Goal: Check status: Check status

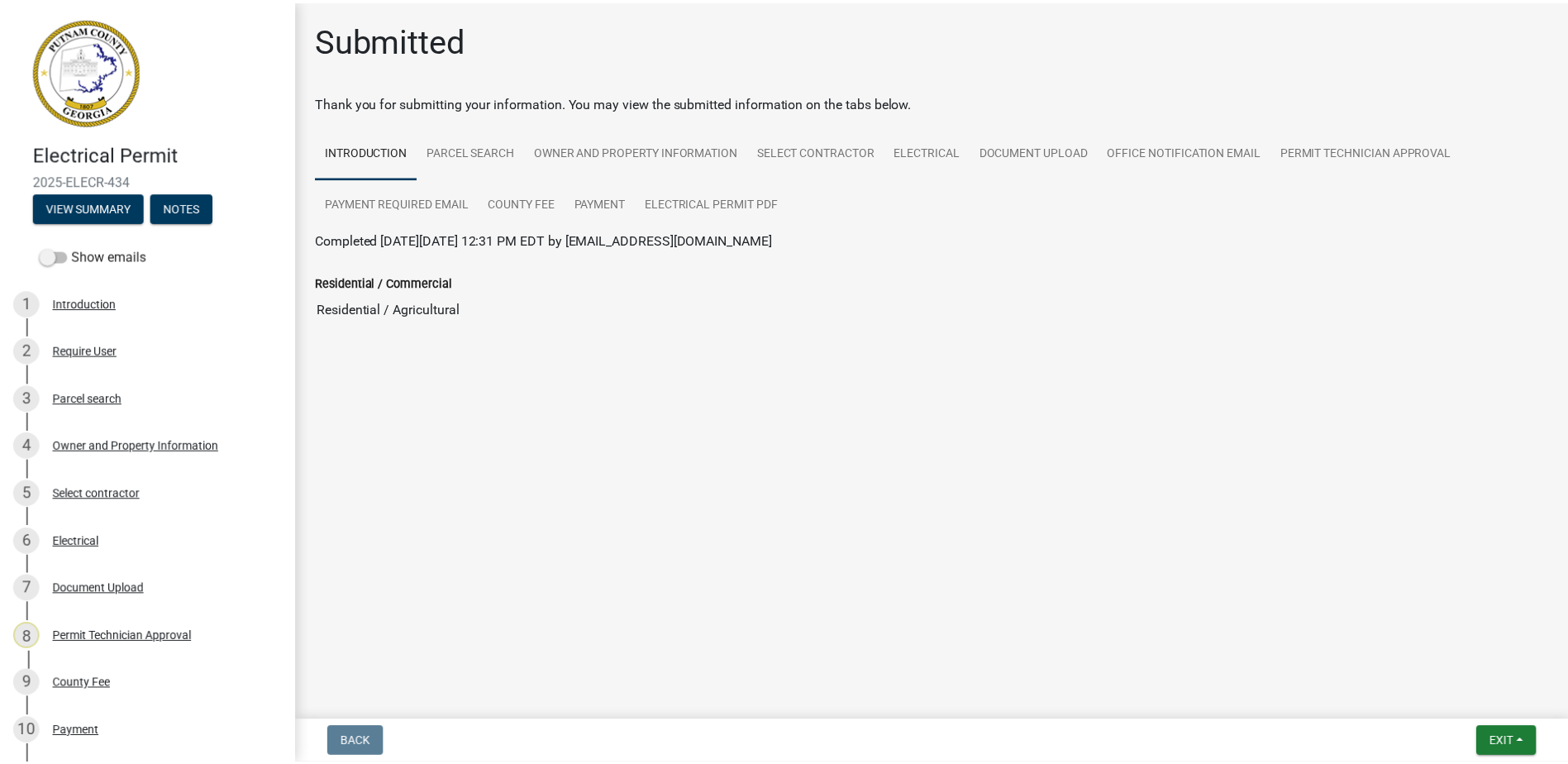
scroll to position [331, 0]
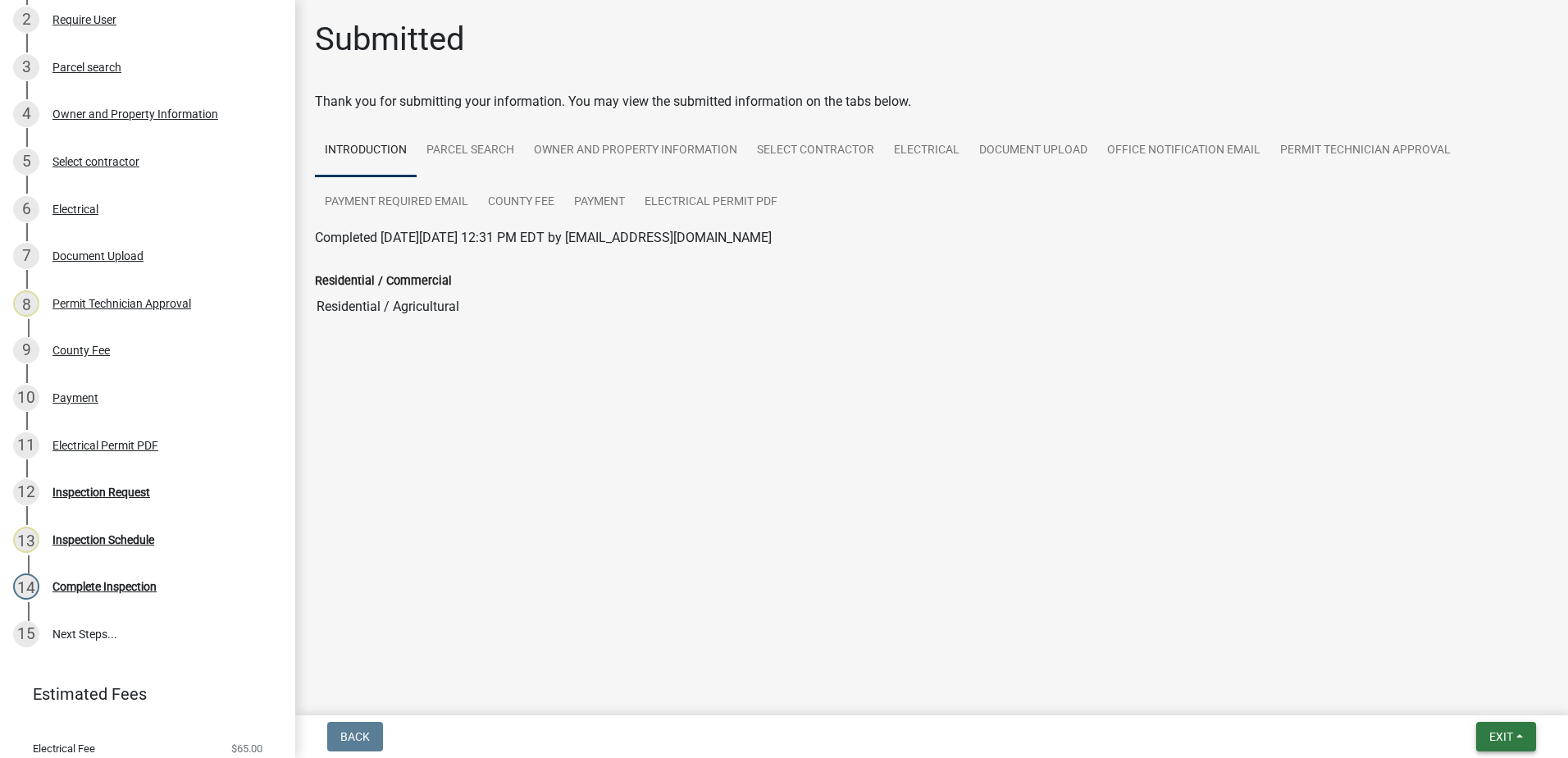
click at [1493, 737] on span "Exit" at bounding box center [1501, 737] width 23 height 13
click at [1470, 692] on button "Save & Exit" at bounding box center [1470, 694] width 131 height 39
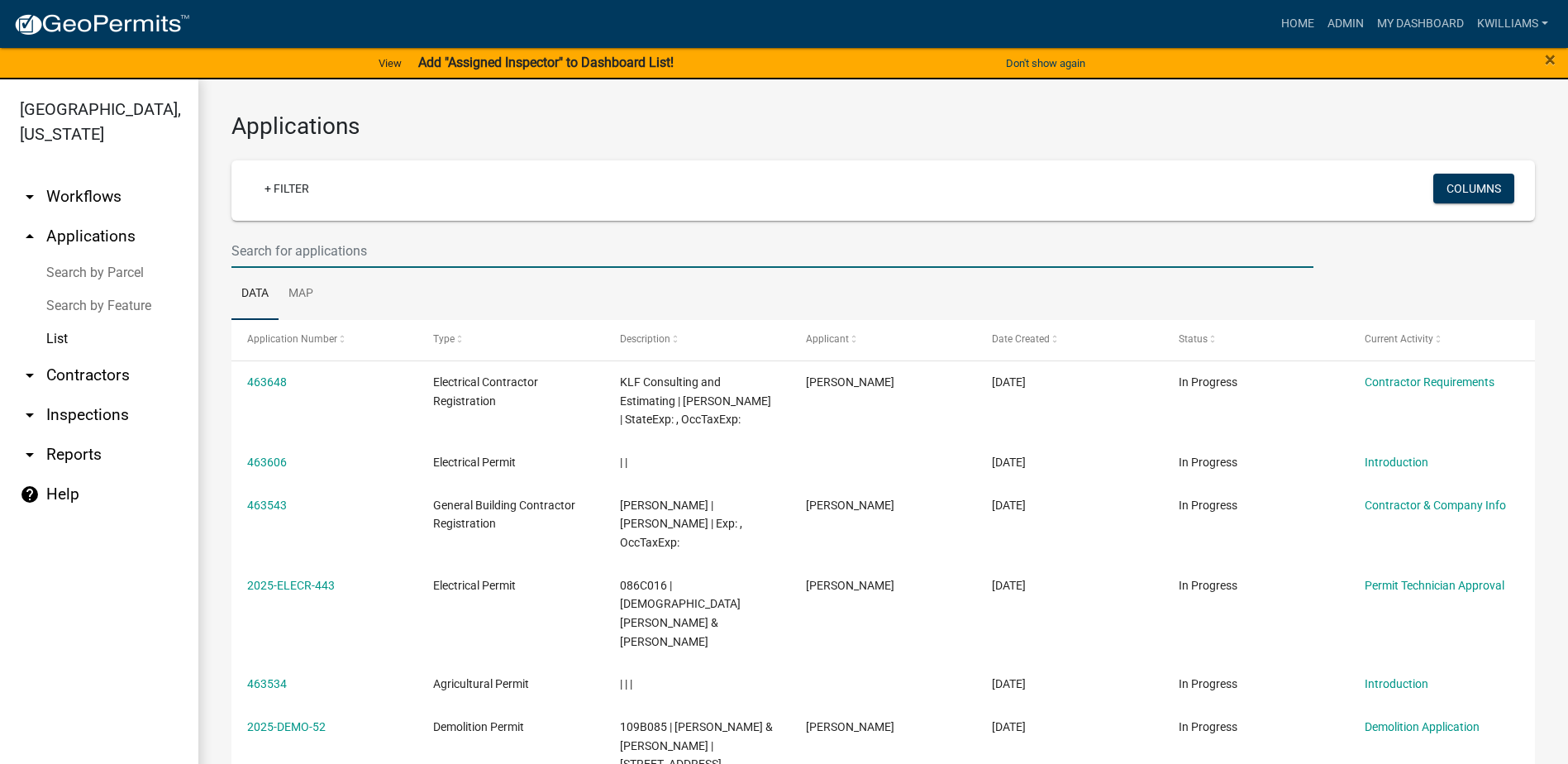
click at [360, 251] on input "text" at bounding box center [772, 251] width 1082 height 34
type input "m"
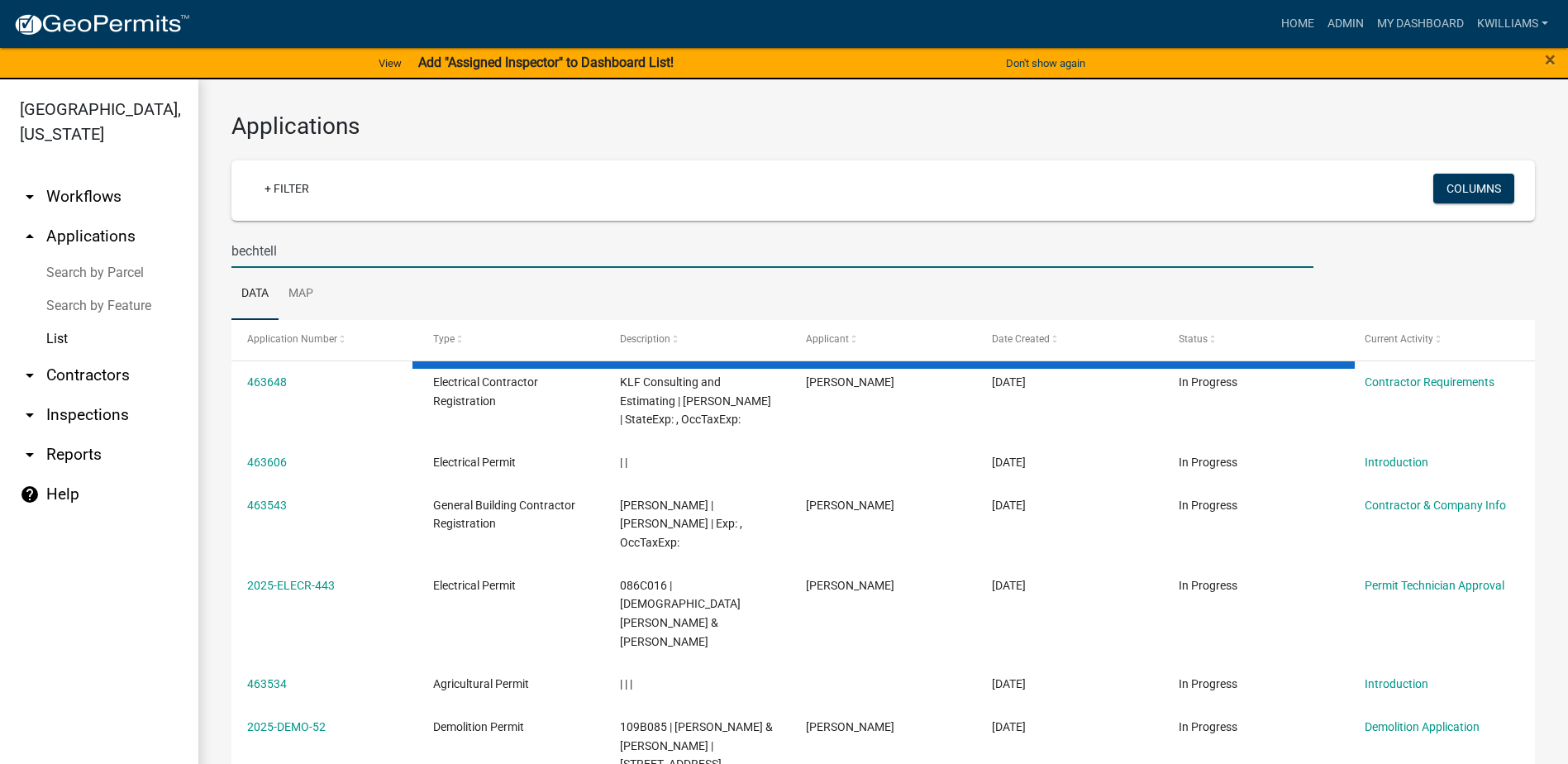
type input "bechtell"
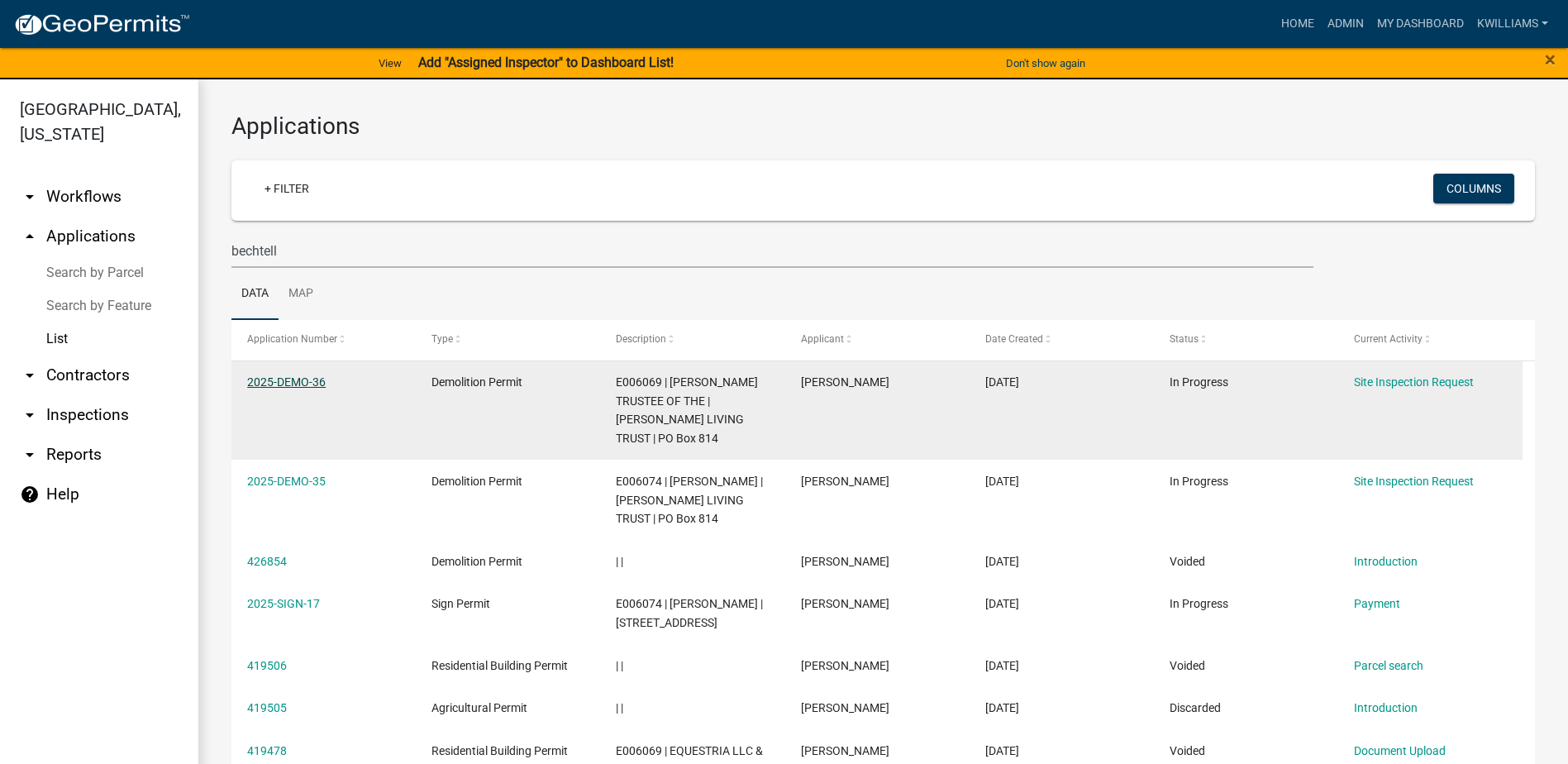
click at [302, 385] on link "2025-DEMO-36" at bounding box center [285, 382] width 78 height 13
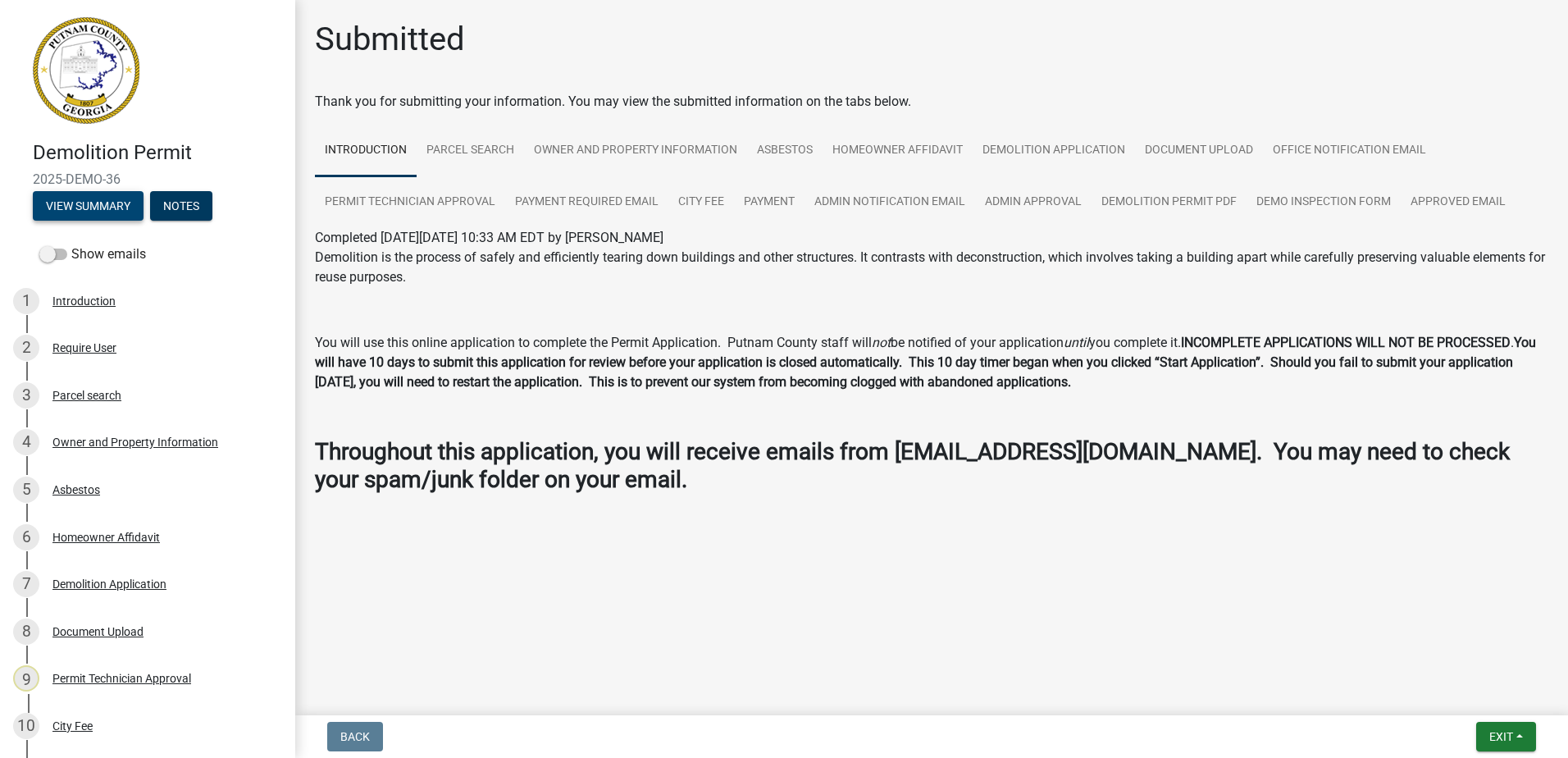
click at [78, 212] on button "View Summary" at bounding box center [88, 206] width 110 height 30
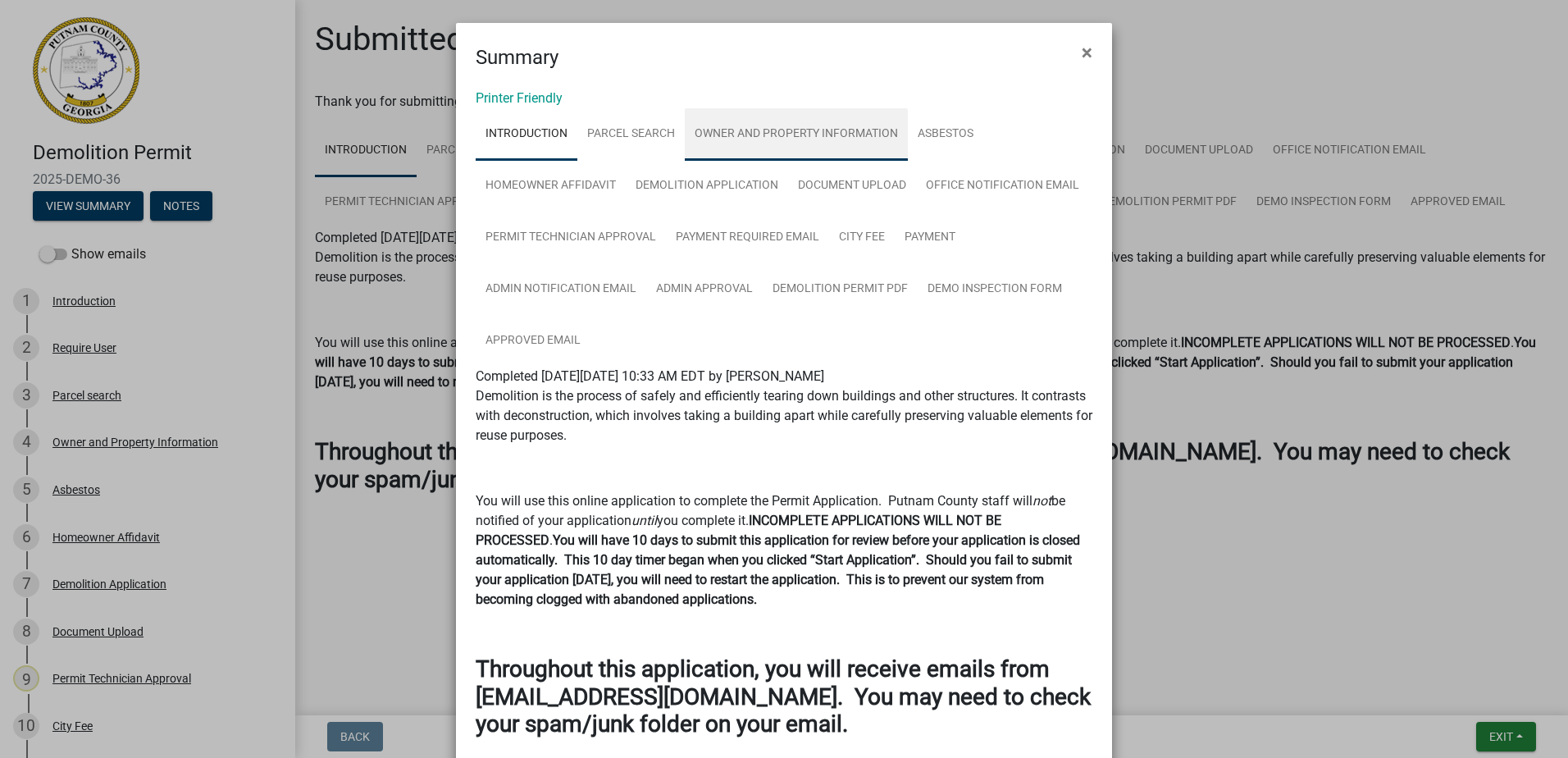
click at [797, 133] on link "Owner and Property Information" at bounding box center [796, 135] width 223 height 52
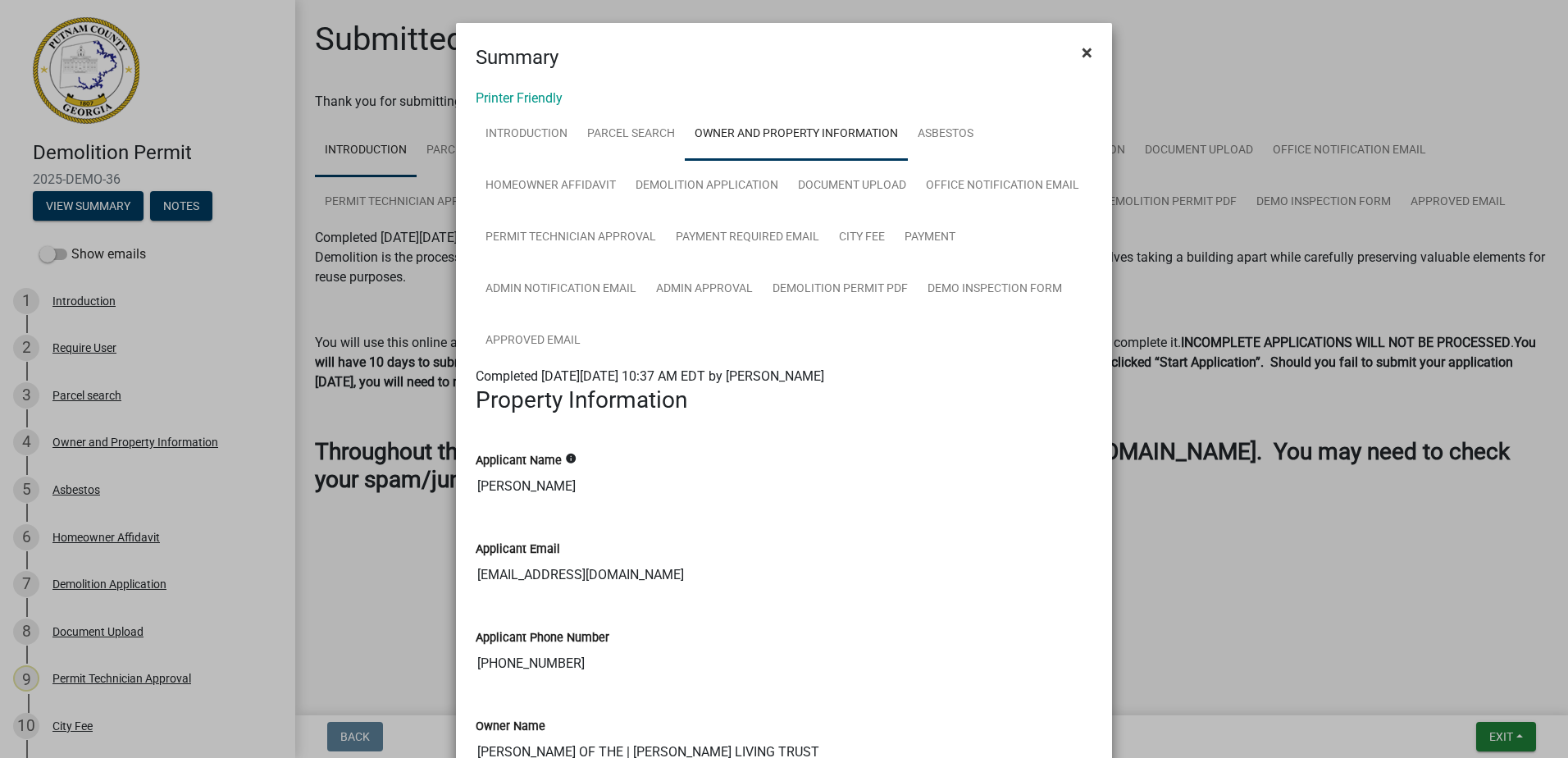
click at [1097, 36] on button "×" at bounding box center [1086, 52] width 36 height 46
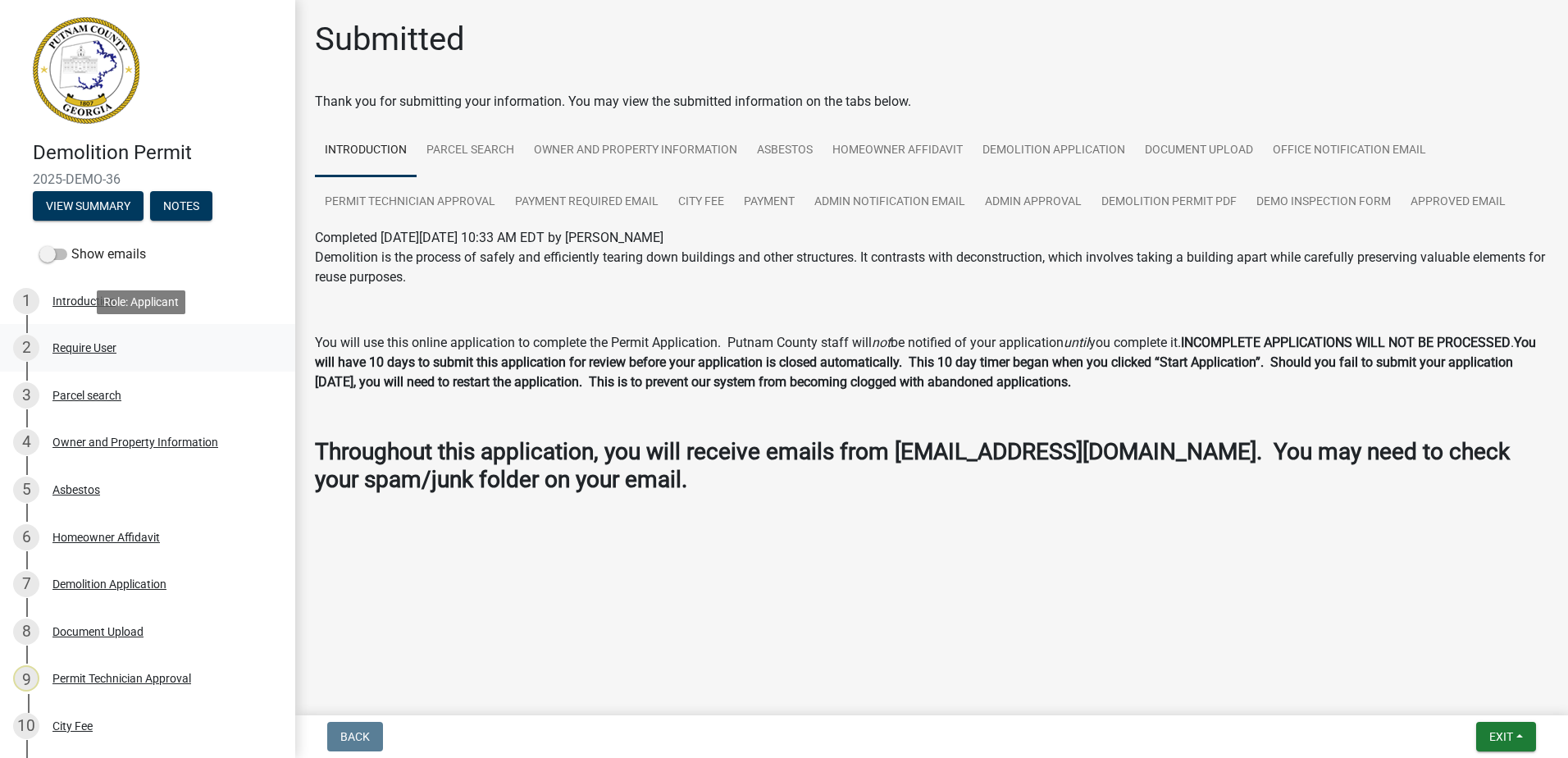
click at [74, 343] on div "Require User" at bounding box center [84, 348] width 64 height 11
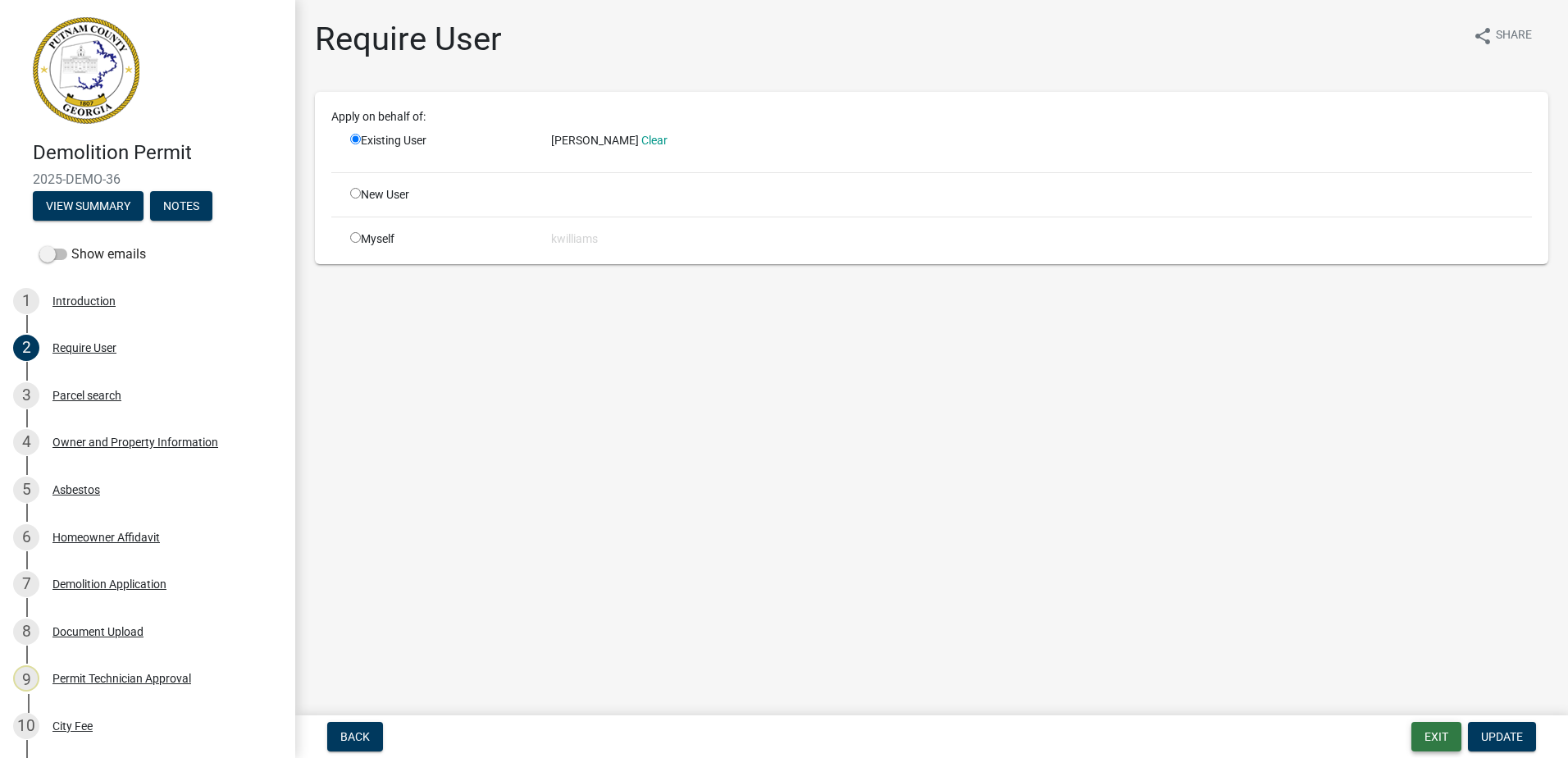
click at [1433, 738] on button "Exit" at bounding box center [1436, 737] width 50 height 30
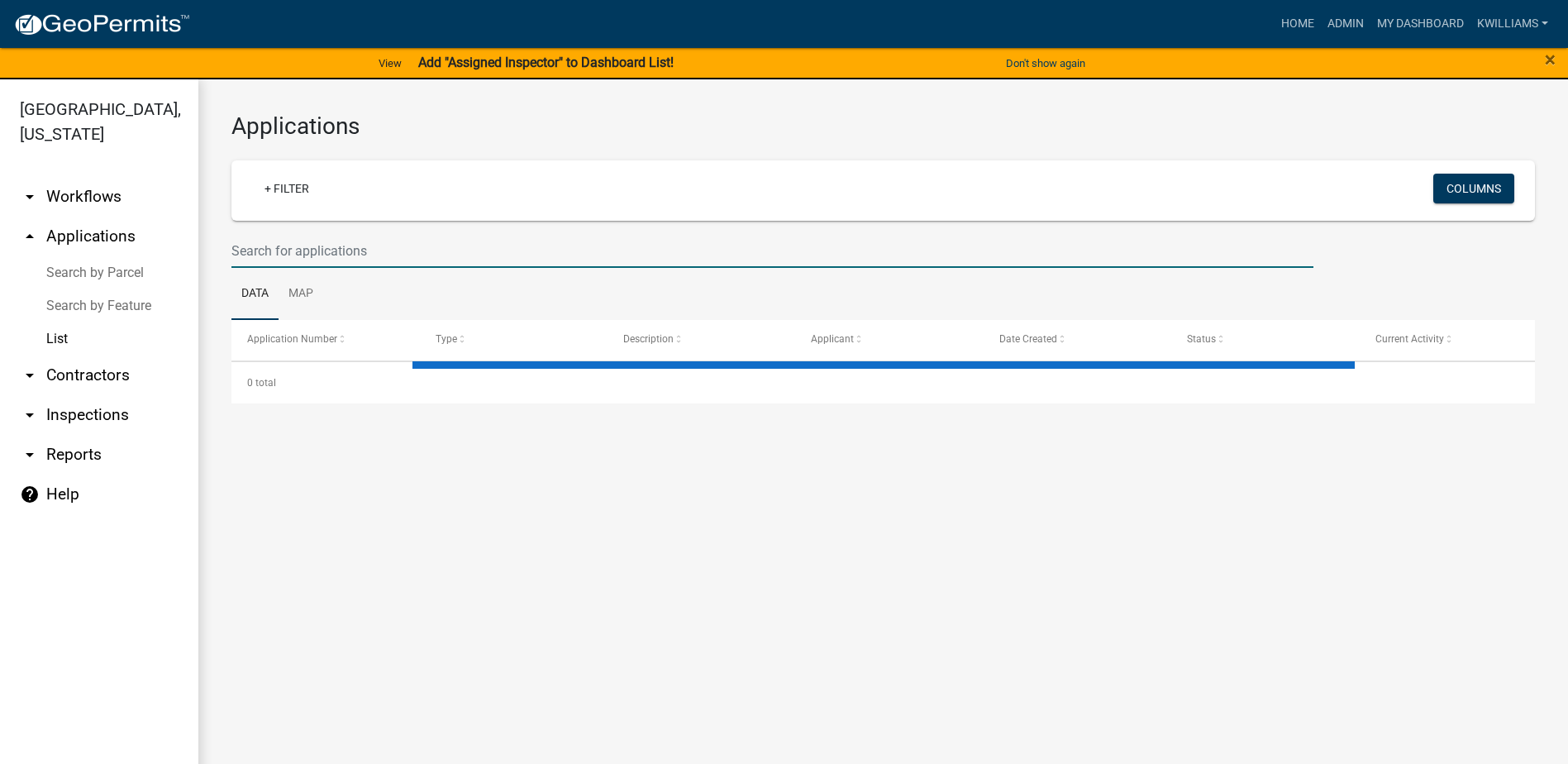
click at [272, 248] on input "text" at bounding box center [772, 251] width 1082 height 34
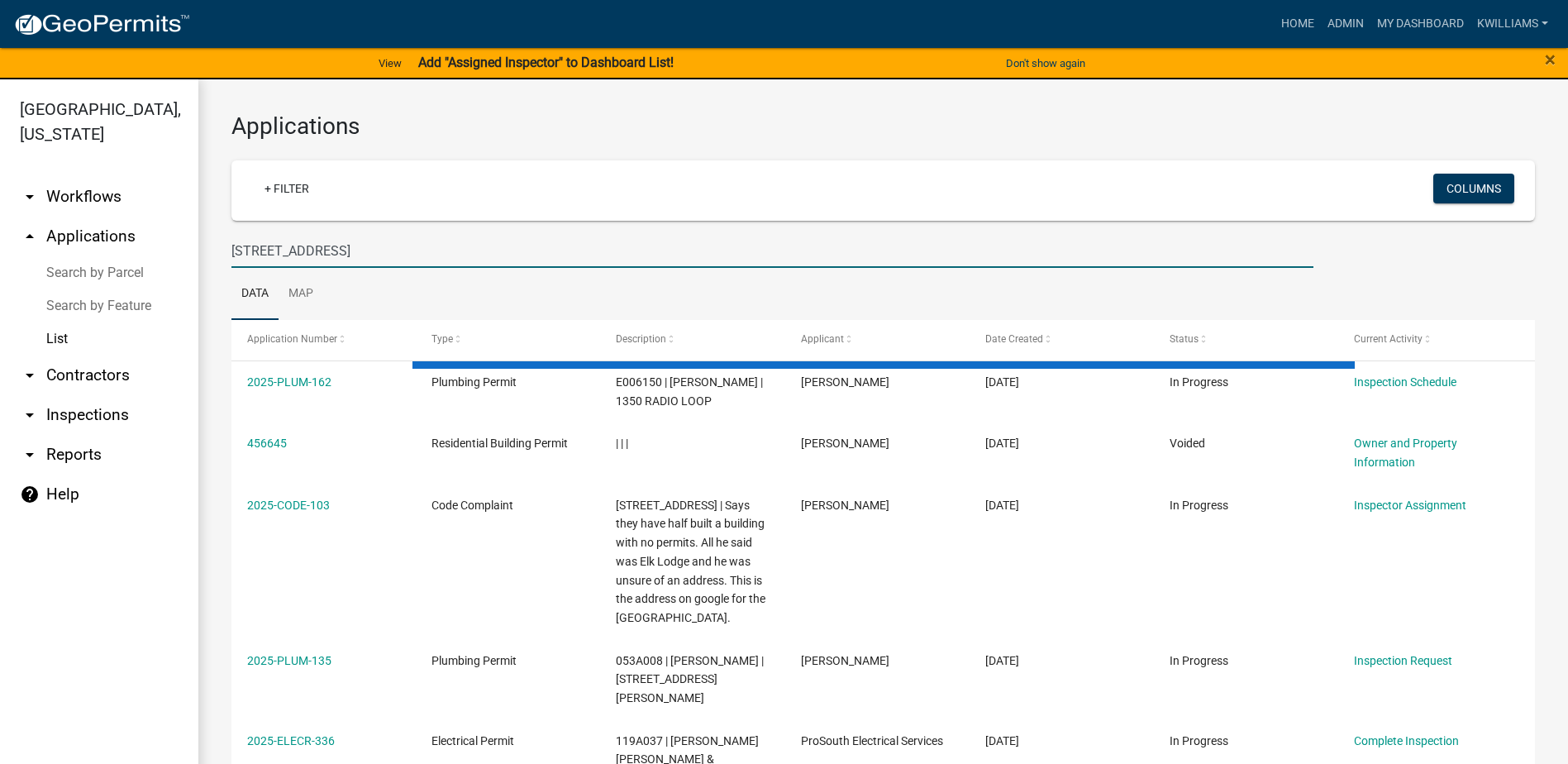
type input "[STREET_ADDRESS]"
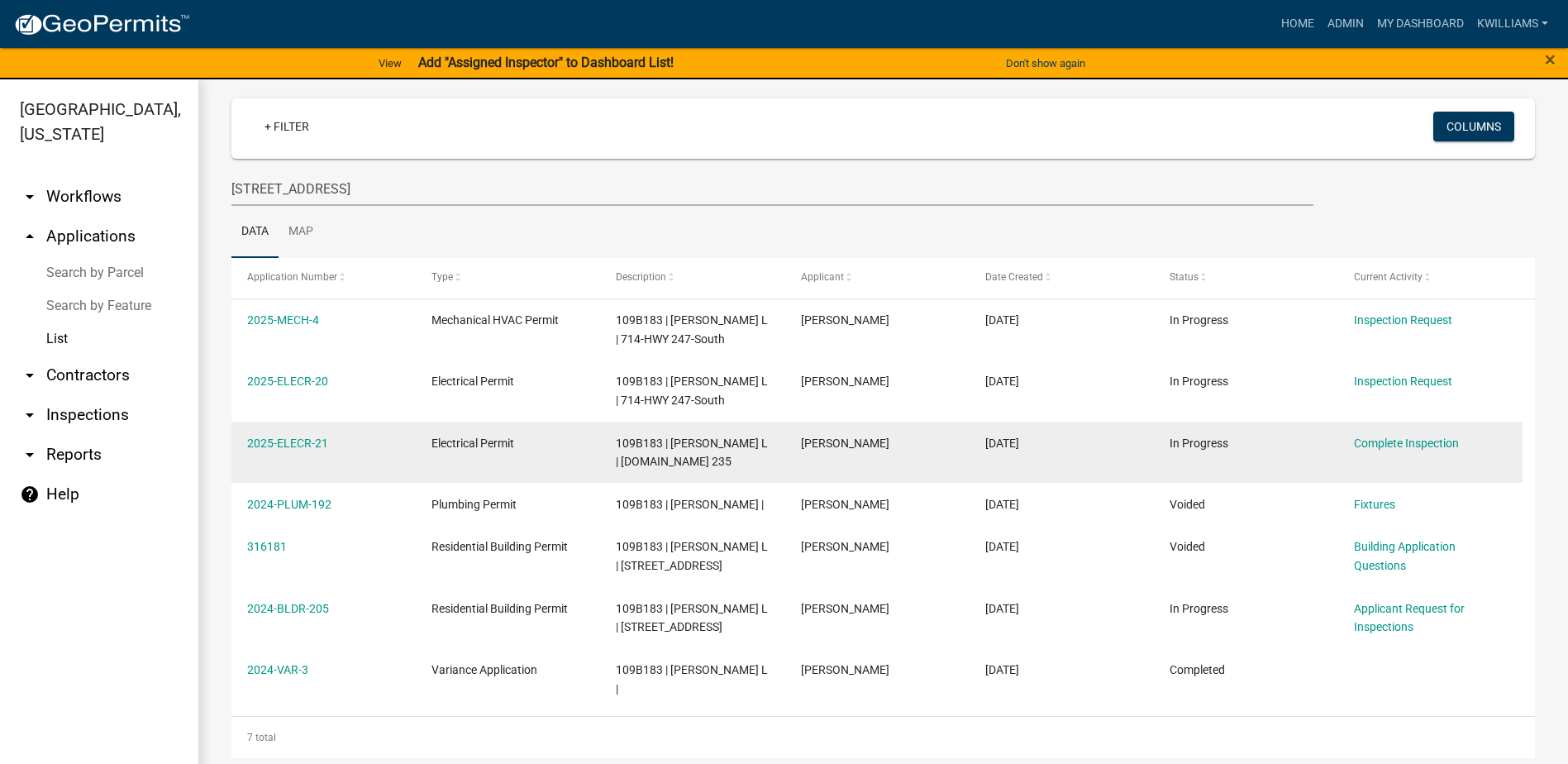
scroll to position [145, 0]
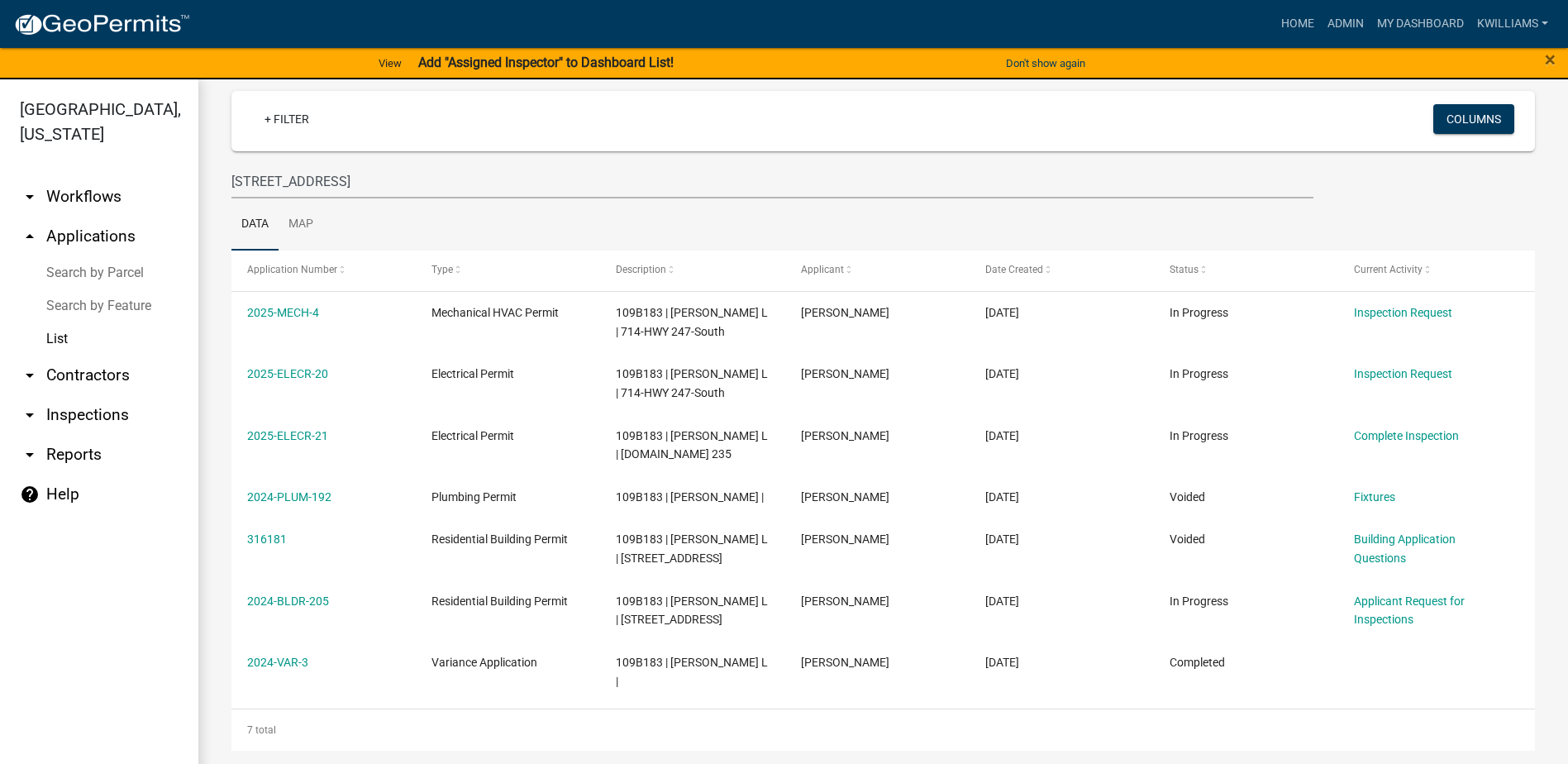
click at [113, 416] on link "arrow_drop_down Inspections" at bounding box center [99, 415] width 199 height 40
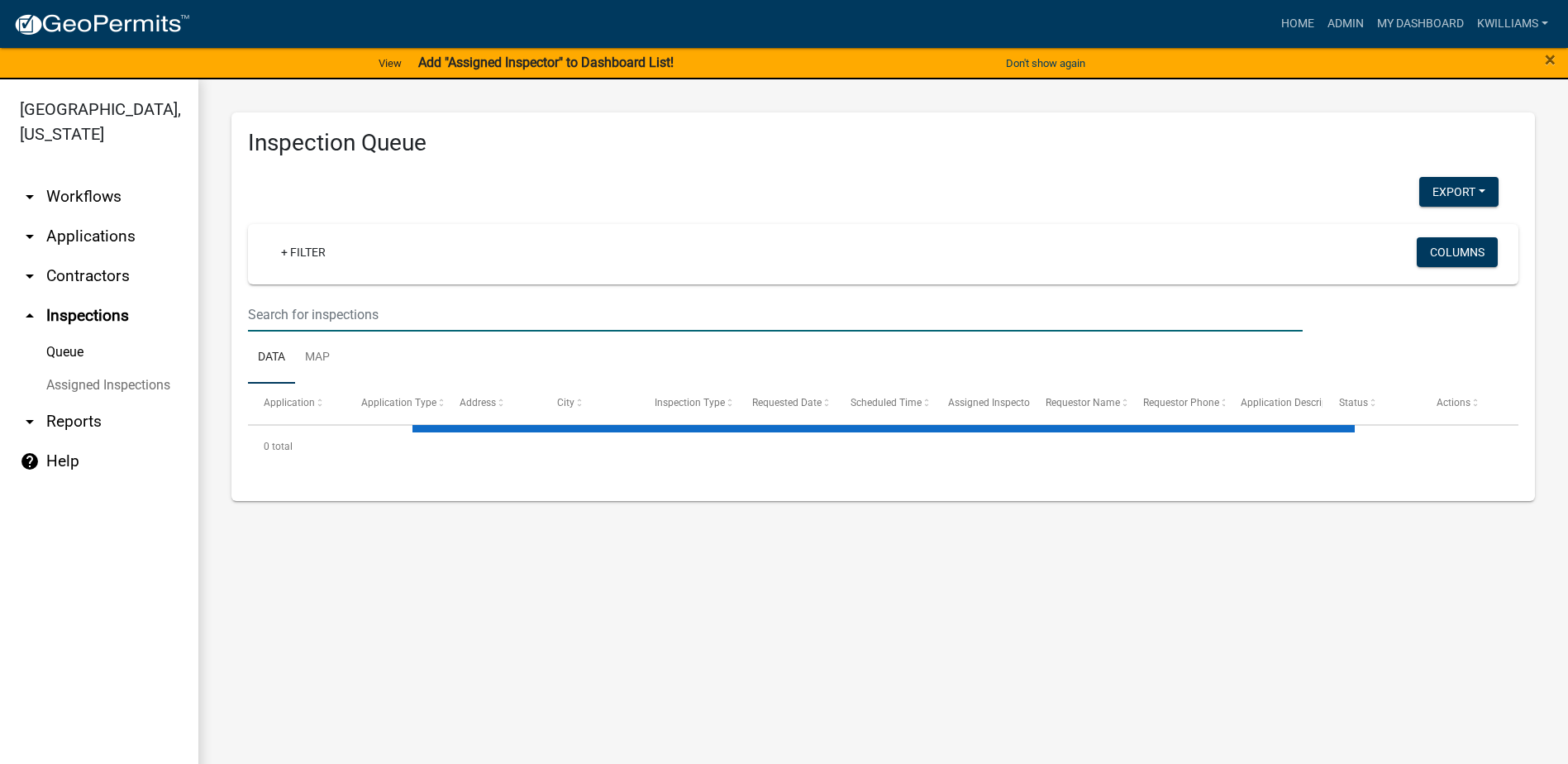
click at [365, 320] on input "text" at bounding box center [775, 315] width 1055 height 34
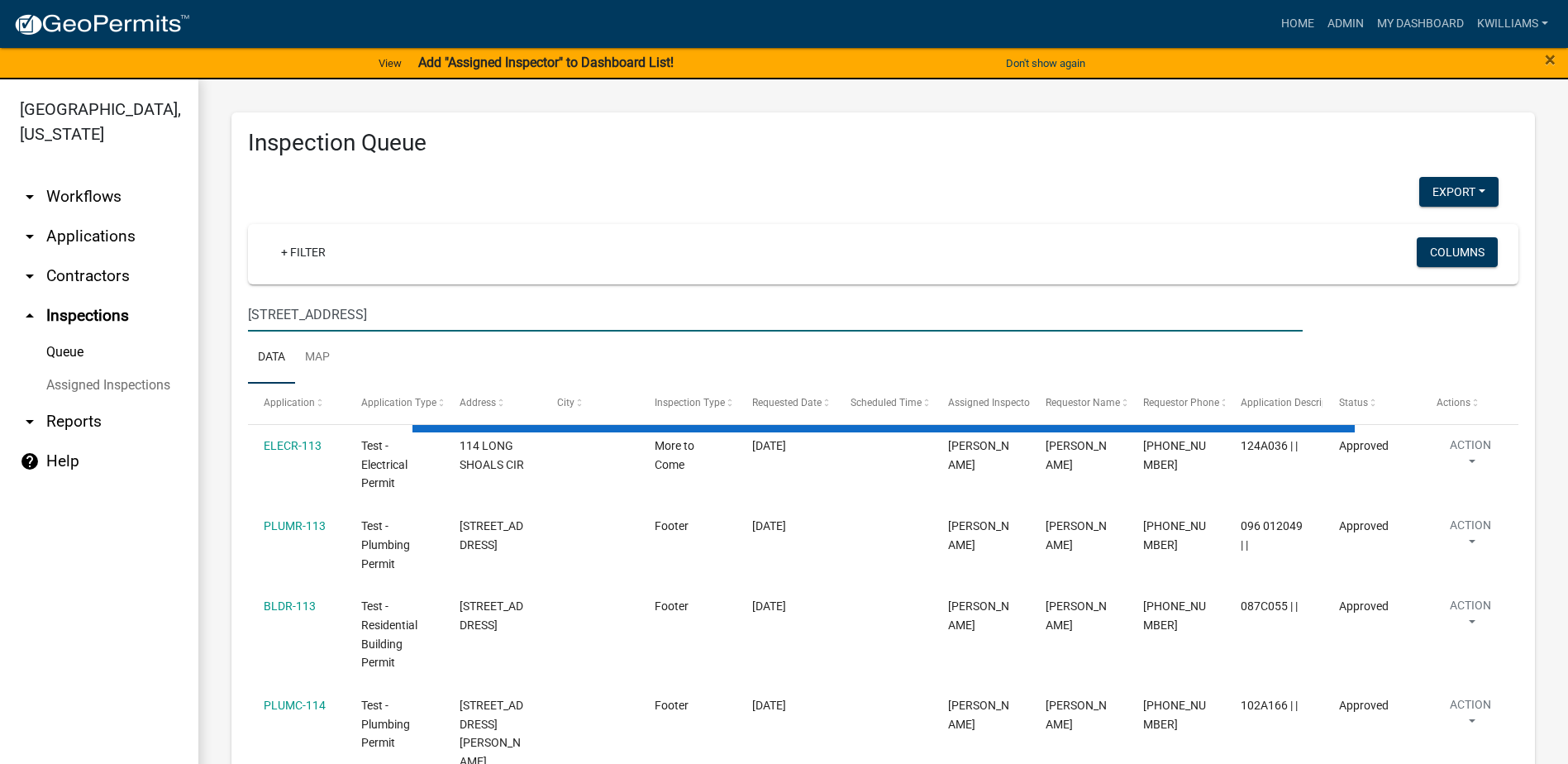
type input "[STREET_ADDRESS]"
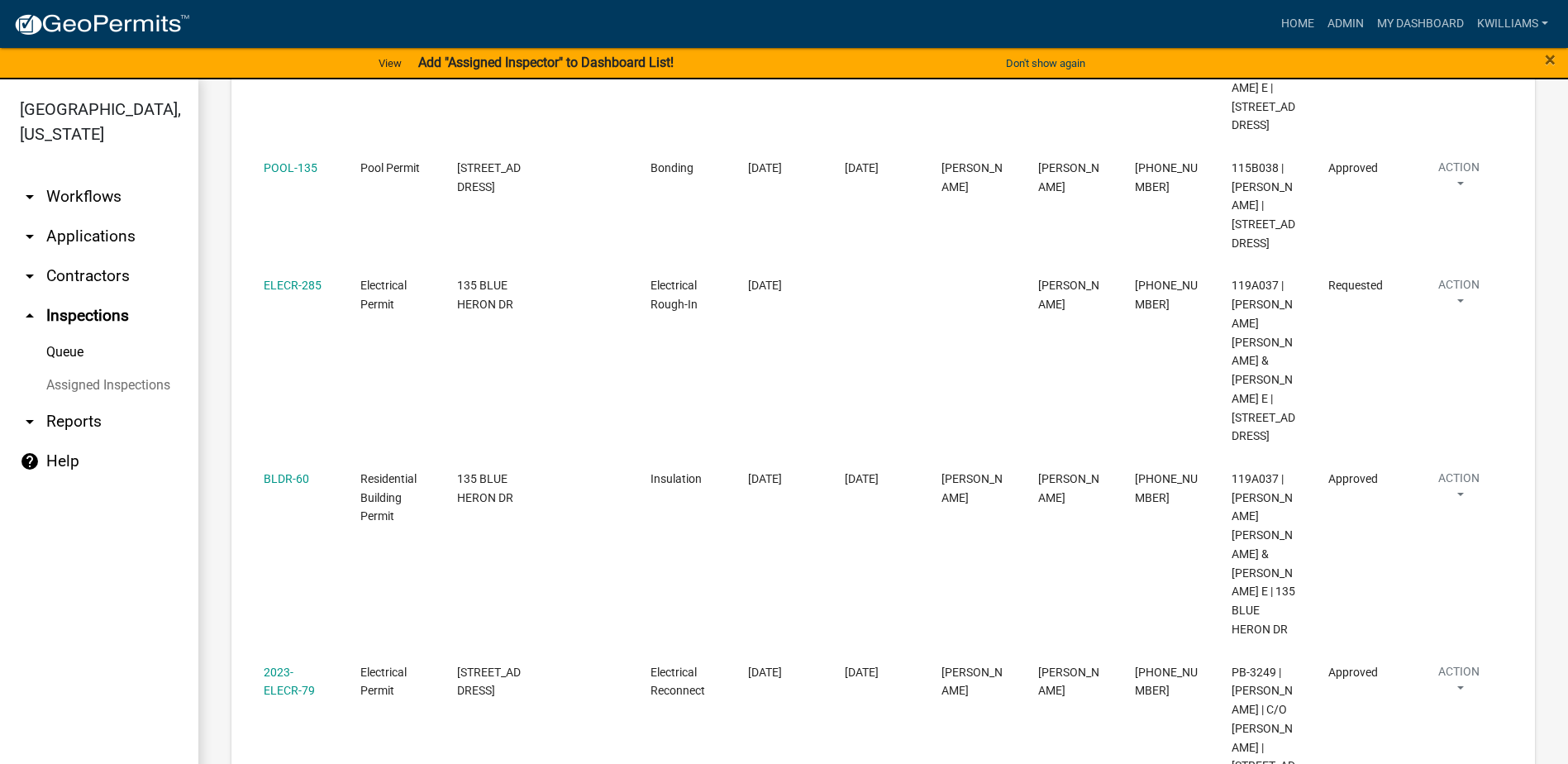
scroll to position [1211, 0]
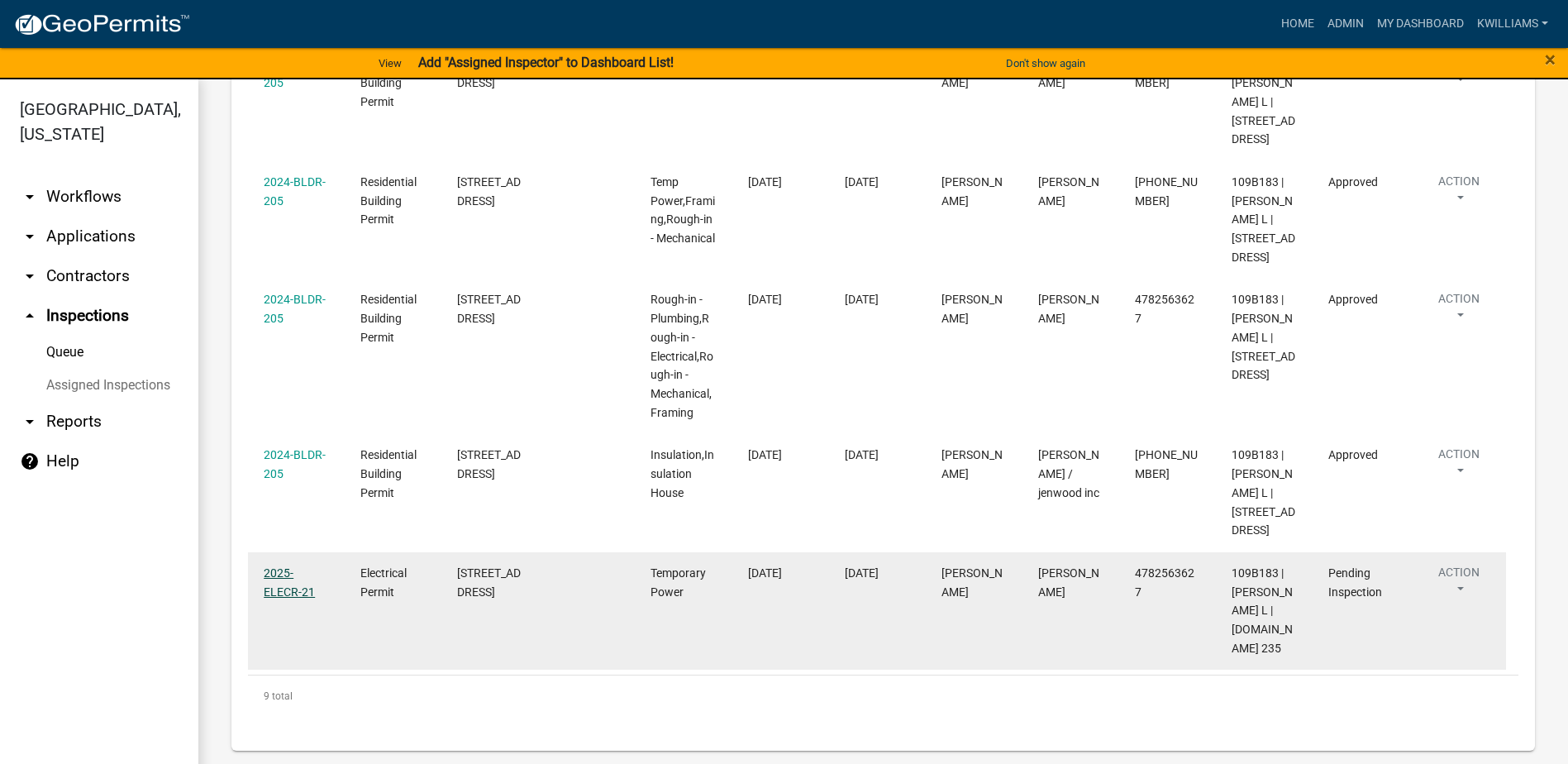
click at [283, 597] on link "2025-ELECR-21" at bounding box center [289, 582] width 51 height 32
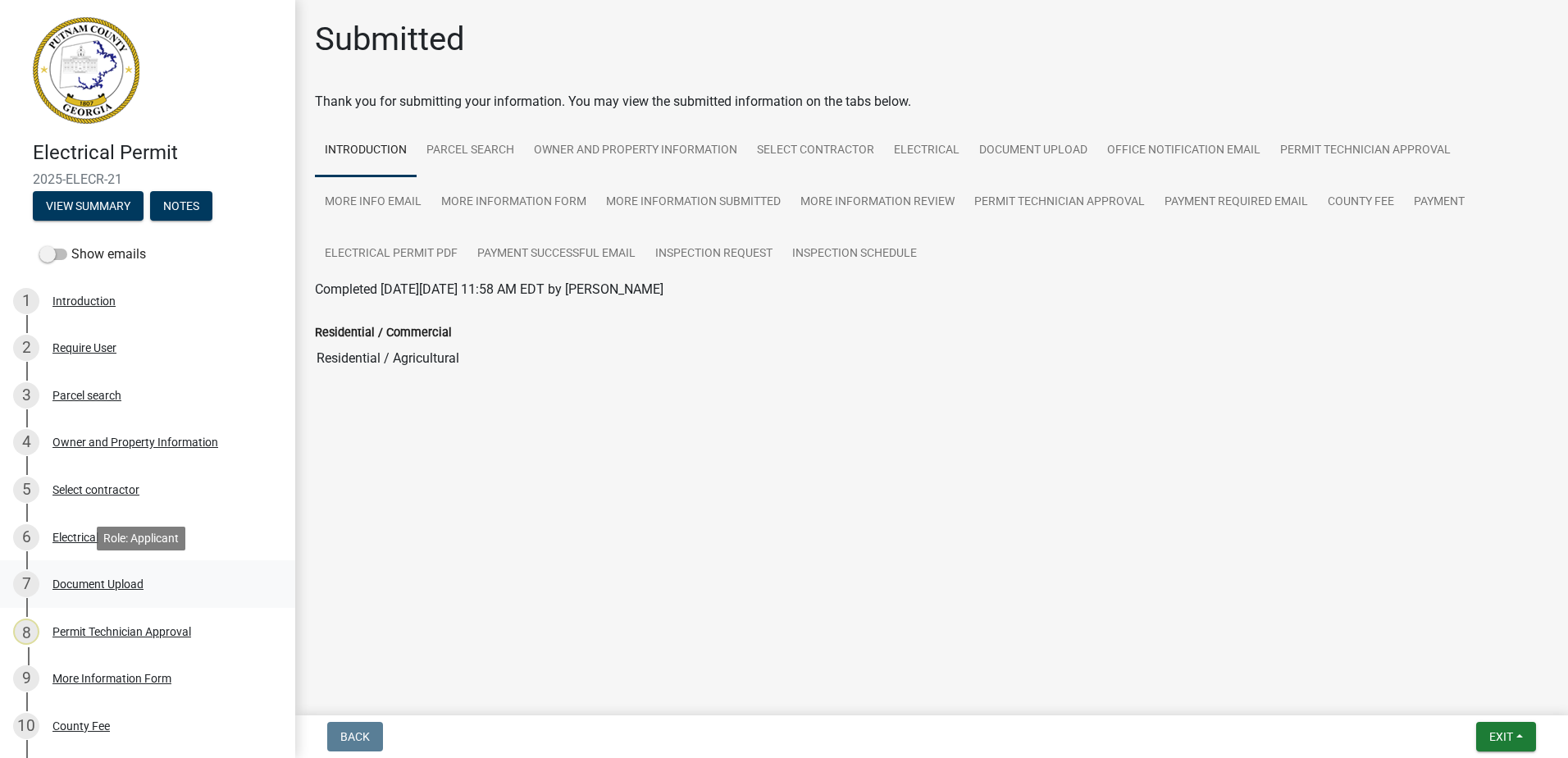
click at [73, 574] on div "7 Document Upload" at bounding box center [141, 584] width 256 height 26
click at [64, 384] on div "3 Parcel search" at bounding box center [141, 395] width 256 height 26
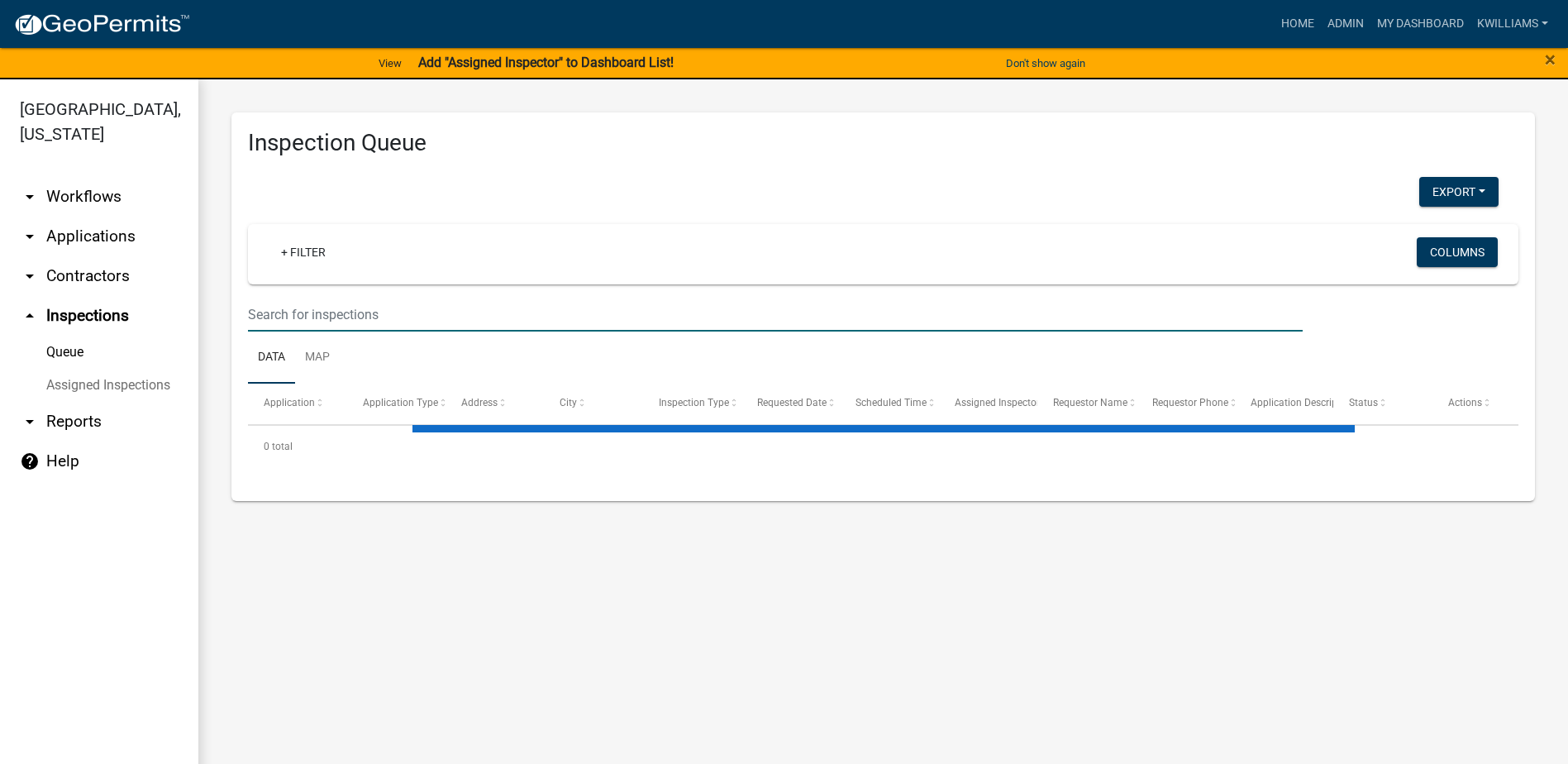
click at [296, 316] on input "text" at bounding box center [775, 315] width 1055 height 34
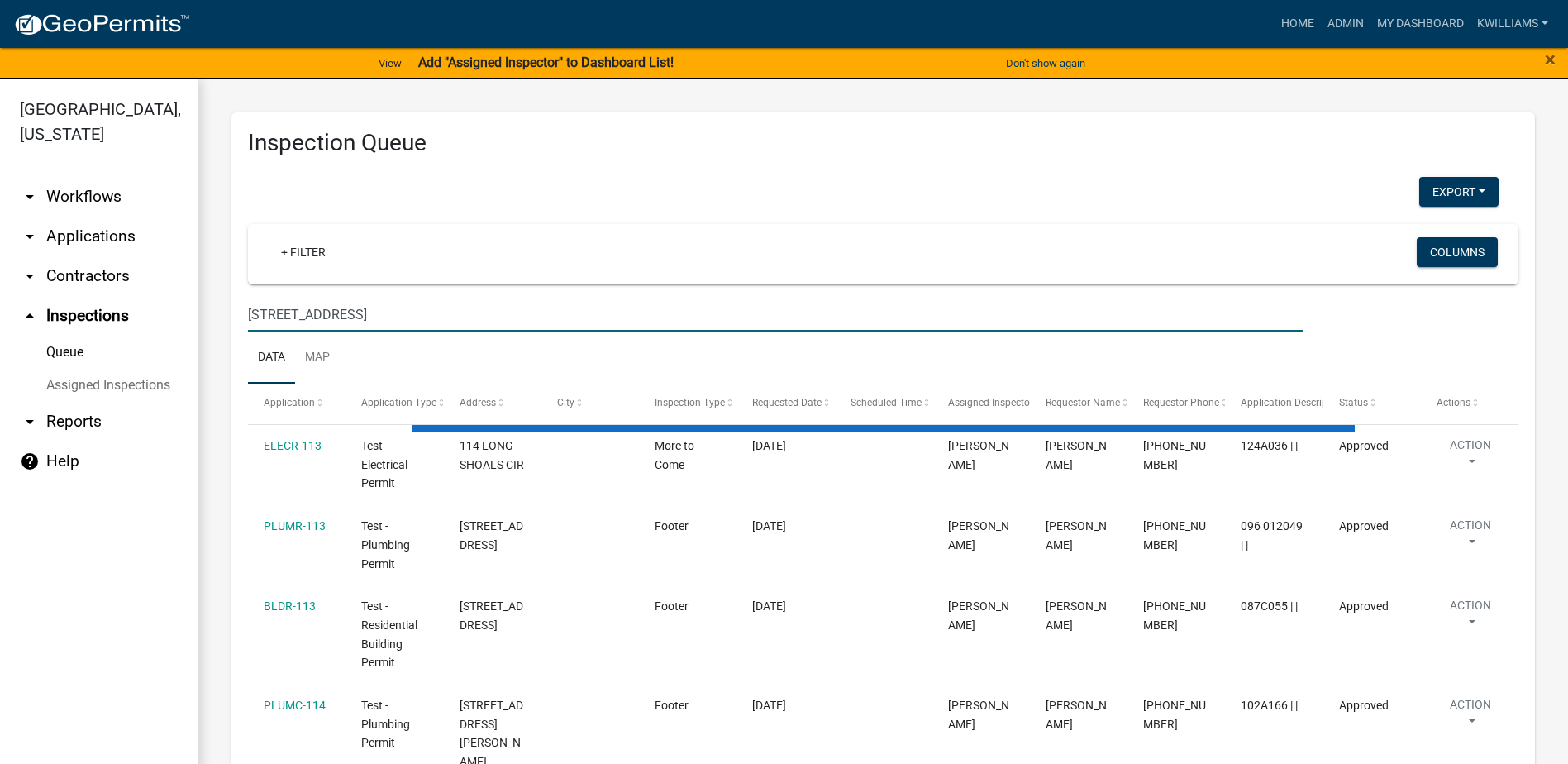
type input "[STREET_ADDRESS]"
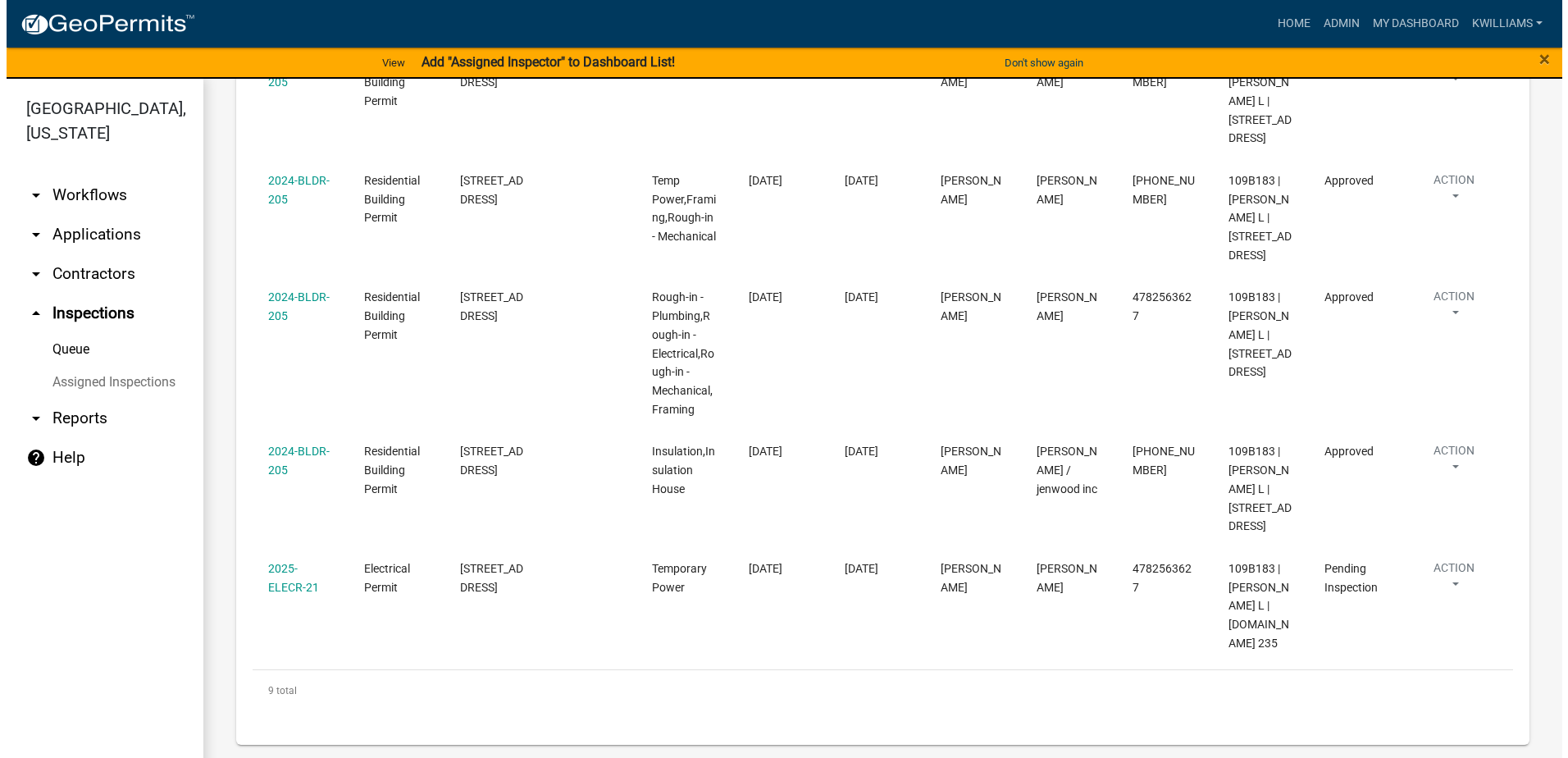
scroll to position [1201, 0]
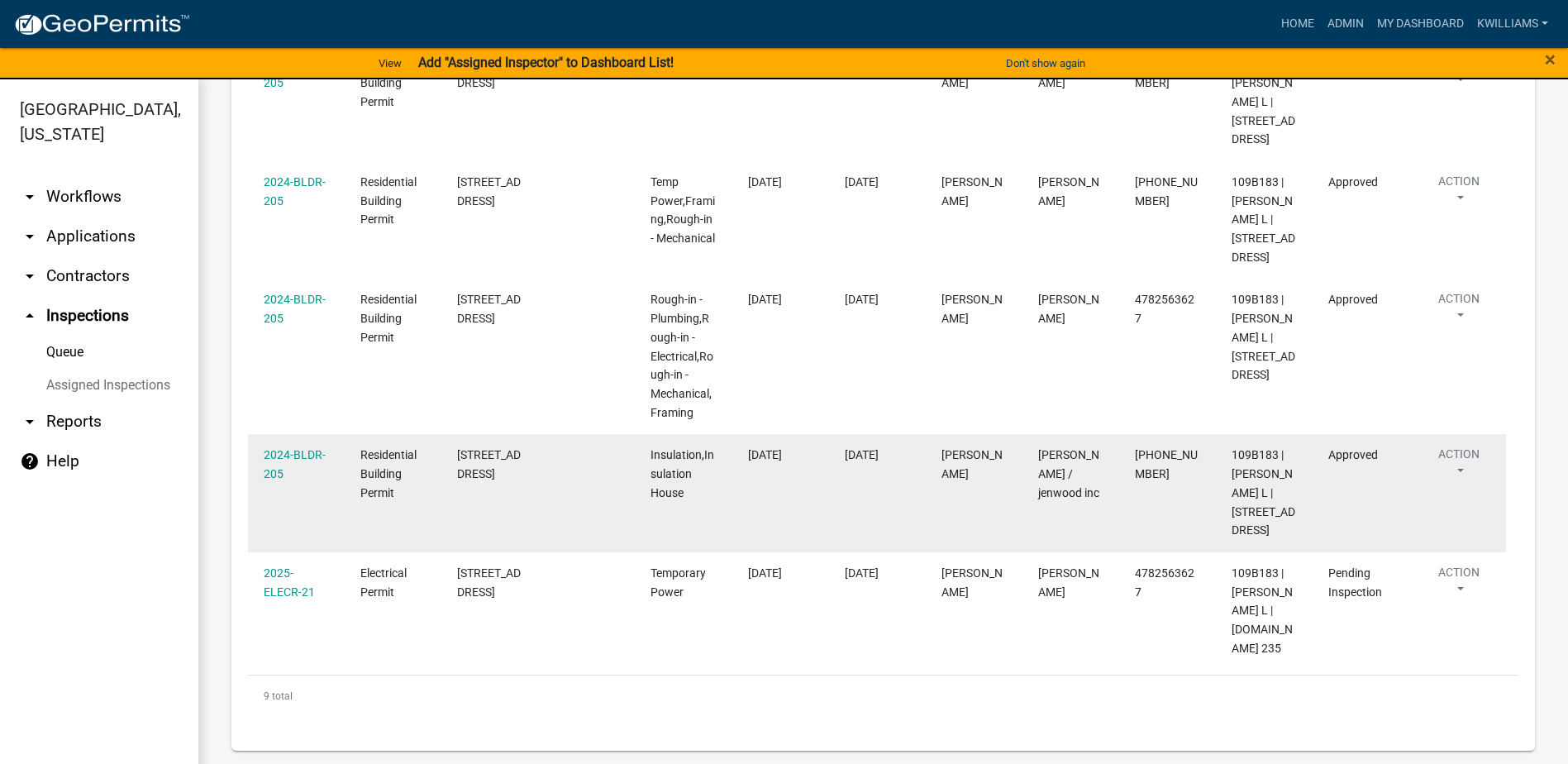
click at [292, 447] on div "2024-BLDR-205" at bounding box center [296, 464] width 65 height 38
drag, startPoint x: 292, startPoint y: 447, endPoint x: 282, endPoint y: 459, distance: 15.6
click at [282, 459] on link "2024-BLDR-205" at bounding box center [295, 464] width 62 height 32
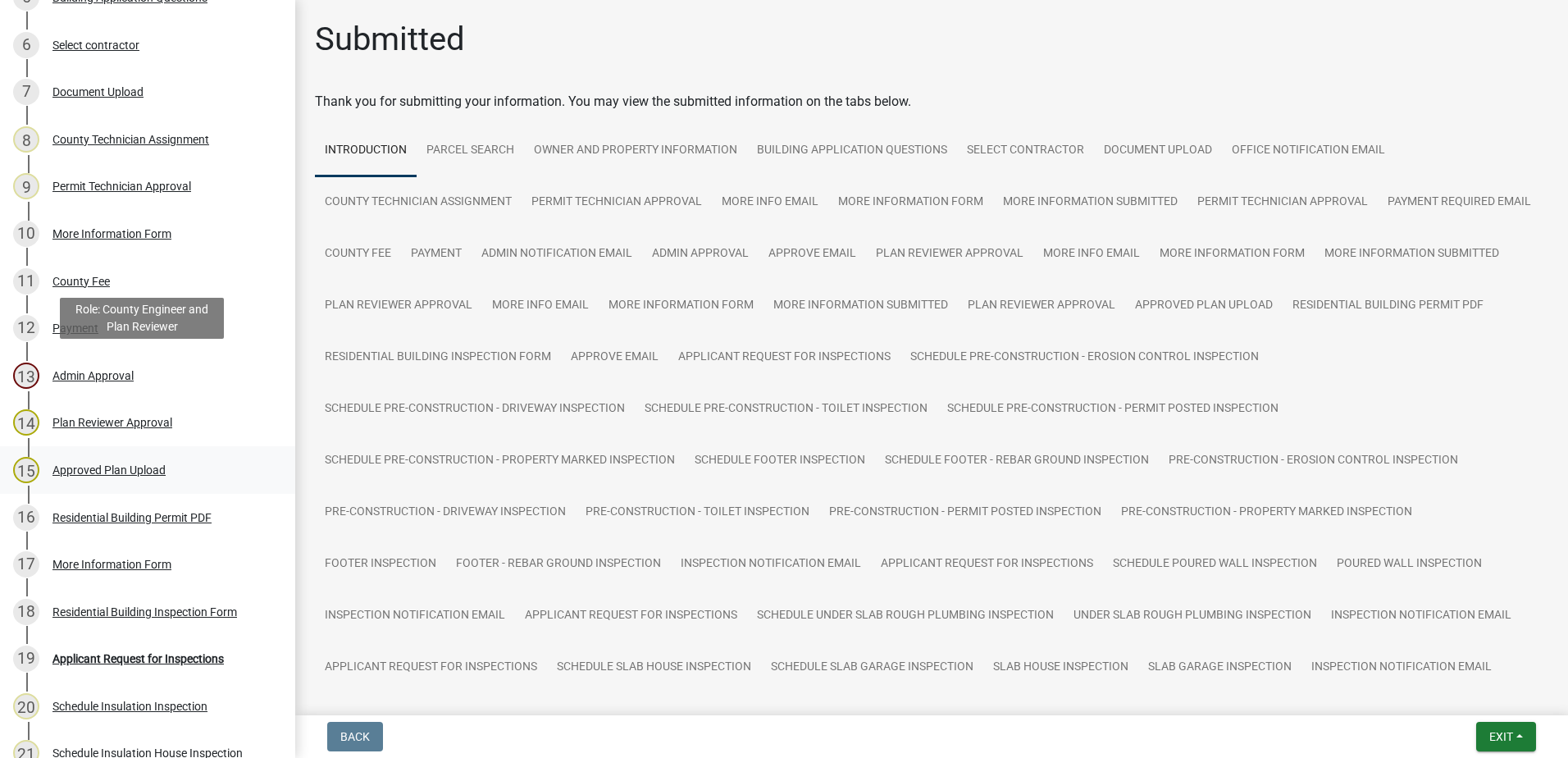
scroll to position [738, 0]
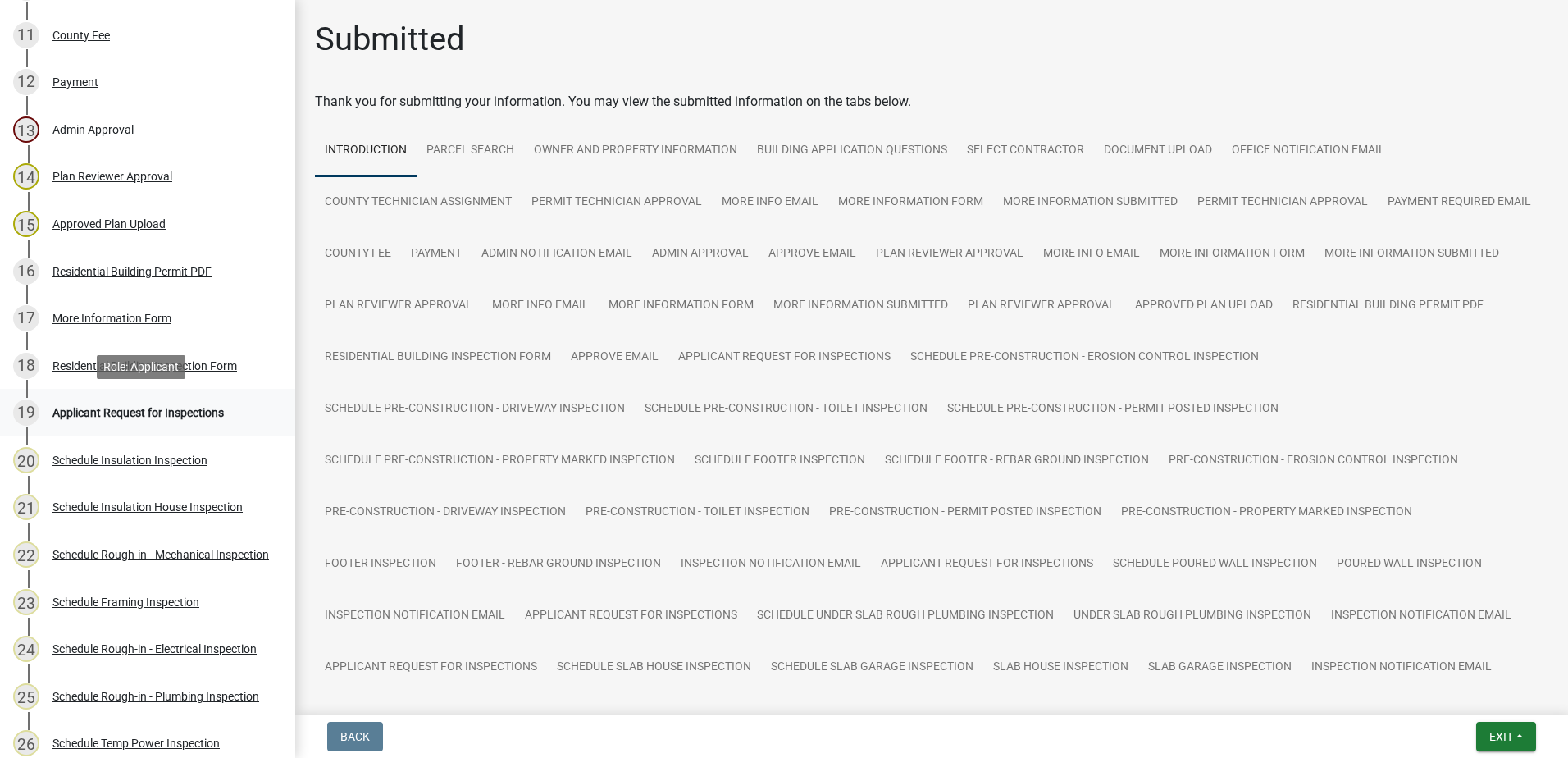
click at [183, 412] on div "Applicant Request for Inspections" at bounding box center [137, 412] width 171 height 11
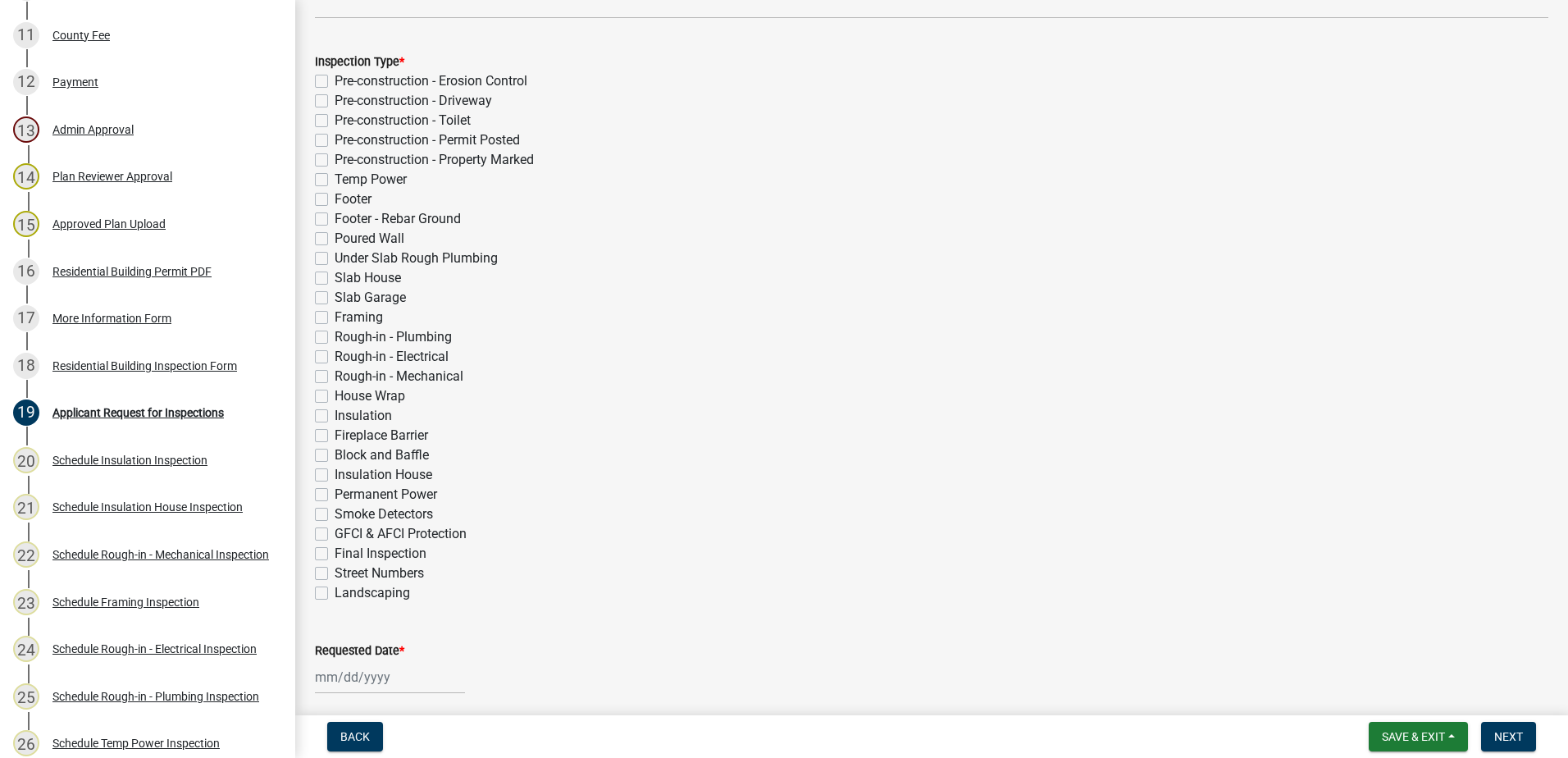
scroll to position [493, 0]
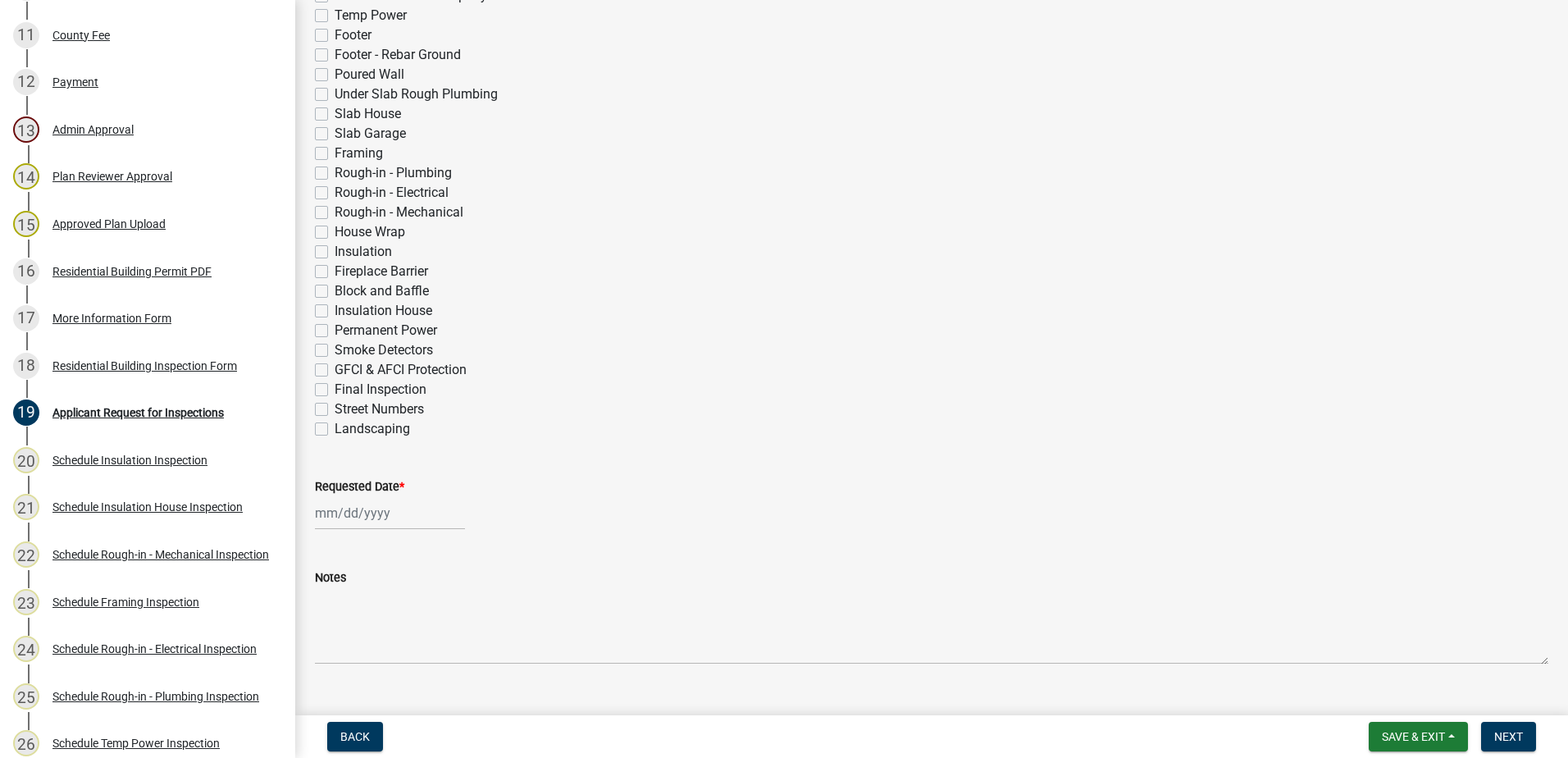
click at [335, 335] on label "Permanent Power" at bounding box center [386, 330] width 103 height 20
click at [335, 332] on input "Permanent Power" at bounding box center [339, 325] width 10 height 10
checkbox input "true"
checkbox input "false"
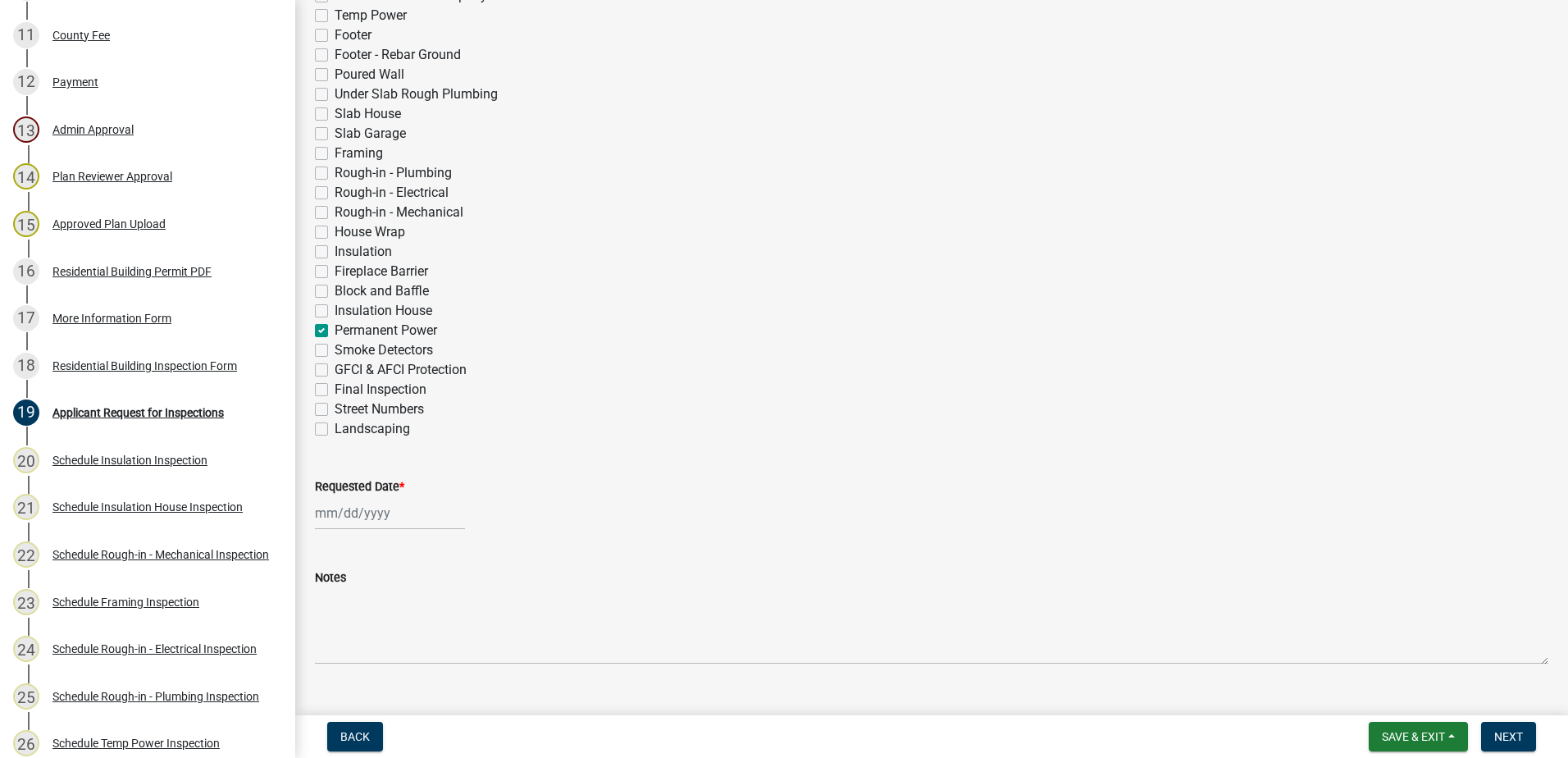
checkbox input "false"
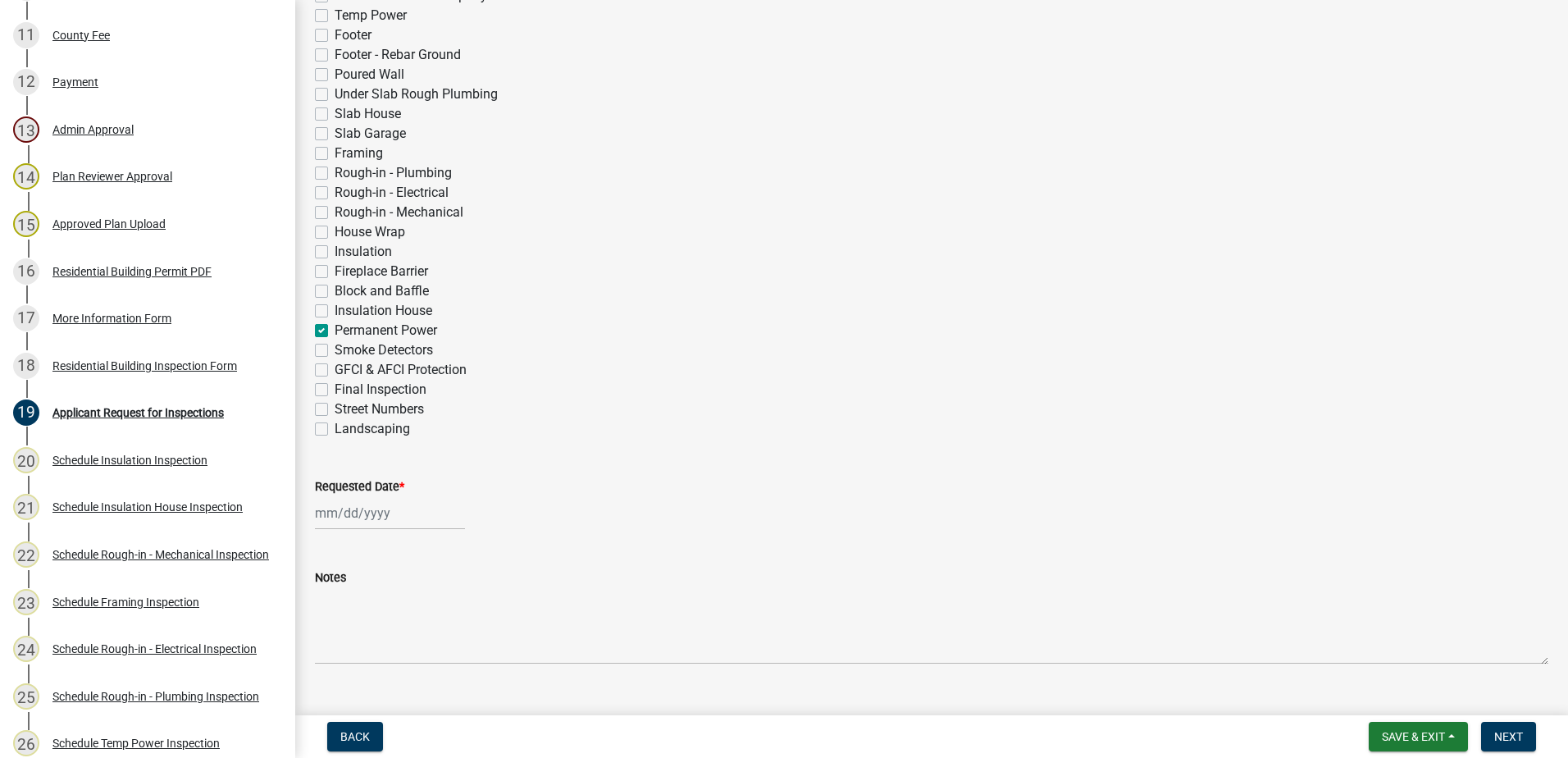
checkbox input "false"
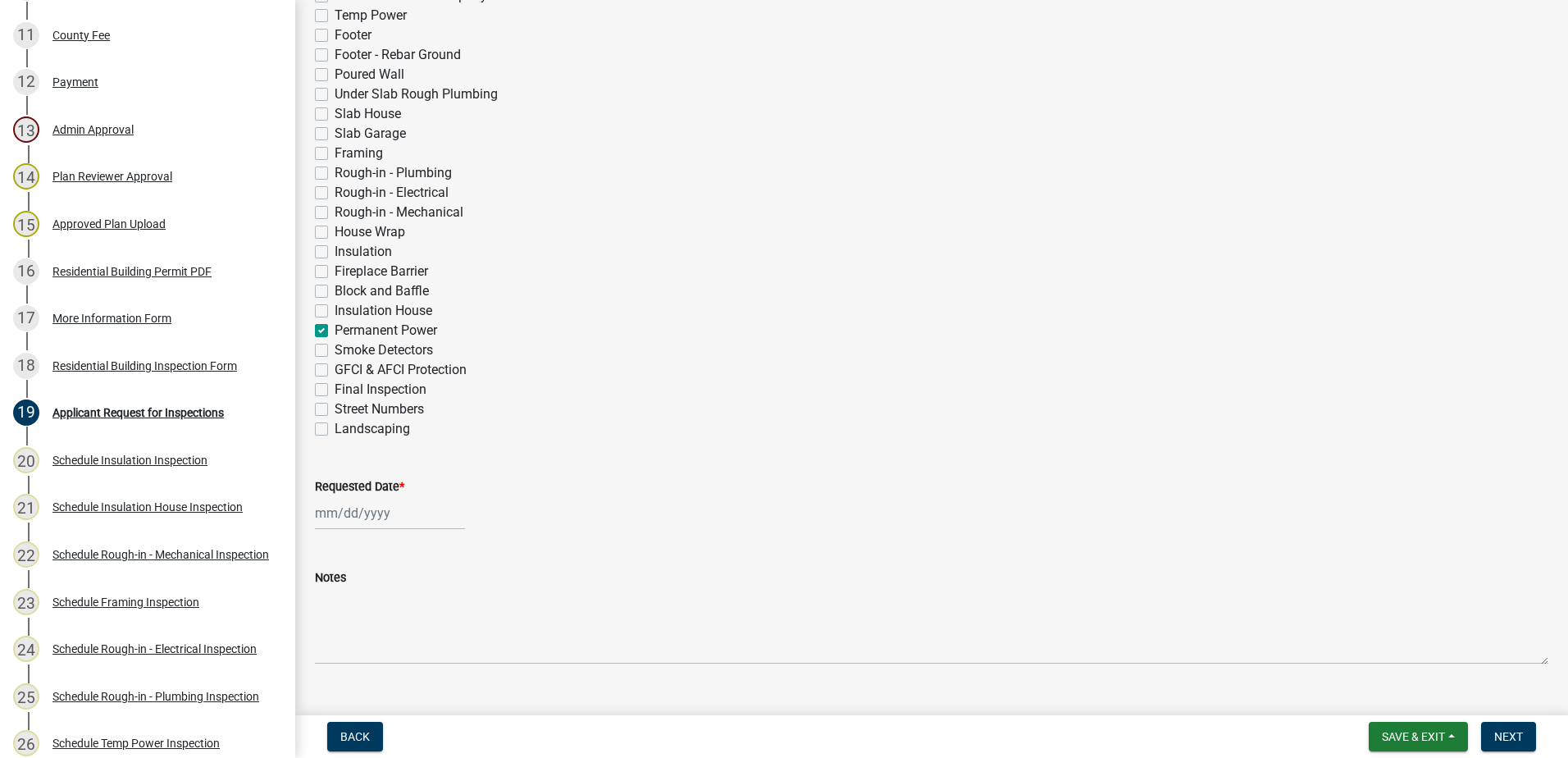
checkbox input "false"
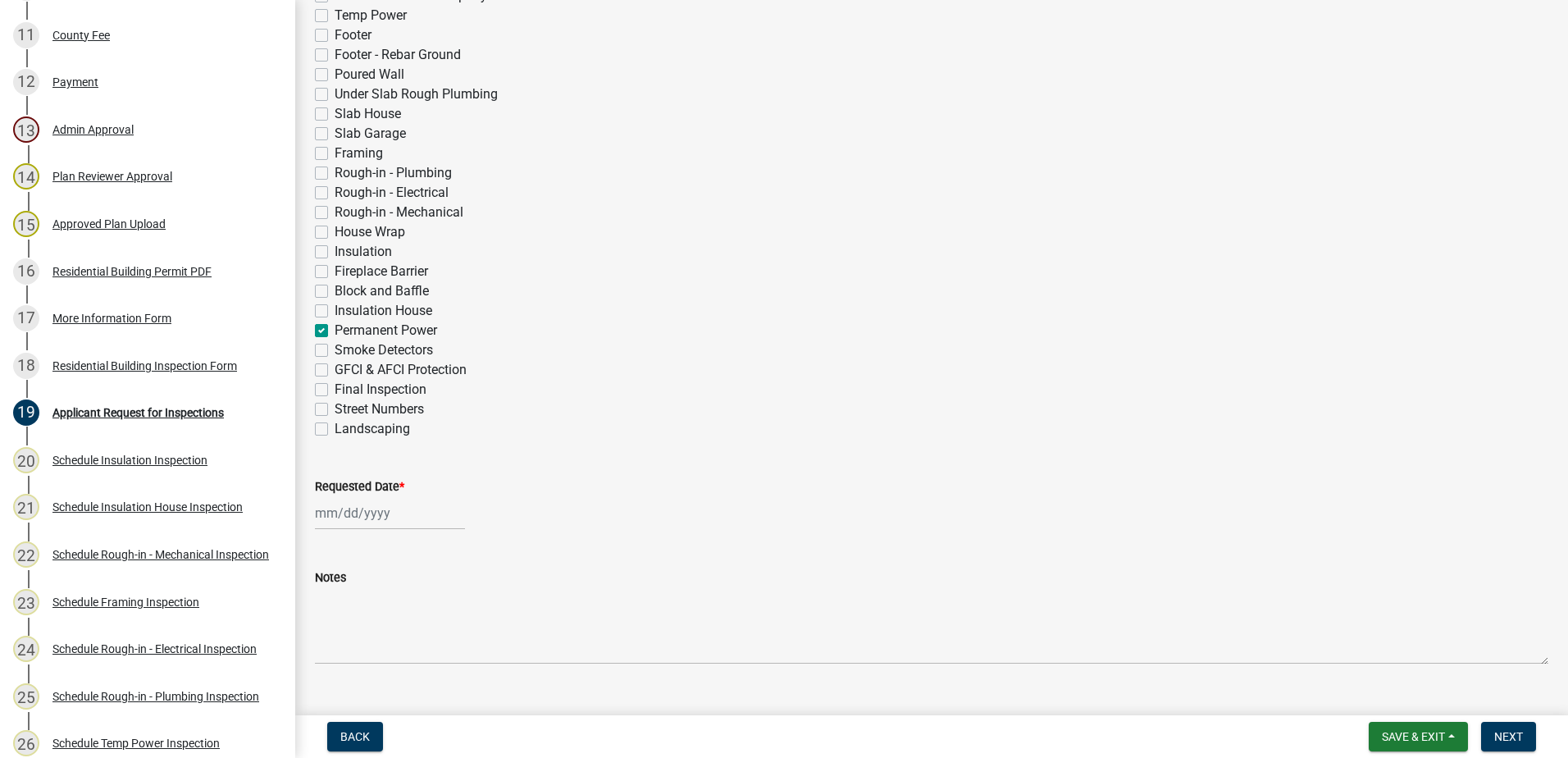
checkbox input "false"
checkbox input "true"
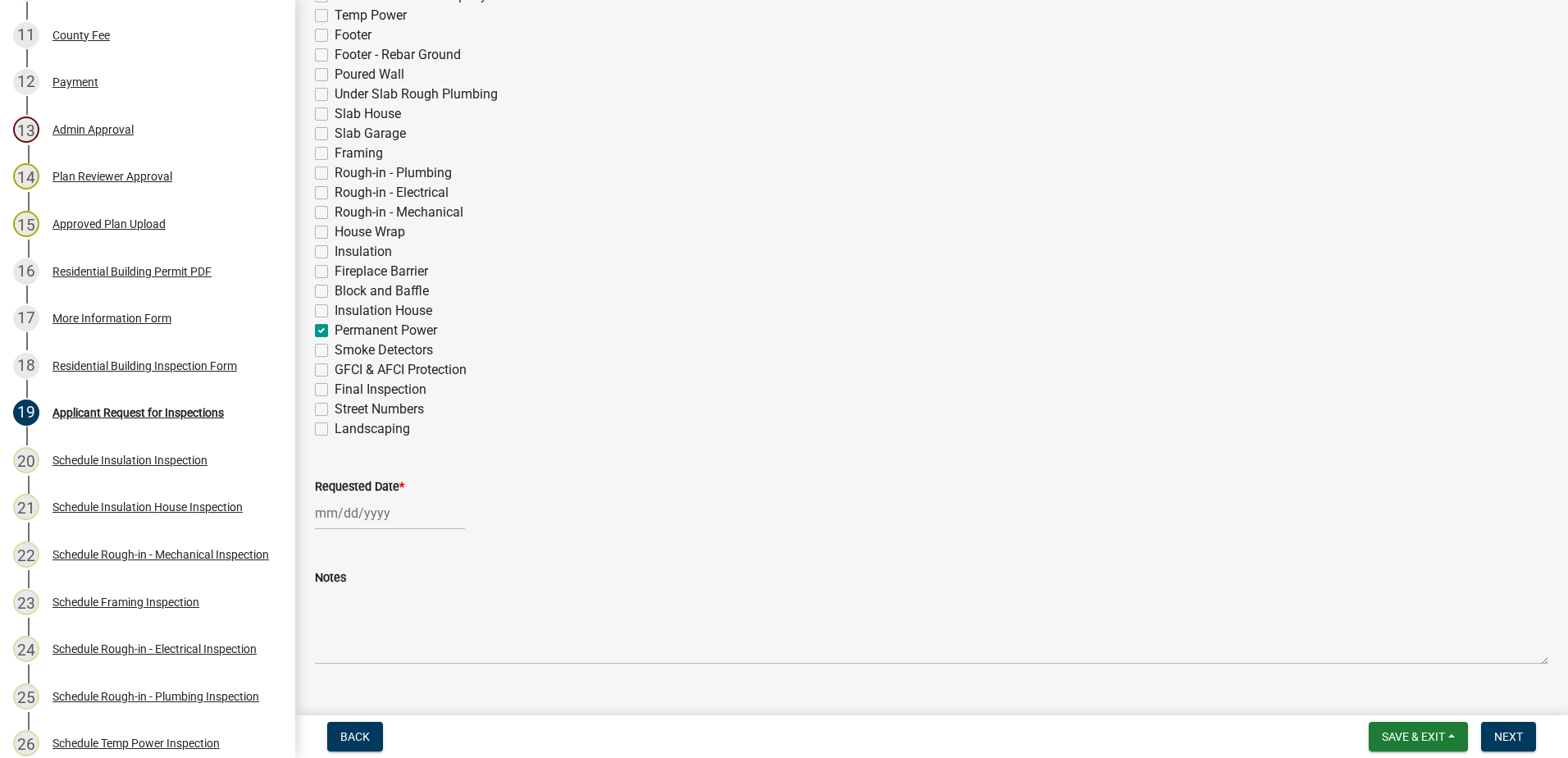
checkbox input "false"
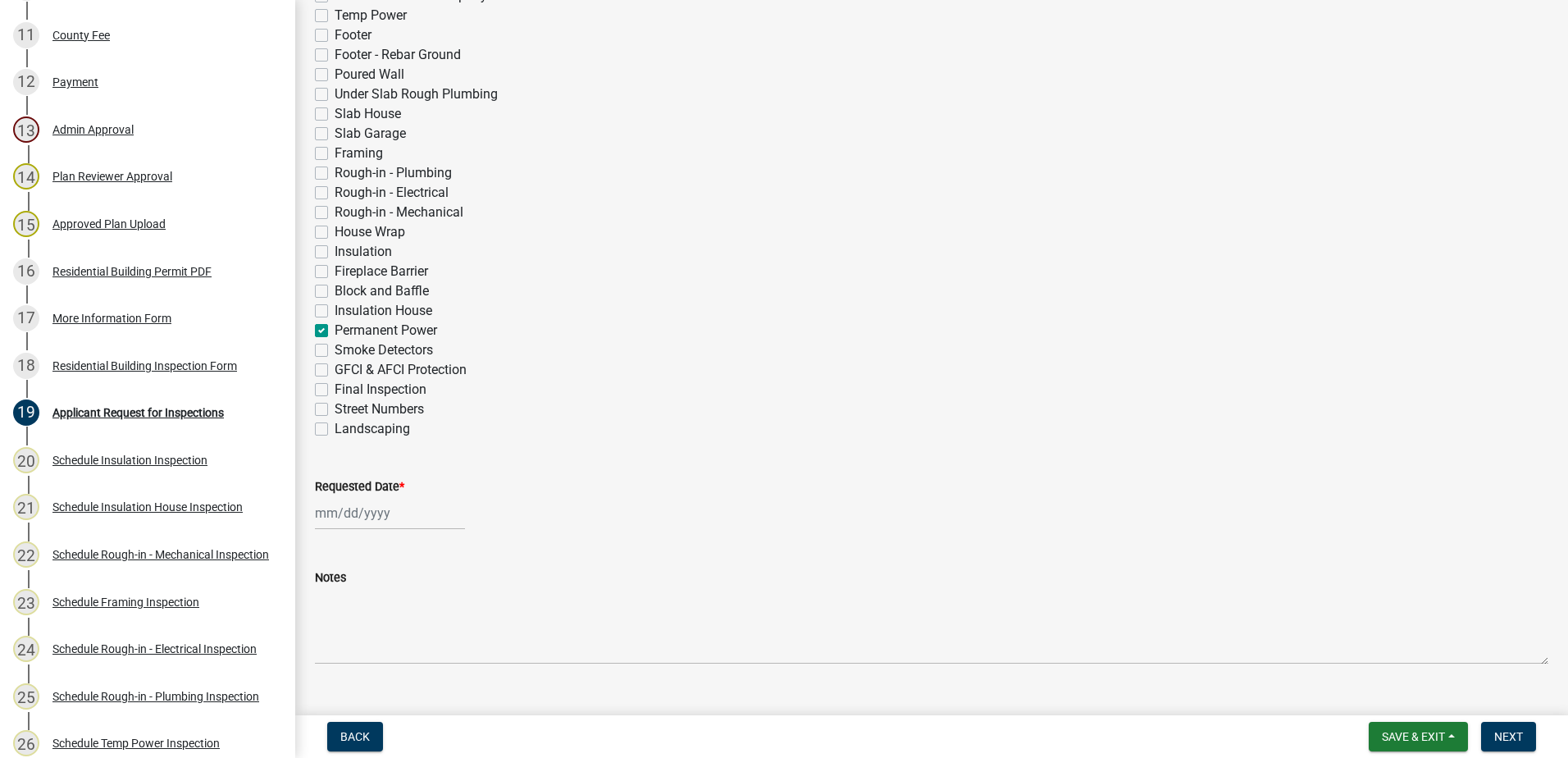
click at [368, 482] on label "Requested Date *" at bounding box center [360, 487] width 90 height 11
click at [368, 496] on input "Requested Date *" at bounding box center [390, 513] width 150 height 34
select select "8"
select select "2025"
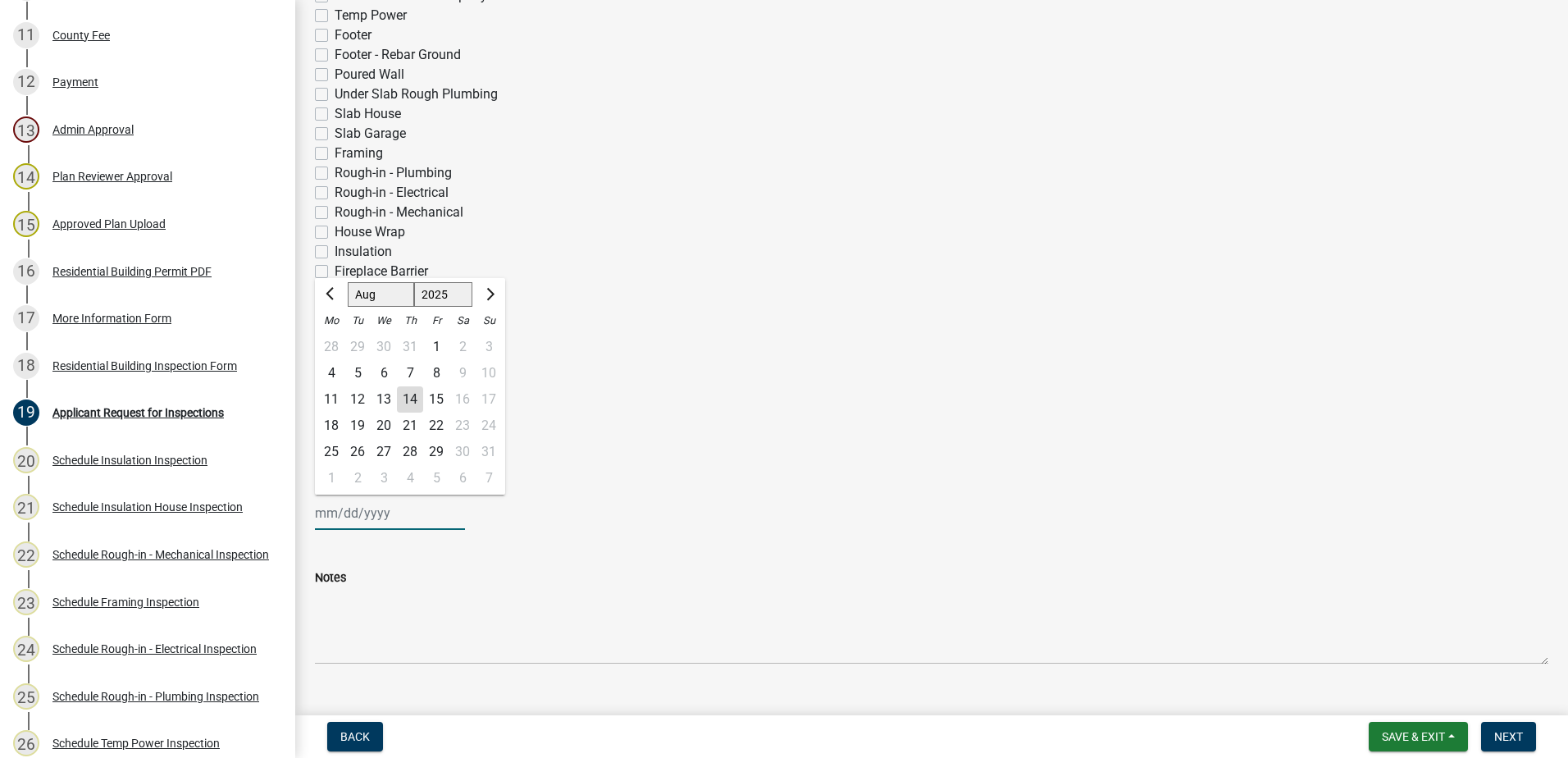
click at [349, 516] on input "Requested Date *" at bounding box center [390, 513] width 150 height 34
click at [345, 513] on input "Requested Date *" at bounding box center [390, 513] width 150 height 34
click at [371, 556] on div "Notes" at bounding box center [932, 605] width 1233 height 120
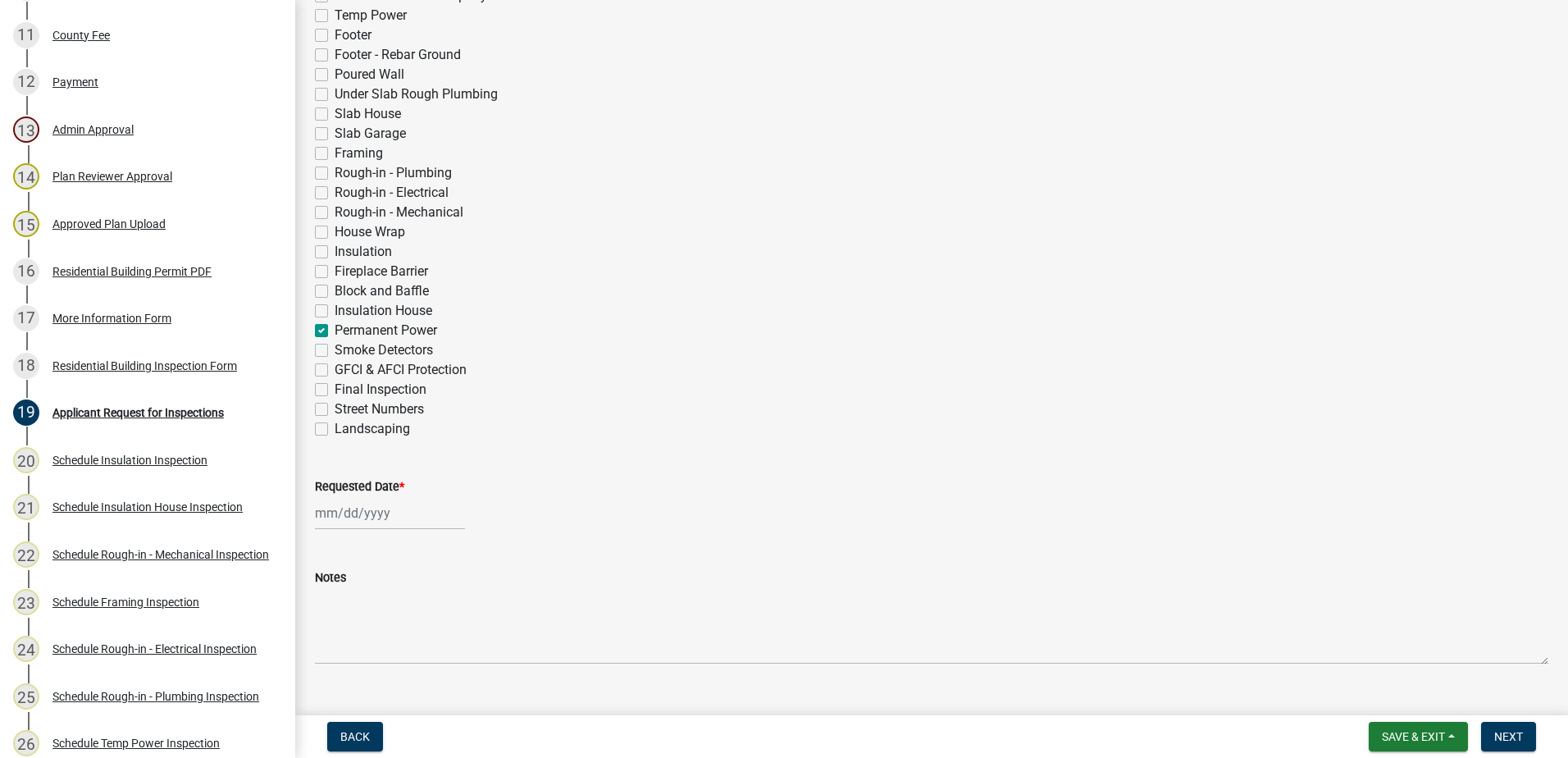
select select "8"
select select "2025"
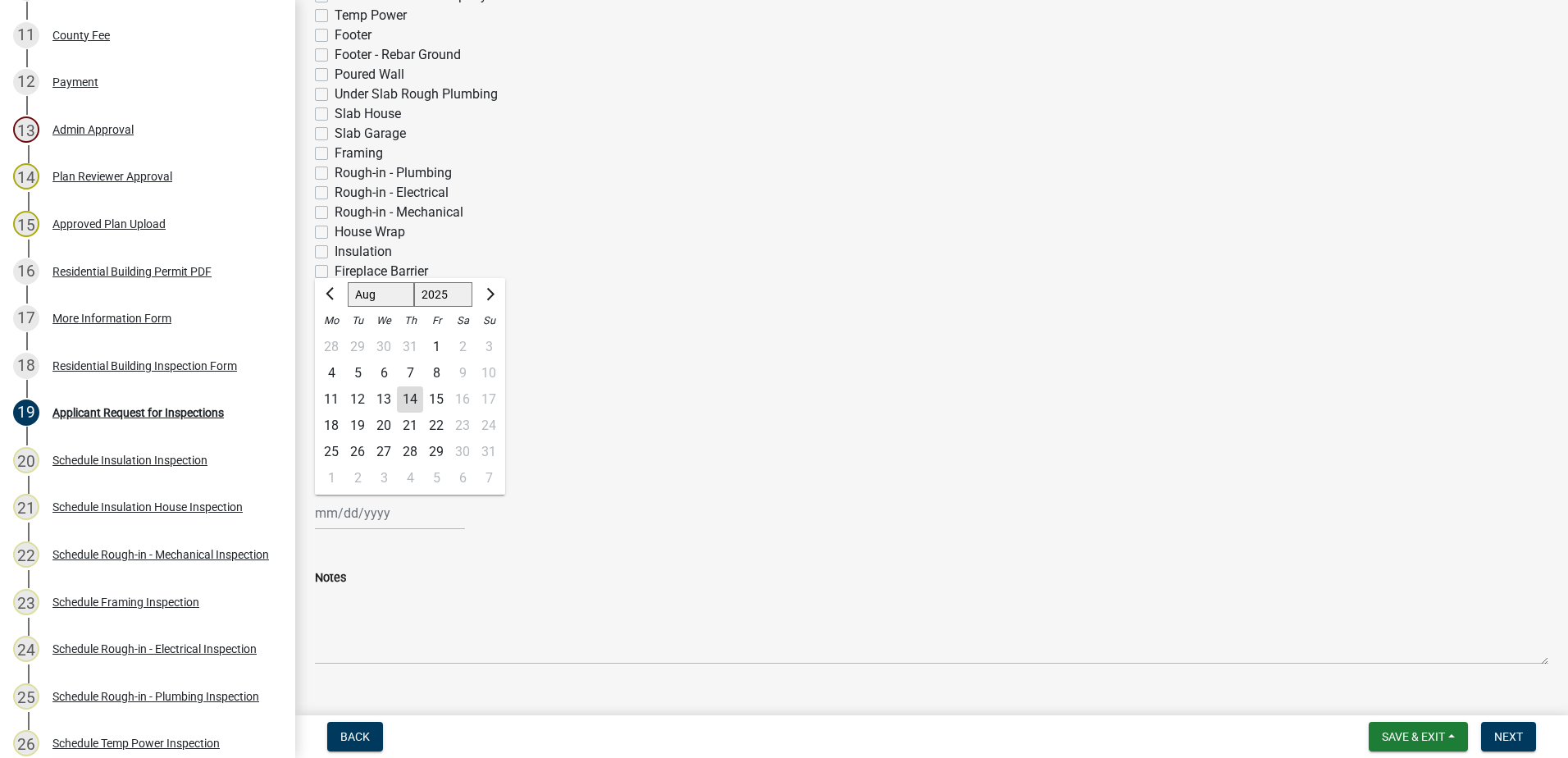
click at [370, 522] on div "[PERSON_NAME] Feb Mar Apr [PERSON_NAME][DATE] Oct Nov [DATE] 1526 1527 1528 152…" at bounding box center [390, 513] width 150 height 34
click at [419, 394] on div "14" at bounding box center [410, 399] width 26 height 26
type input "[DATE]"
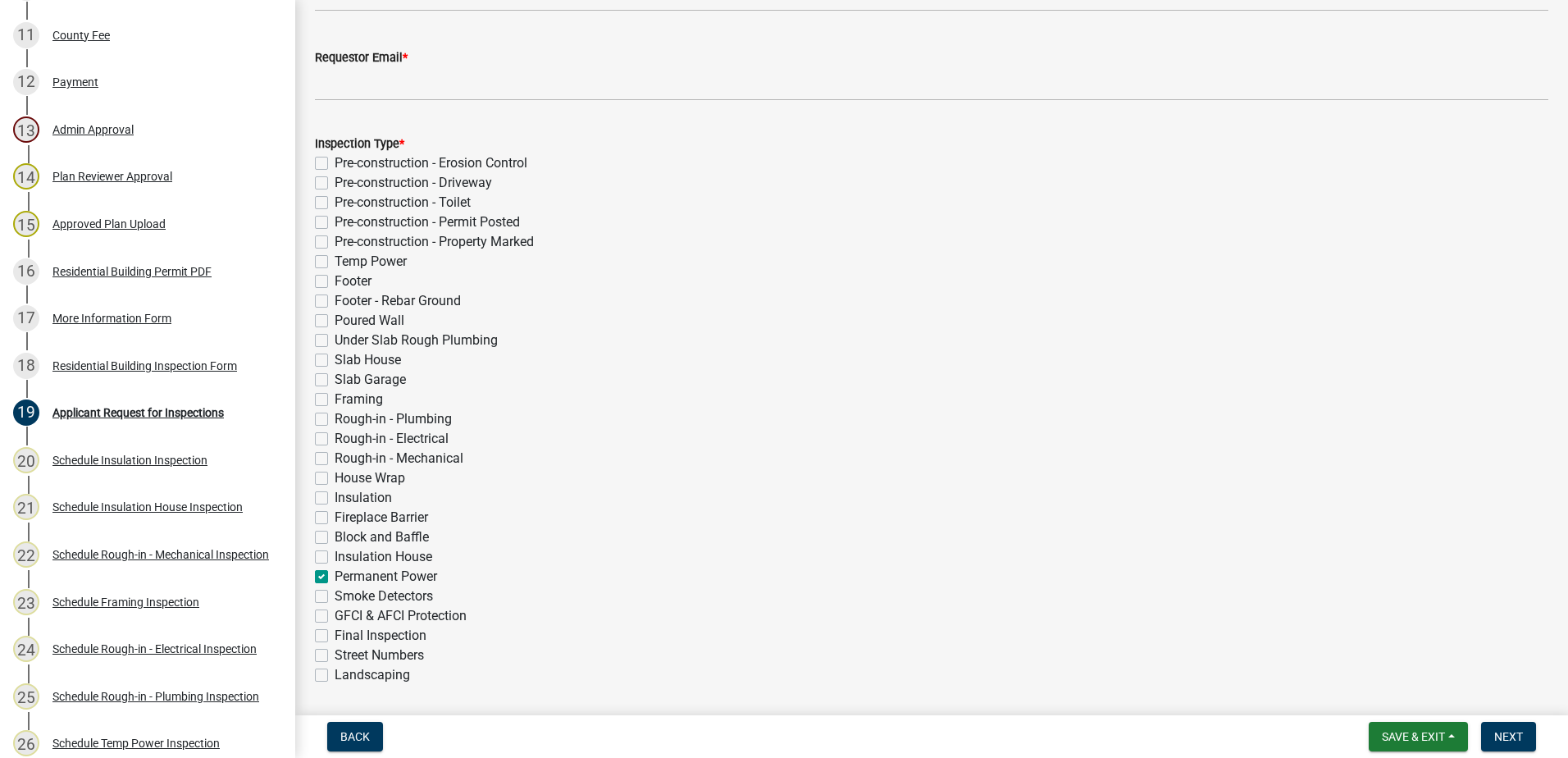
scroll to position [0, 0]
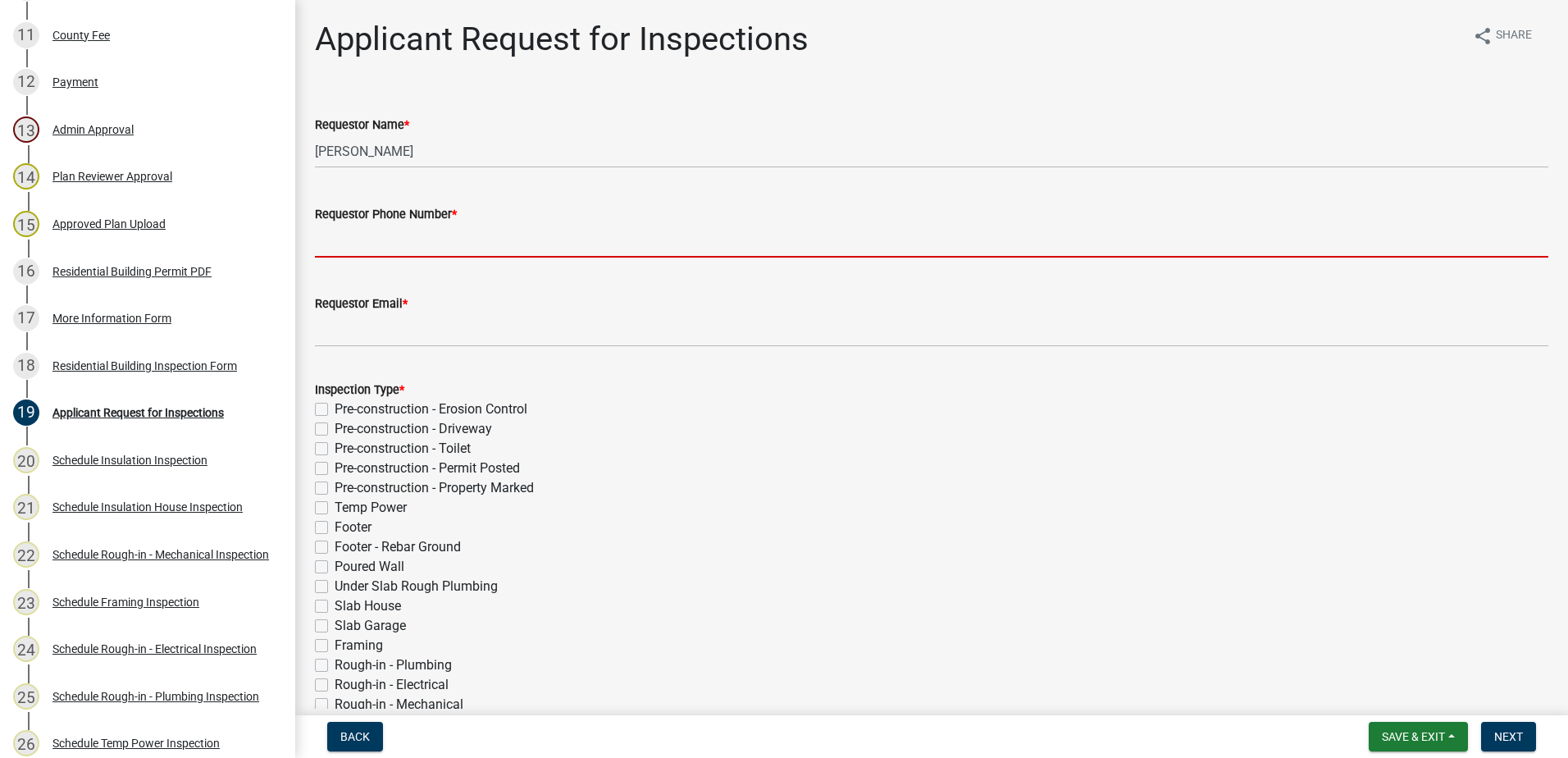
click at [421, 230] on input "Requestor Phone Number *" at bounding box center [932, 241] width 1233 height 34
type input "7064852776"
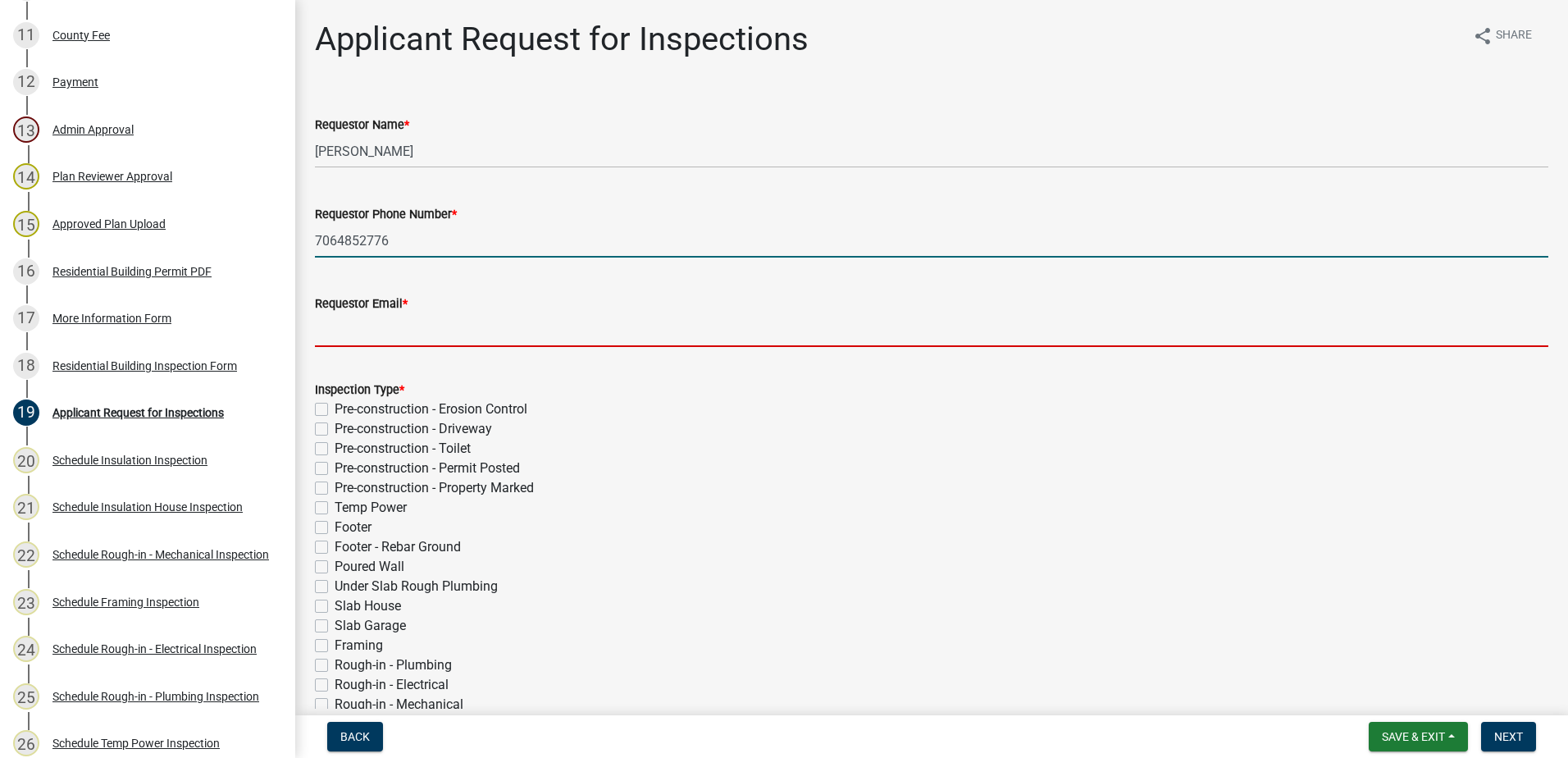
type input "[EMAIL_ADDRESS][DOMAIN_NAME]"
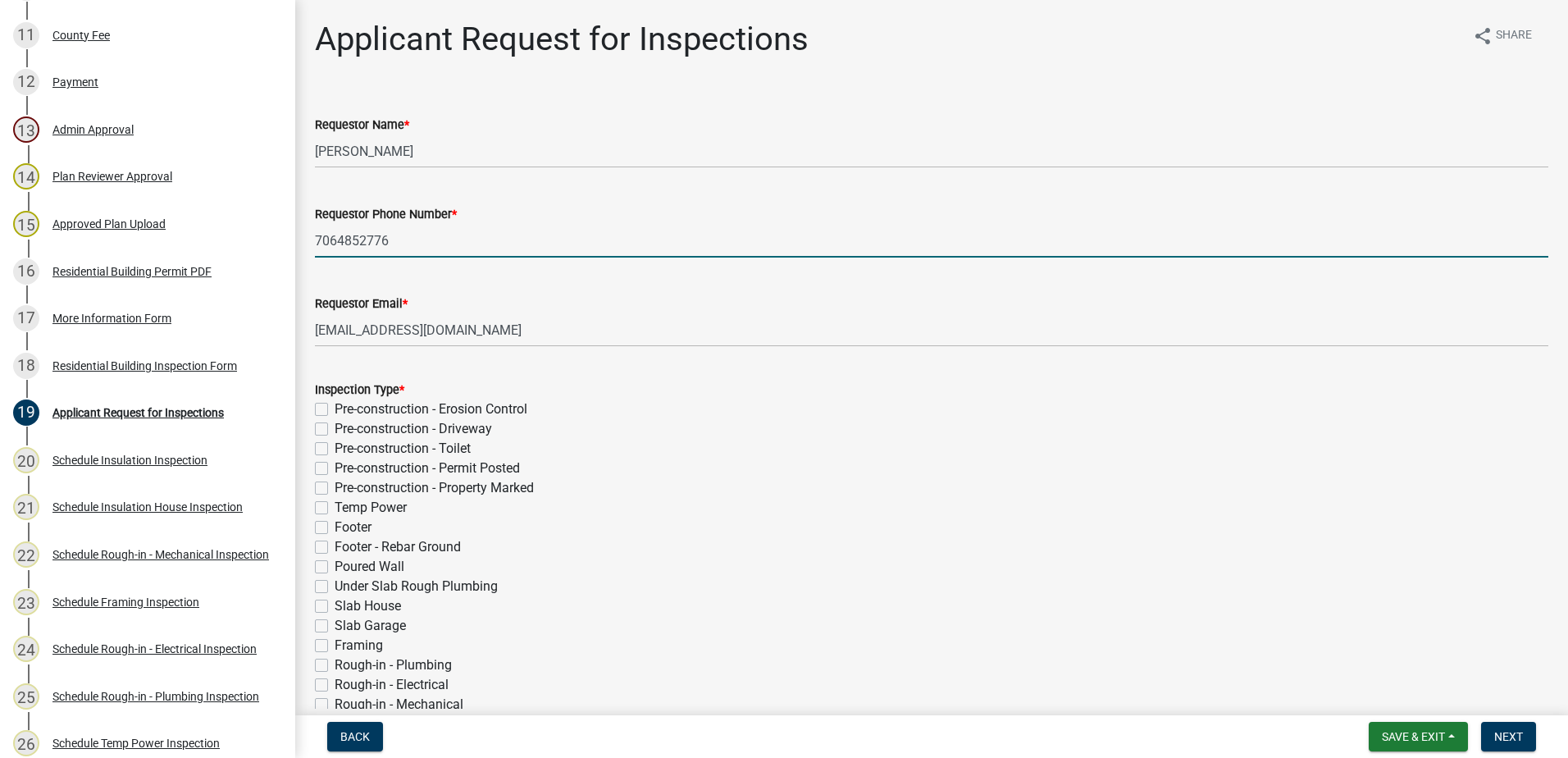
type input "[PHONE_NUMBER]"
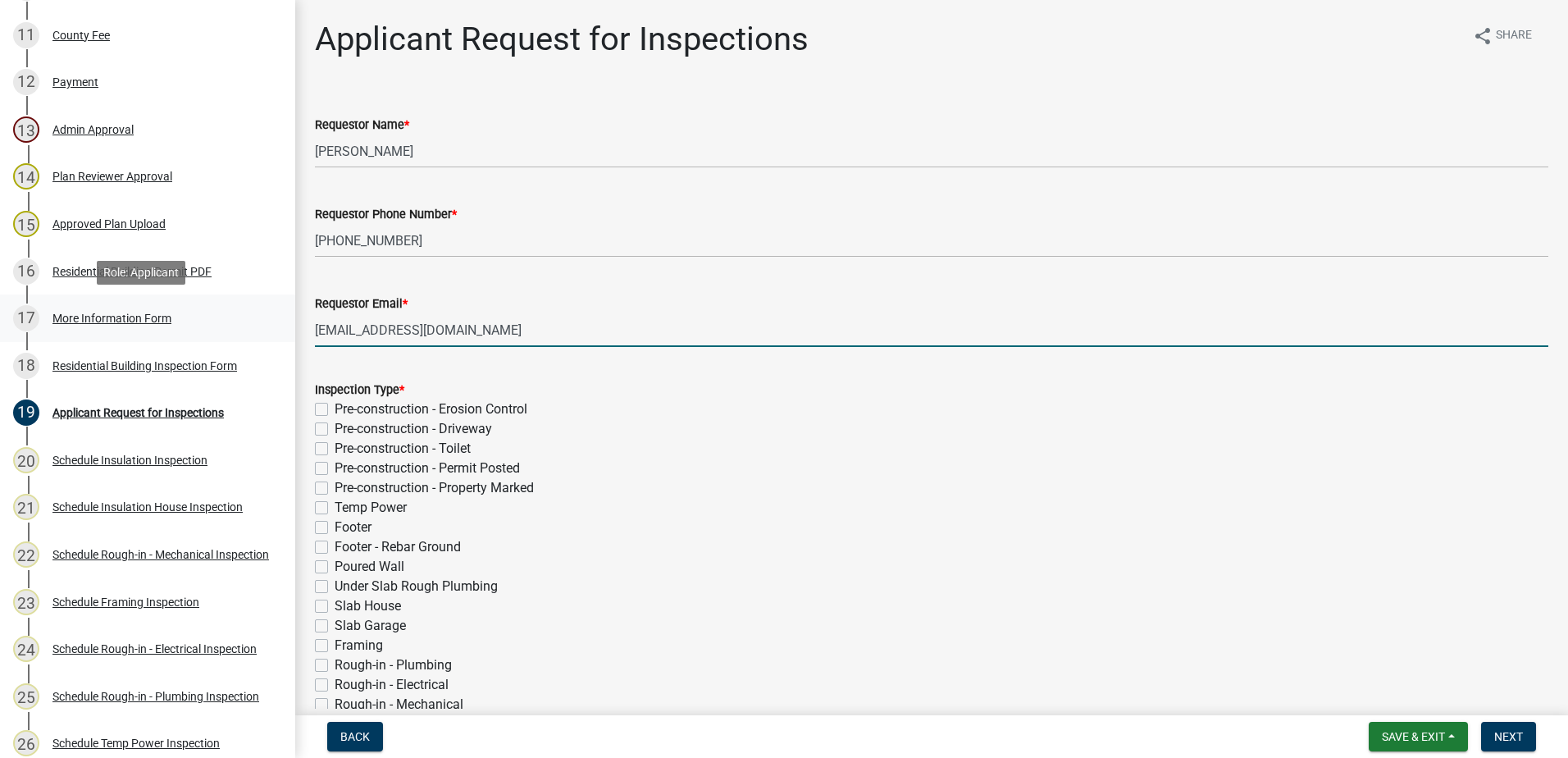
drag, startPoint x: 506, startPoint y: 336, endPoint x: 203, endPoint y: 298, distance: 305.4
click at [208, 300] on div "Residential Building Permit 2024-BLDR-205 View Summary Notes Show emails 1 Intr…" at bounding box center [784, 379] width 1568 height 758
type input "[EMAIL_ADDRESS][DOMAIN_NAME]"
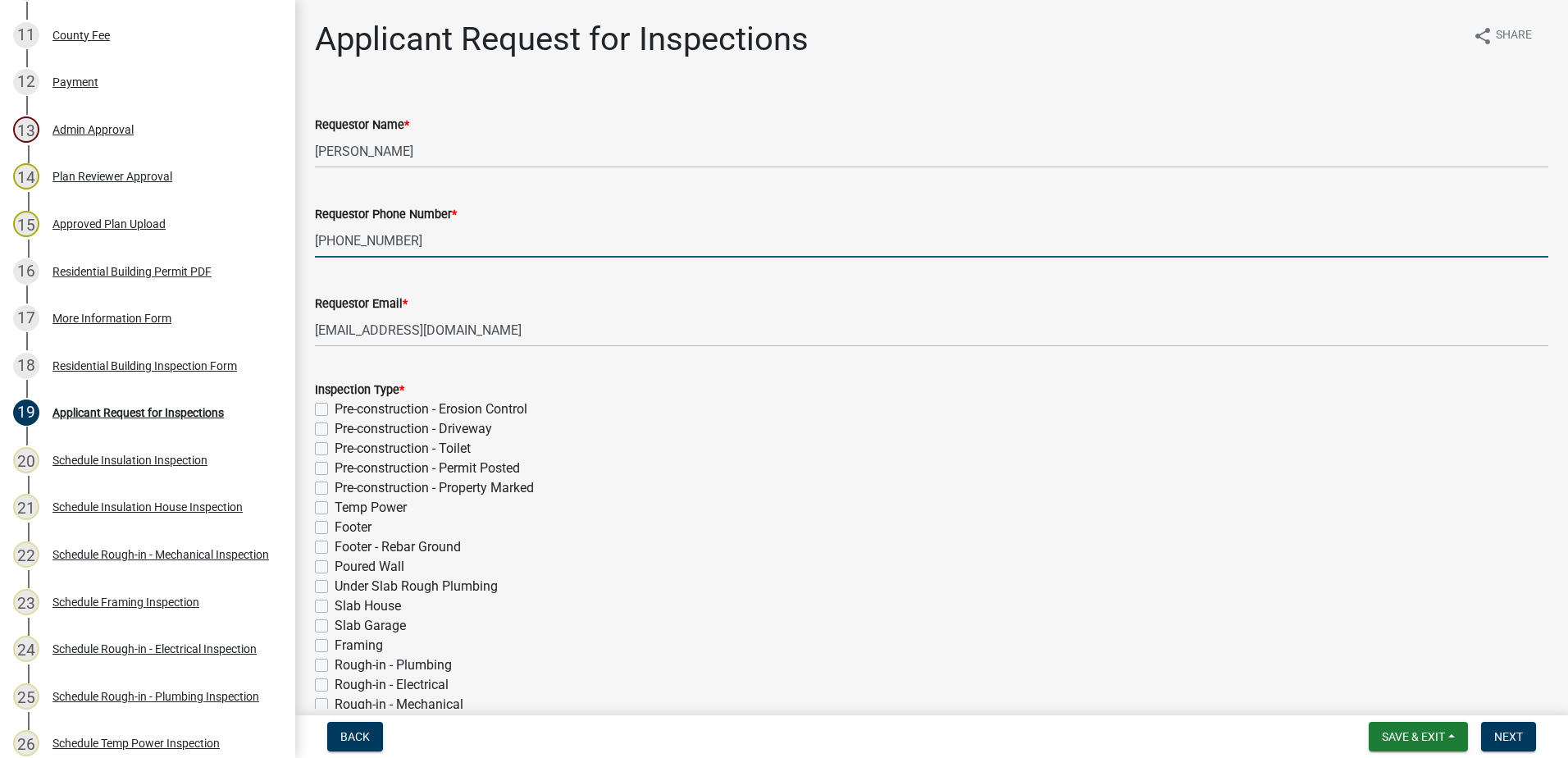
drag, startPoint x: 405, startPoint y: 245, endPoint x: 343, endPoint y: 256, distance: 63.0
click at [343, 256] on input "[PHONE_NUMBER]" at bounding box center [932, 241] width 1233 height 34
click at [369, 247] on input "706-4852776" at bounding box center [932, 241] width 1233 height 34
click at [361, 245] on input "706-4852776" at bounding box center [932, 241] width 1233 height 34
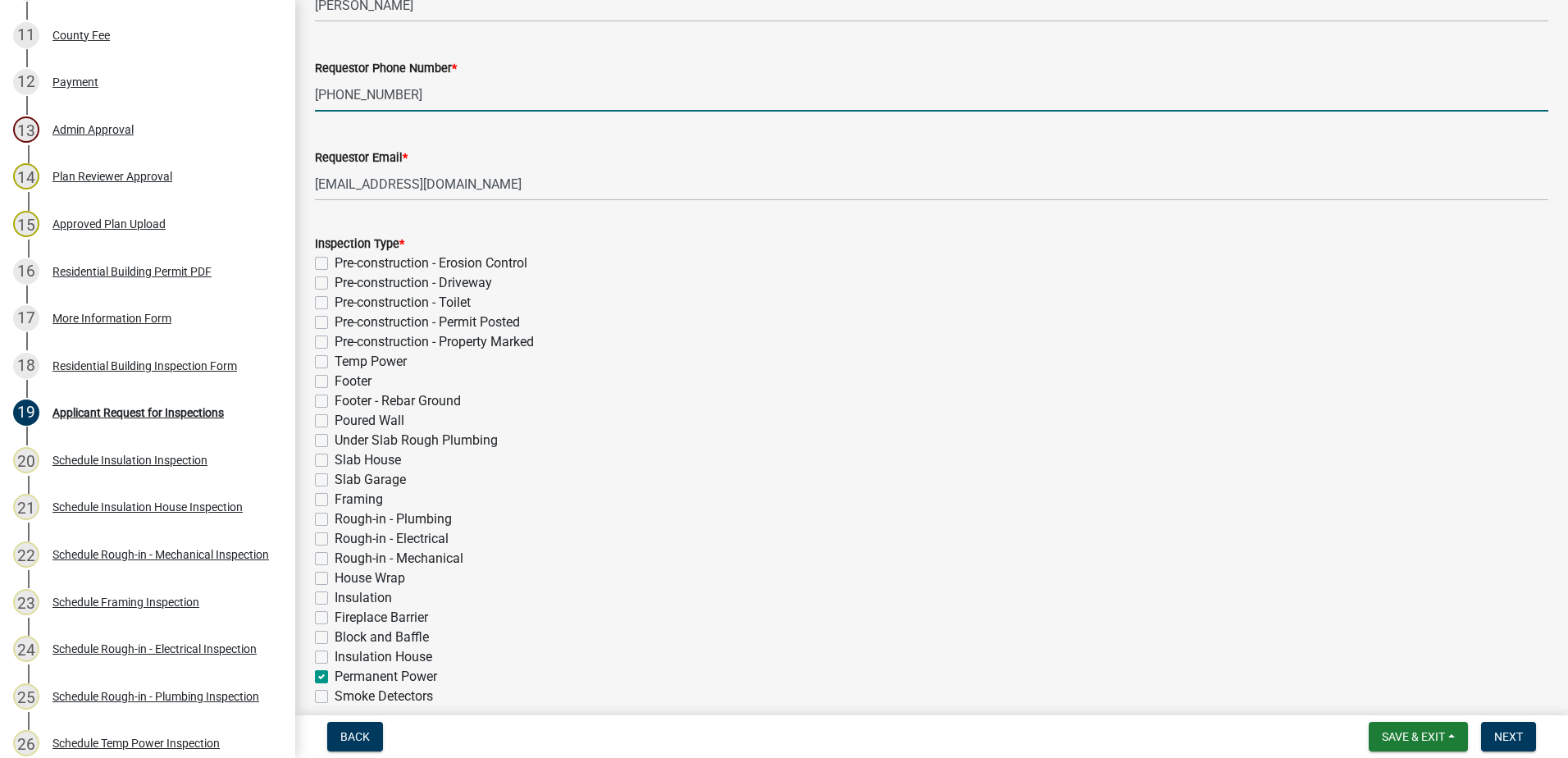
scroll to position [410, 0]
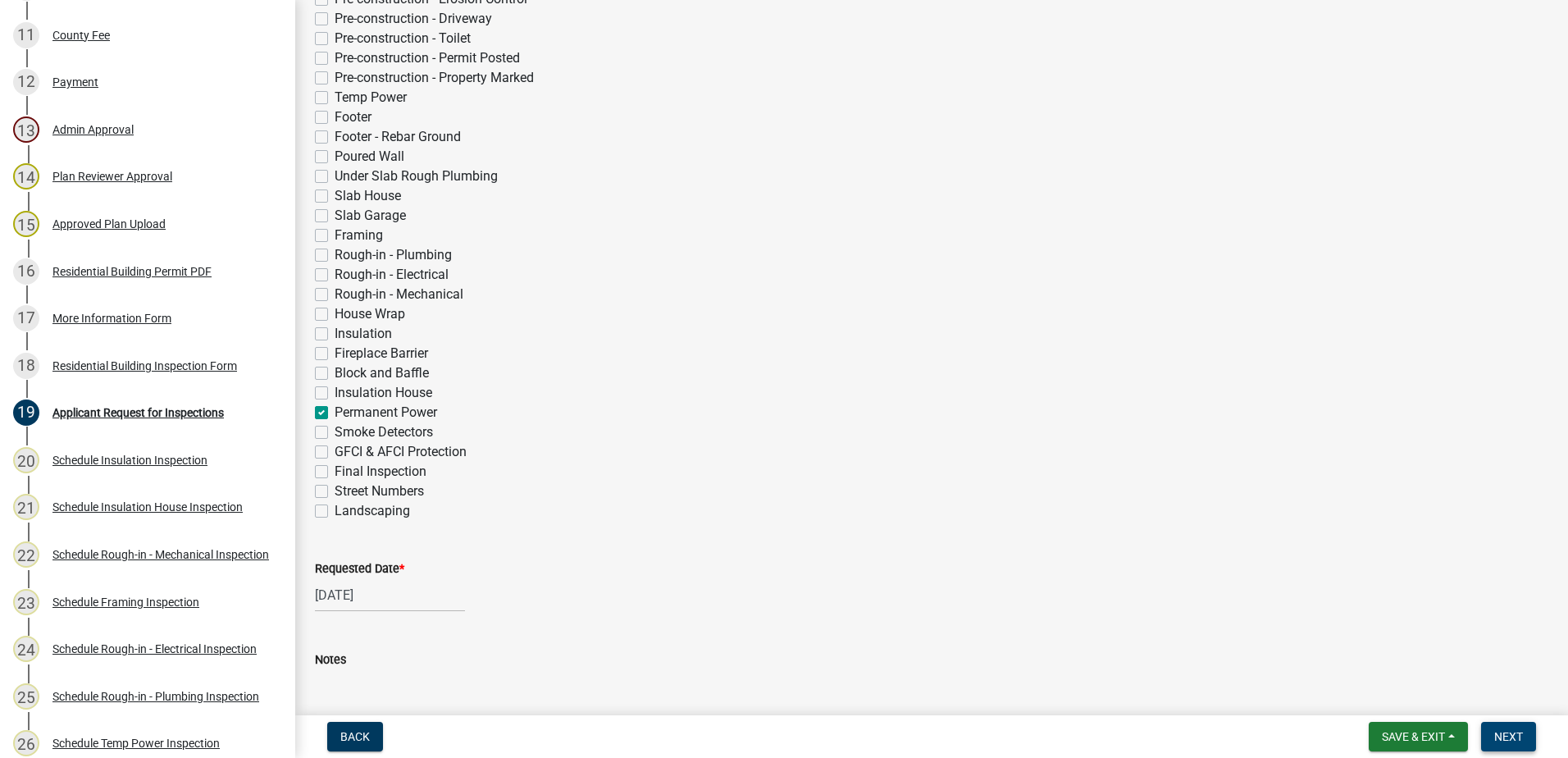
type input "[PHONE_NUMBER]"
click at [1529, 735] on button "Next" at bounding box center [1508, 737] width 55 height 30
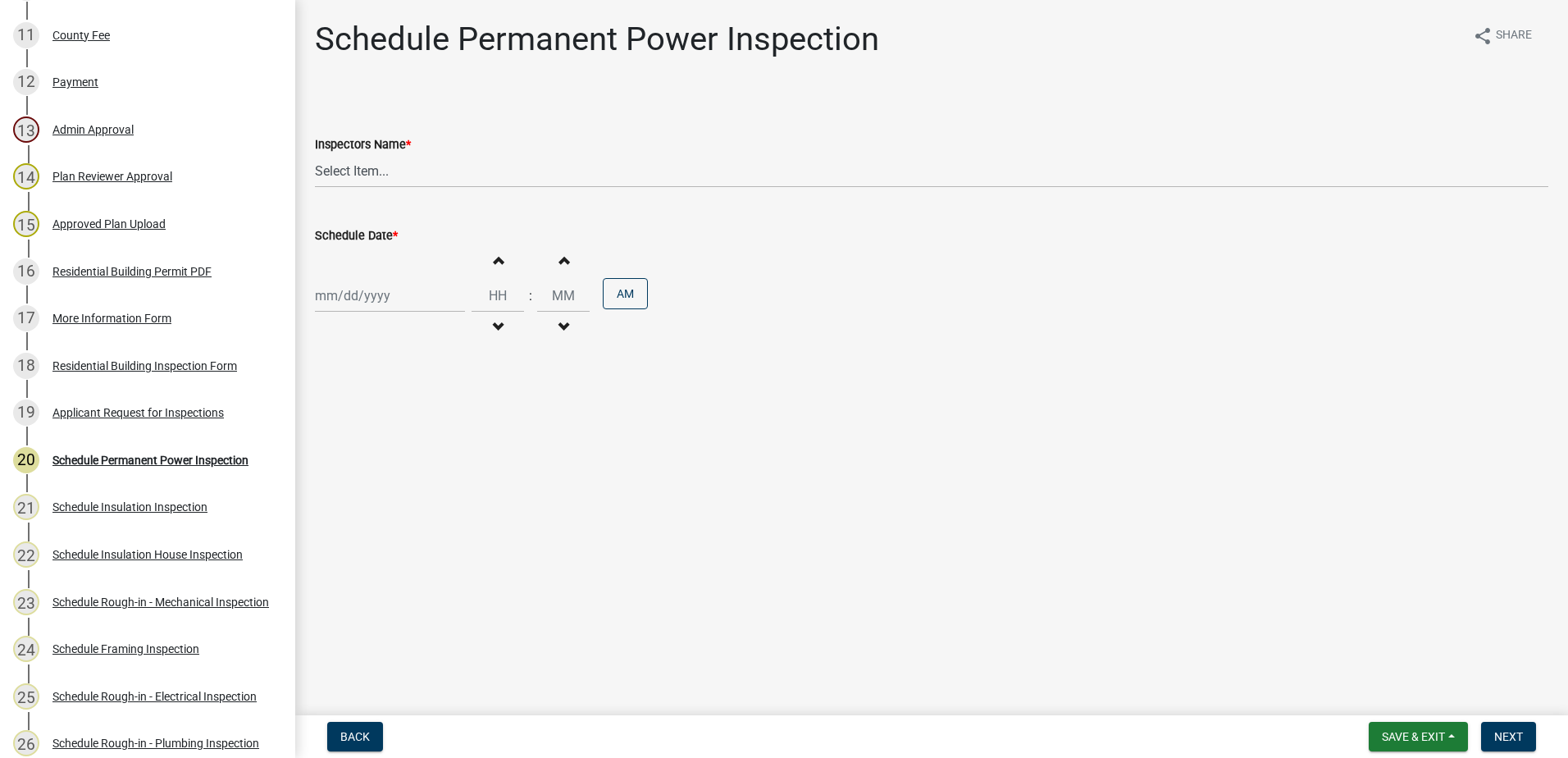
drag, startPoint x: 317, startPoint y: 142, endPoint x: 315, endPoint y: 150, distance: 8.2
click at [315, 150] on label "Inspectors Name *" at bounding box center [363, 145] width 96 height 11
drag, startPoint x: 315, startPoint y: 150, endPoint x: 326, endPoint y: 170, distance: 22.8
click at [326, 170] on select "Select Item... mrivera ([PERSON_NAME]) jstokes ([PERSON_NAME]) asmith105 ([PERS…" at bounding box center [932, 171] width 1233 height 34
select select "a0ea4169-8540-4a2c-b9f4-cf4c1ffdeb95"
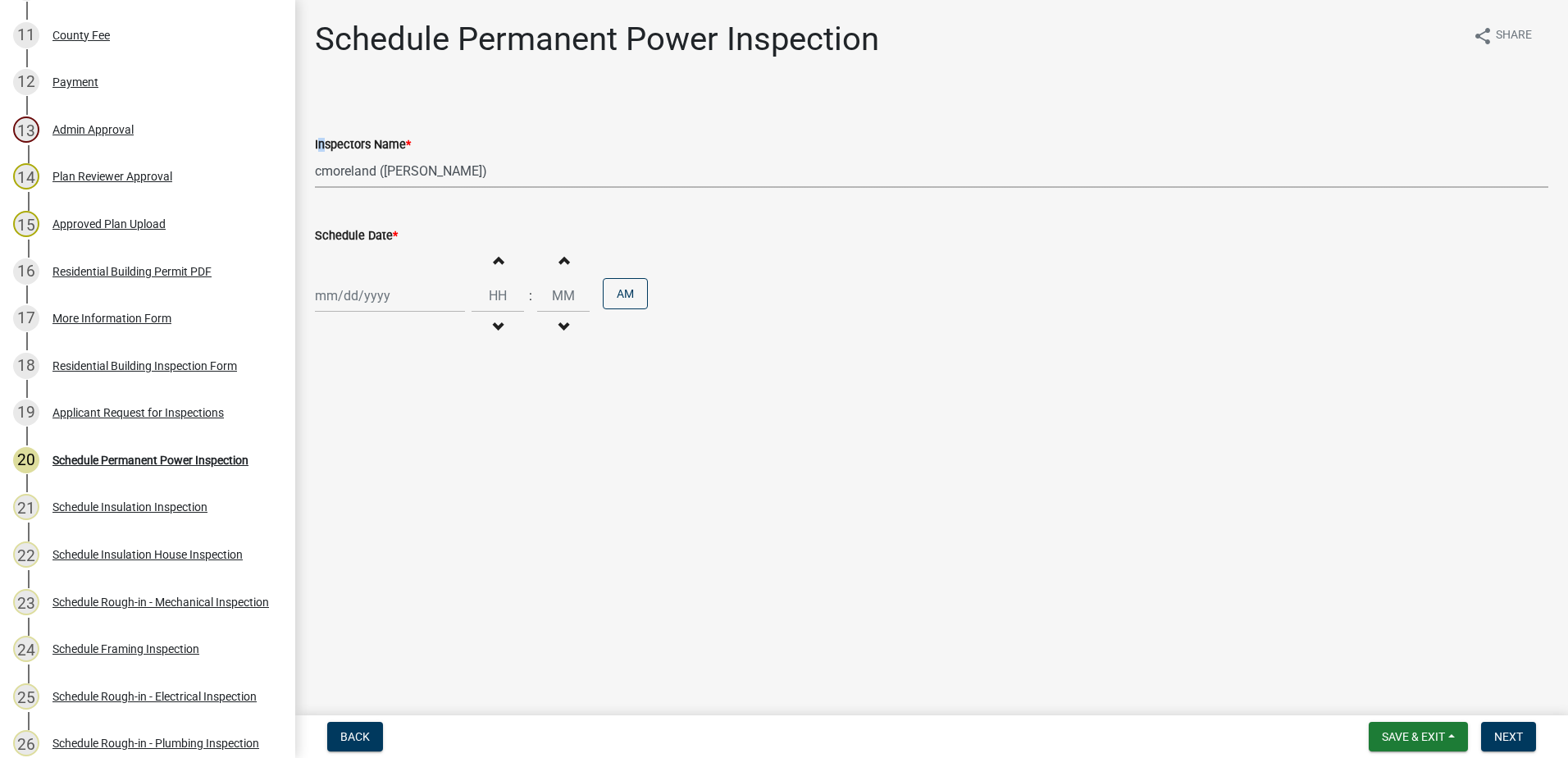
click at [315, 154] on select "Select Item... mrivera ([PERSON_NAME]) jstokes ([PERSON_NAME]) asmith105 ([PERS…" at bounding box center [932, 171] width 1233 height 34
select select "8"
select select "2025"
click at [341, 288] on div "[PERSON_NAME] Feb Mar Apr [PERSON_NAME][DATE] Oct Nov [DATE] 1526 1527 1528 152…" at bounding box center [390, 295] width 150 height 34
click at [413, 437] on div "14" at bounding box center [410, 436] width 26 height 26
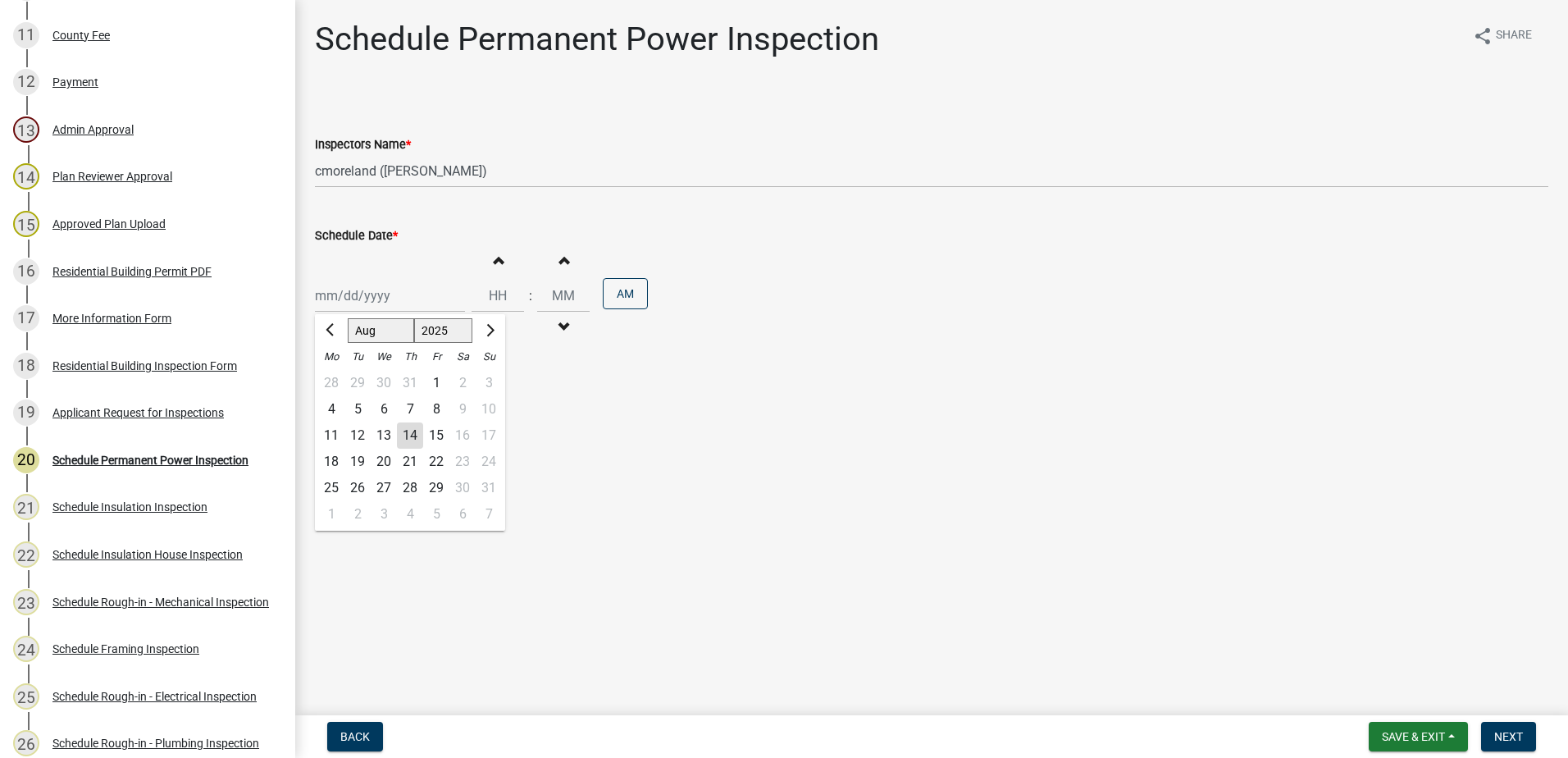
type input "[DATE]"
click at [1525, 734] on button "Next" at bounding box center [1508, 737] width 55 height 30
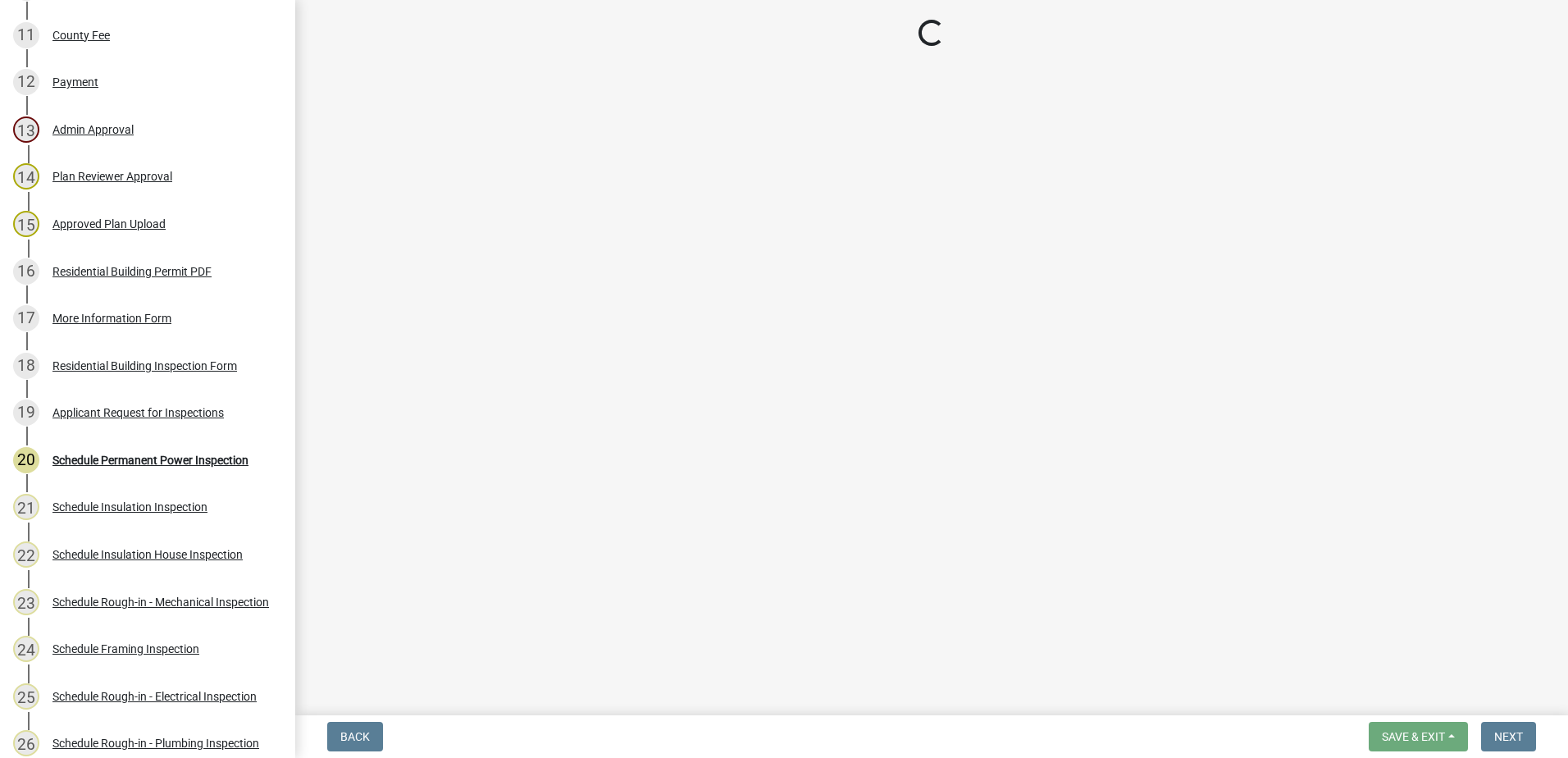
drag, startPoint x: 1360, startPoint y: 593, endPoint x: 1012, endPoint y: 578, distance: 348.3
drag, startPoint x: 1012, startPoint y: 578, endPoint x: 979, endPoint y: 567, distance: 34.8
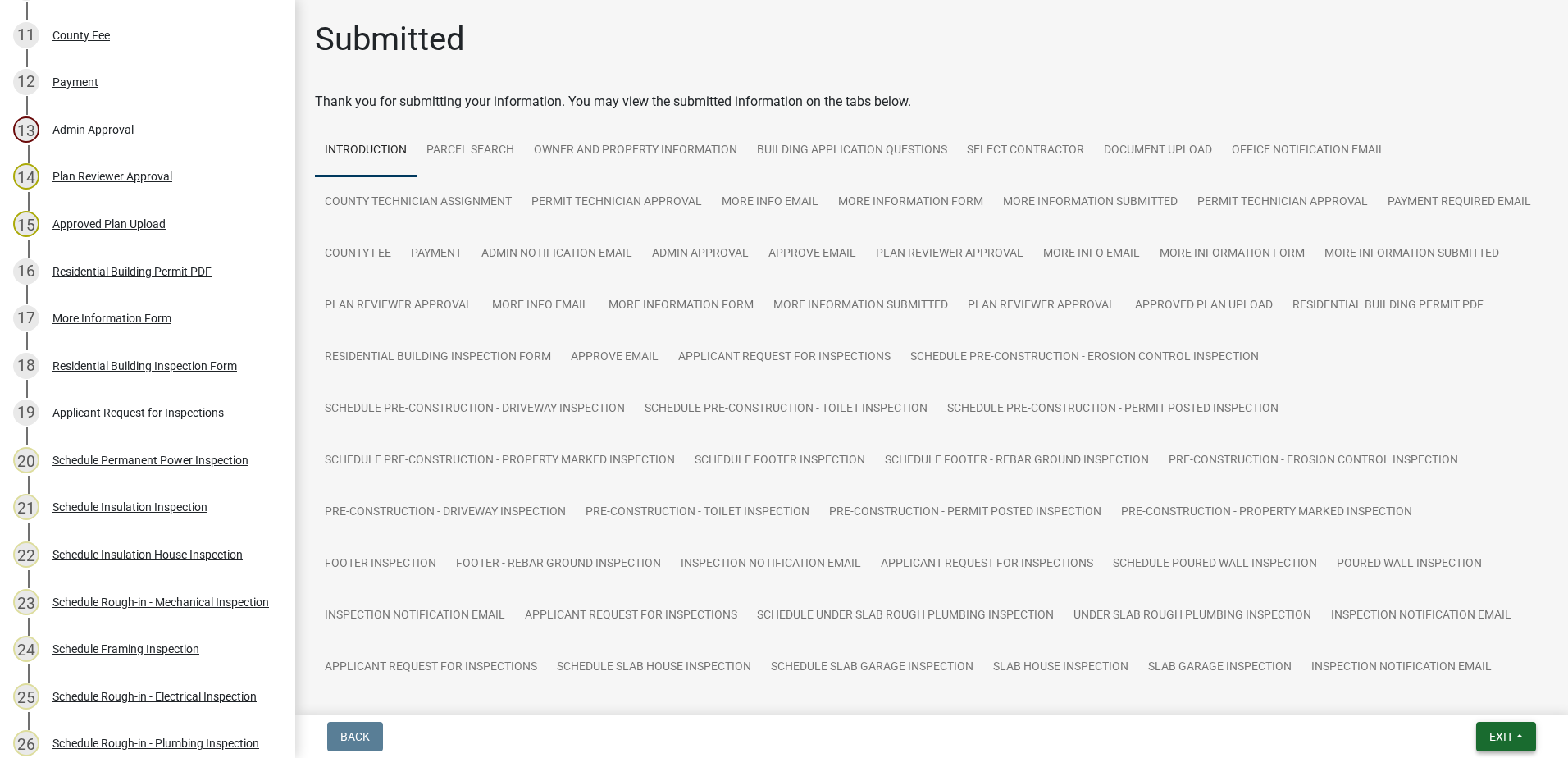
drag, startPoint x: 979, startPoint y: 567, endPoint x: 1490, endPoint y: 726, distance: 535.2
click at [1490, 726] on button "Exit" at bounding box center [1506, 737] width 60 height 30
click at [1447, 700] on button "Save & Exit" at bounding box center [1470, 694] width 131 height 39
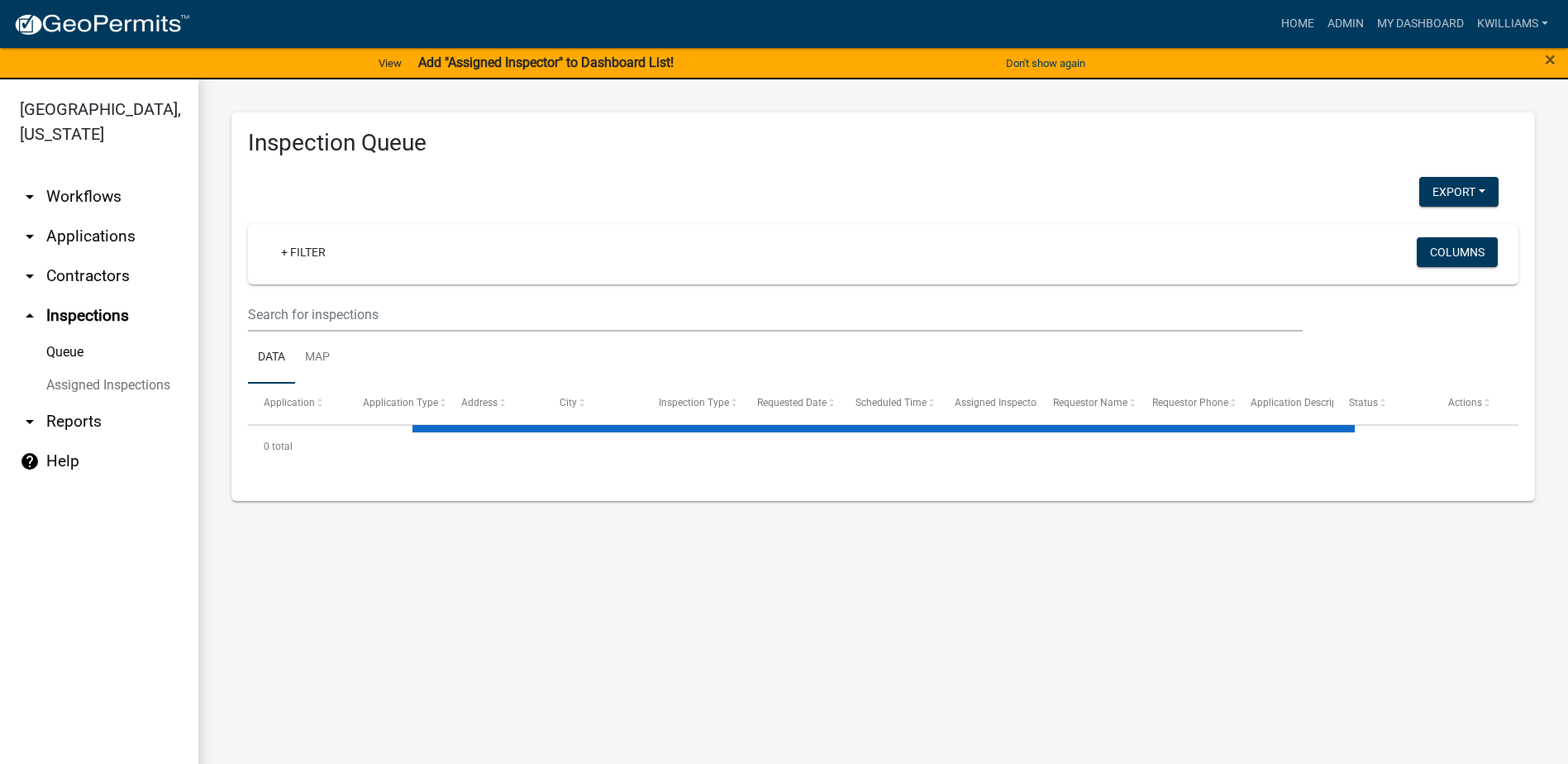
drag, startPoint x: 73, startPoint y: 243, endPoint x: 84, endPoint y: 244, distance: 11.0
click at [73, 246] on link "arrow_drop_down Applications" at bounding box center [99, 236] width 199 height 40
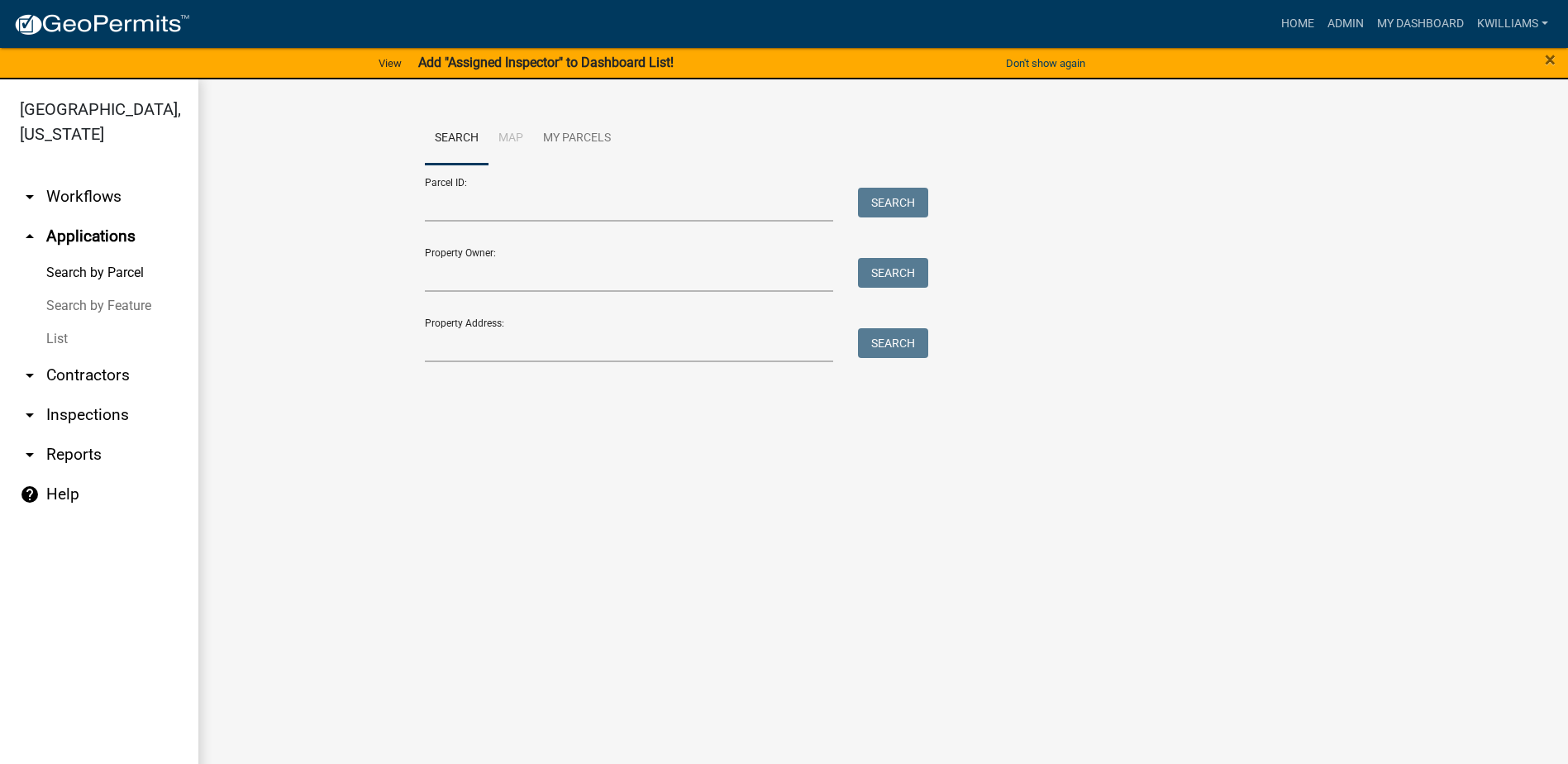
drag, startPoint x: 48, startPoint y: 358, endPoint x: 49, endPoint y: 349, distance: 9.1
click at [48, 360] on link "arrow_drop_down Contractors" at bounding box center [99, 375] width 199 height 40
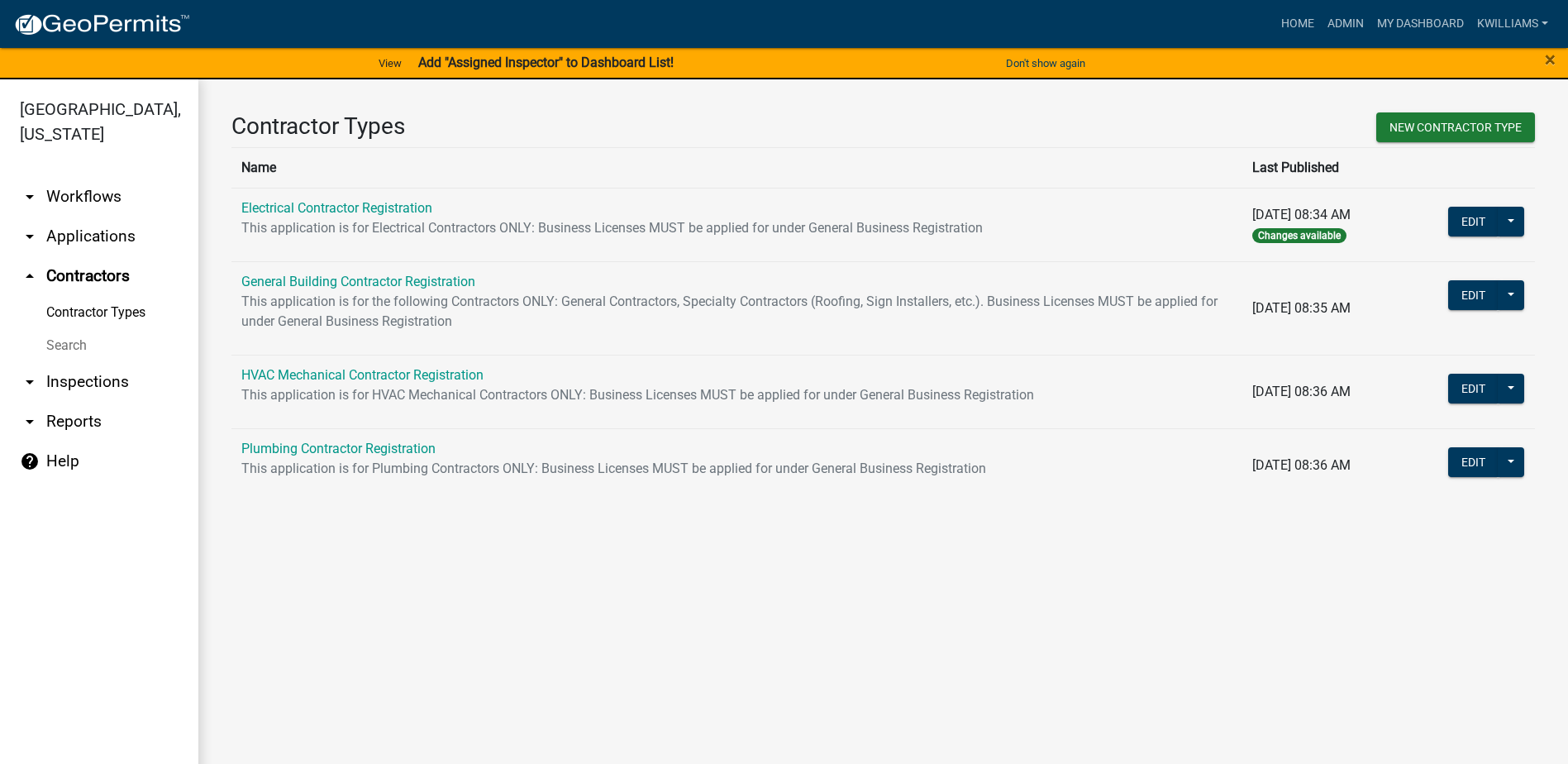
click at [54, 348] on link "Search" at bounding box center [99, 345] width 199 height 33
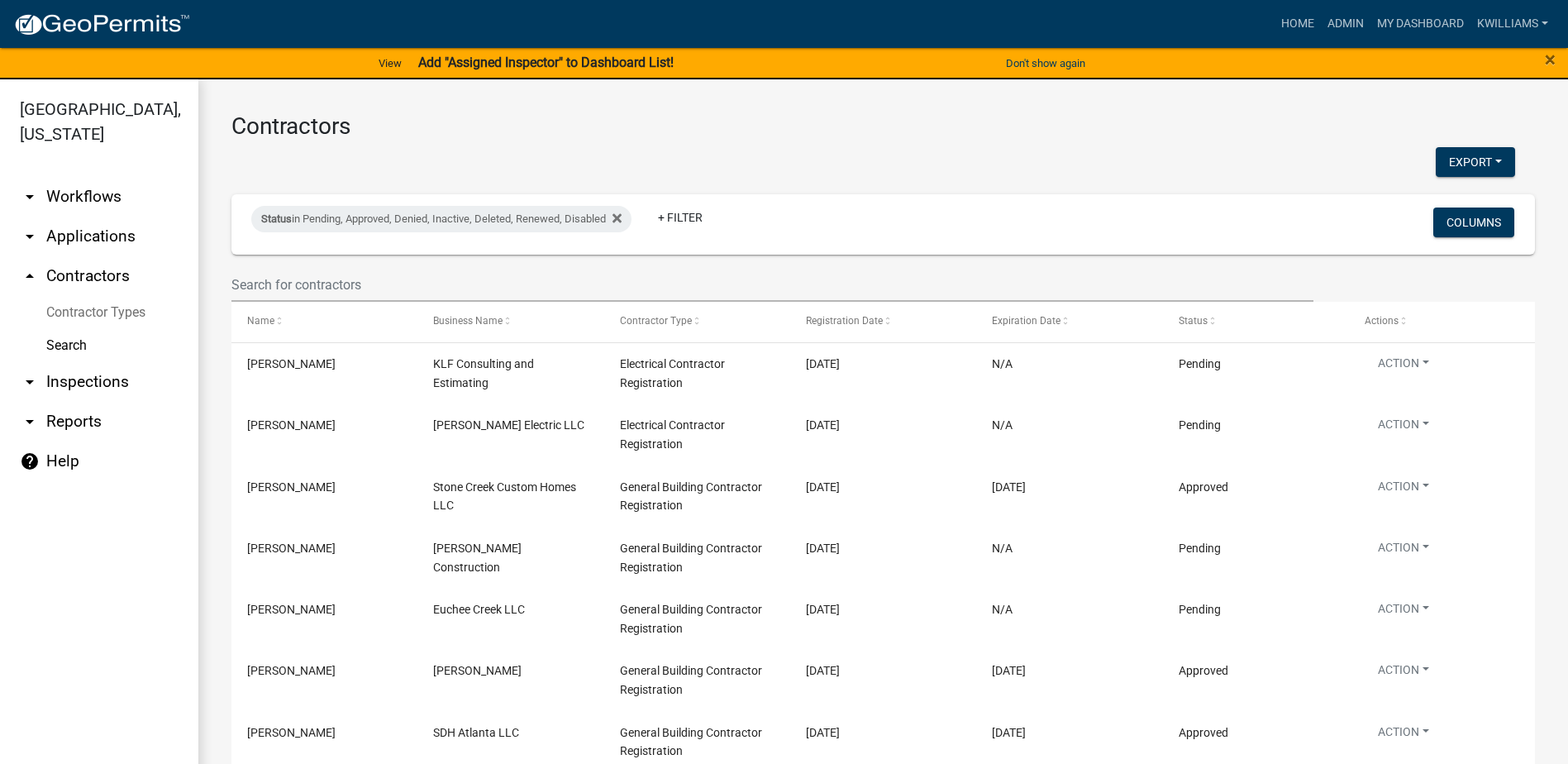
click at [85, 238] on link "arrow_drop_down Applications" at bounding box center [99, 236] width 199 height 40
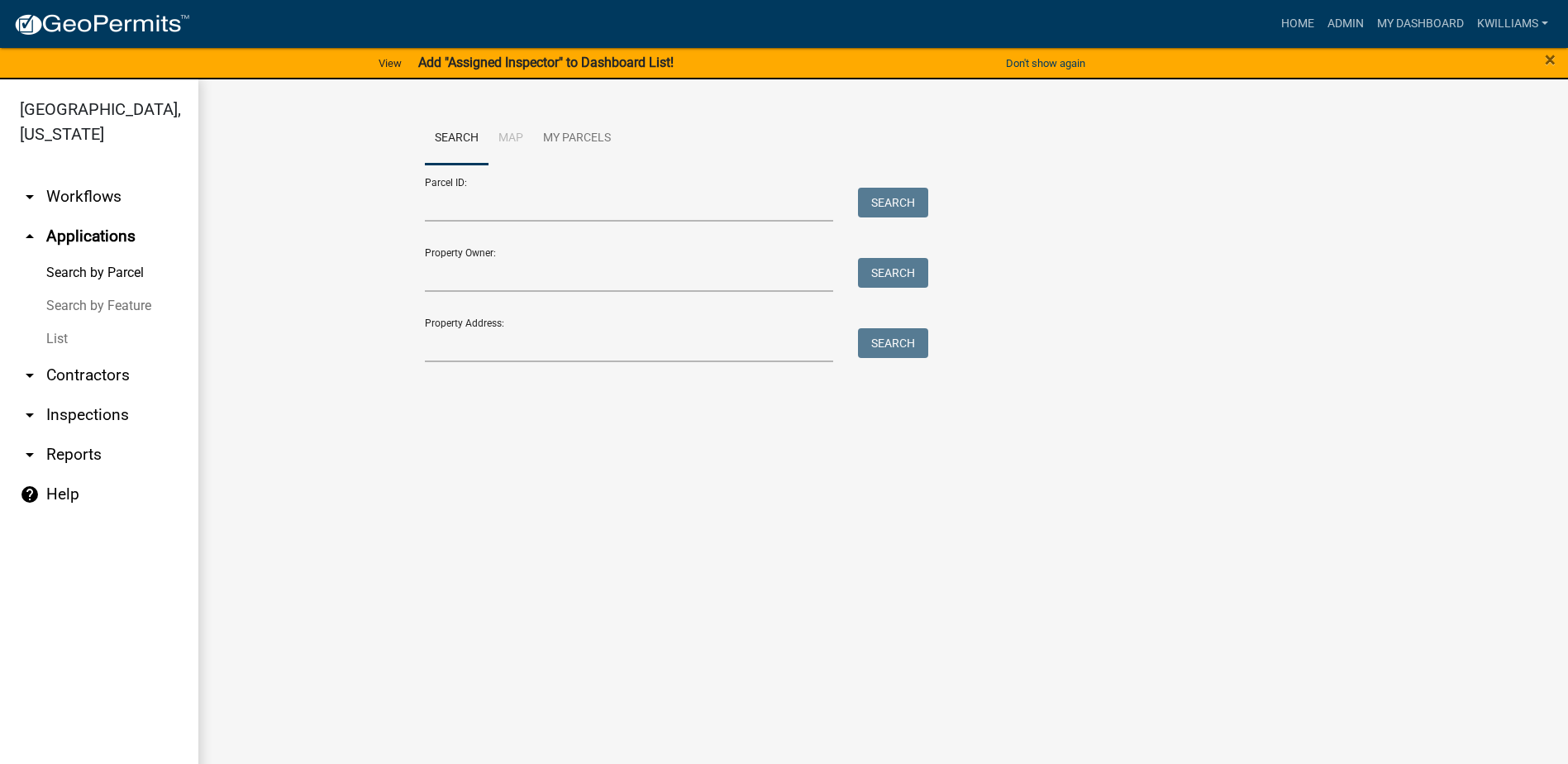
click at [74, 334] on link "List" at bounding box center [99, 338] width 199 height 33
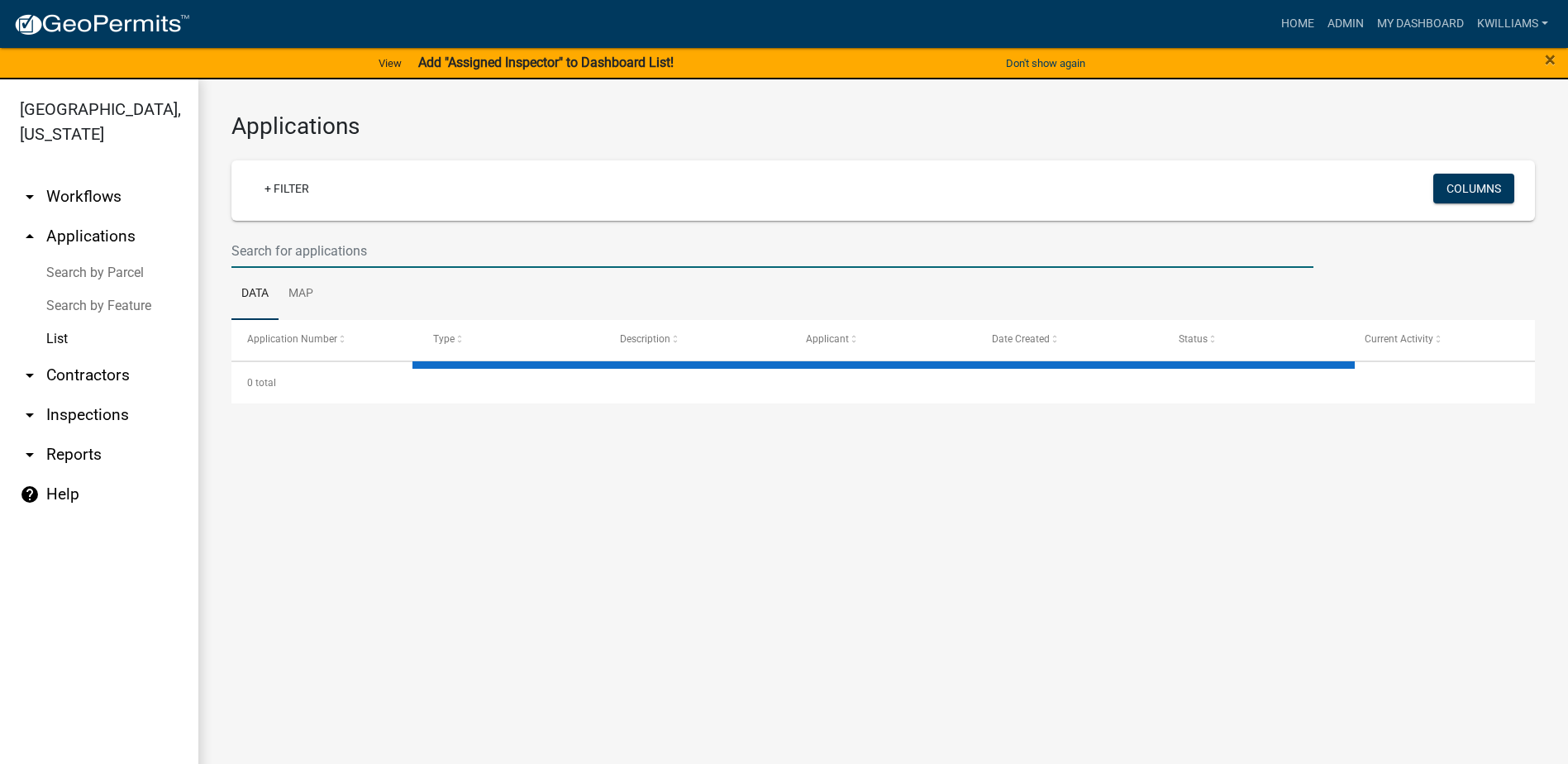
click at [331, 259] on input "text" at bounding box center [772, 251] width 1082 height 34
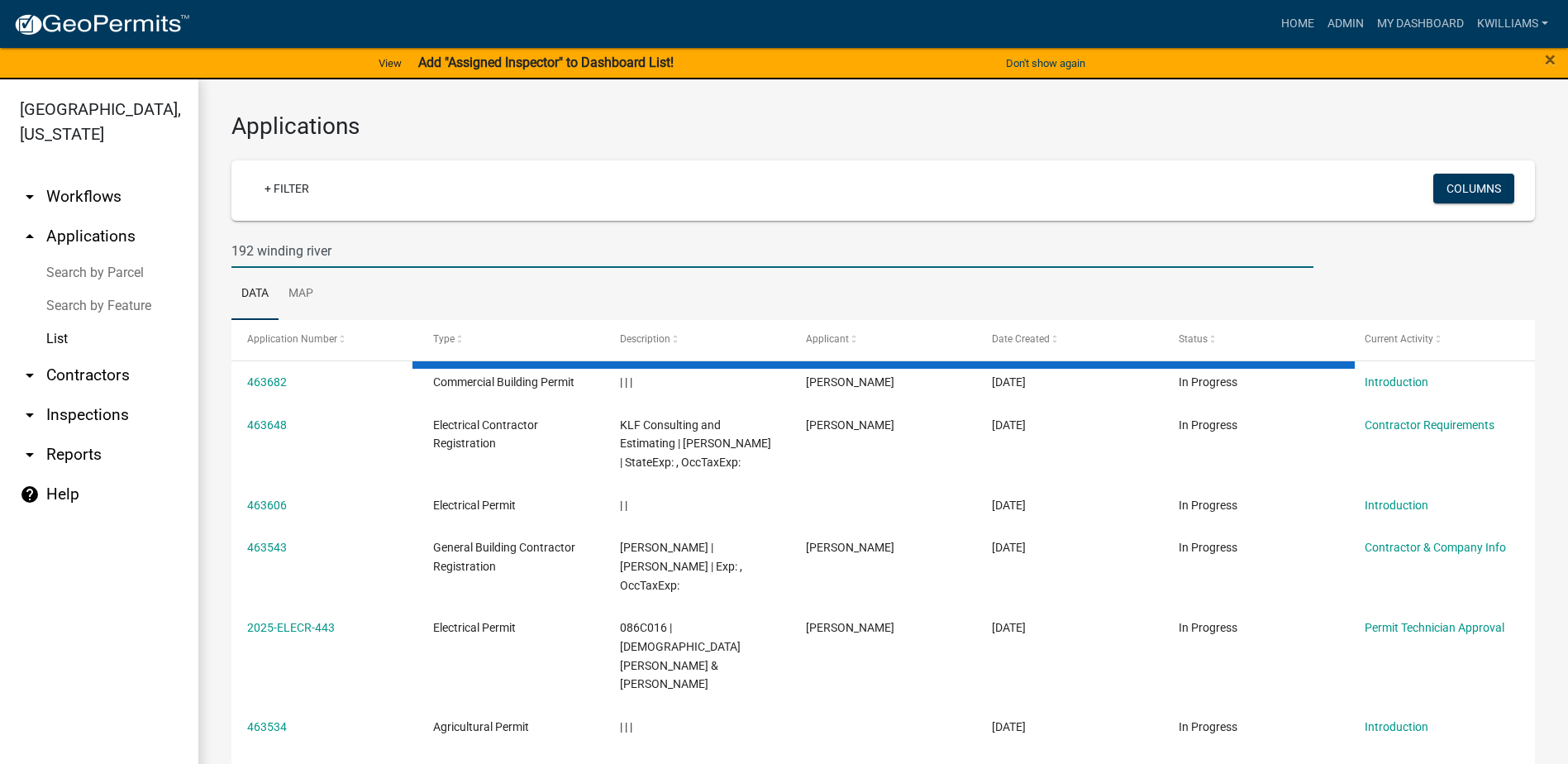
type input "192 winding river"
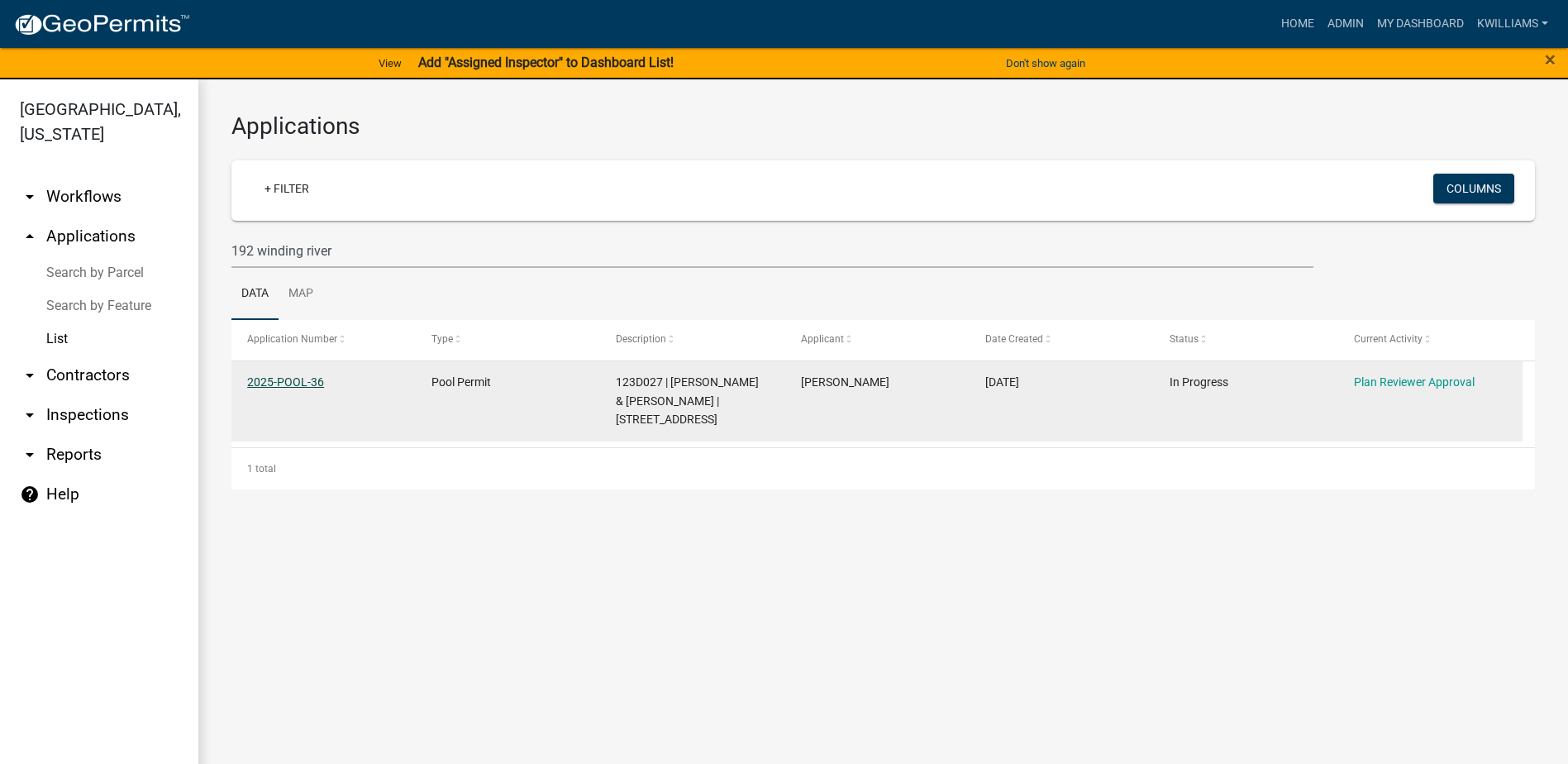
click at [294, 382] on link "2025-POOL-36" at bounding box center [285, 382] width 77 height 13
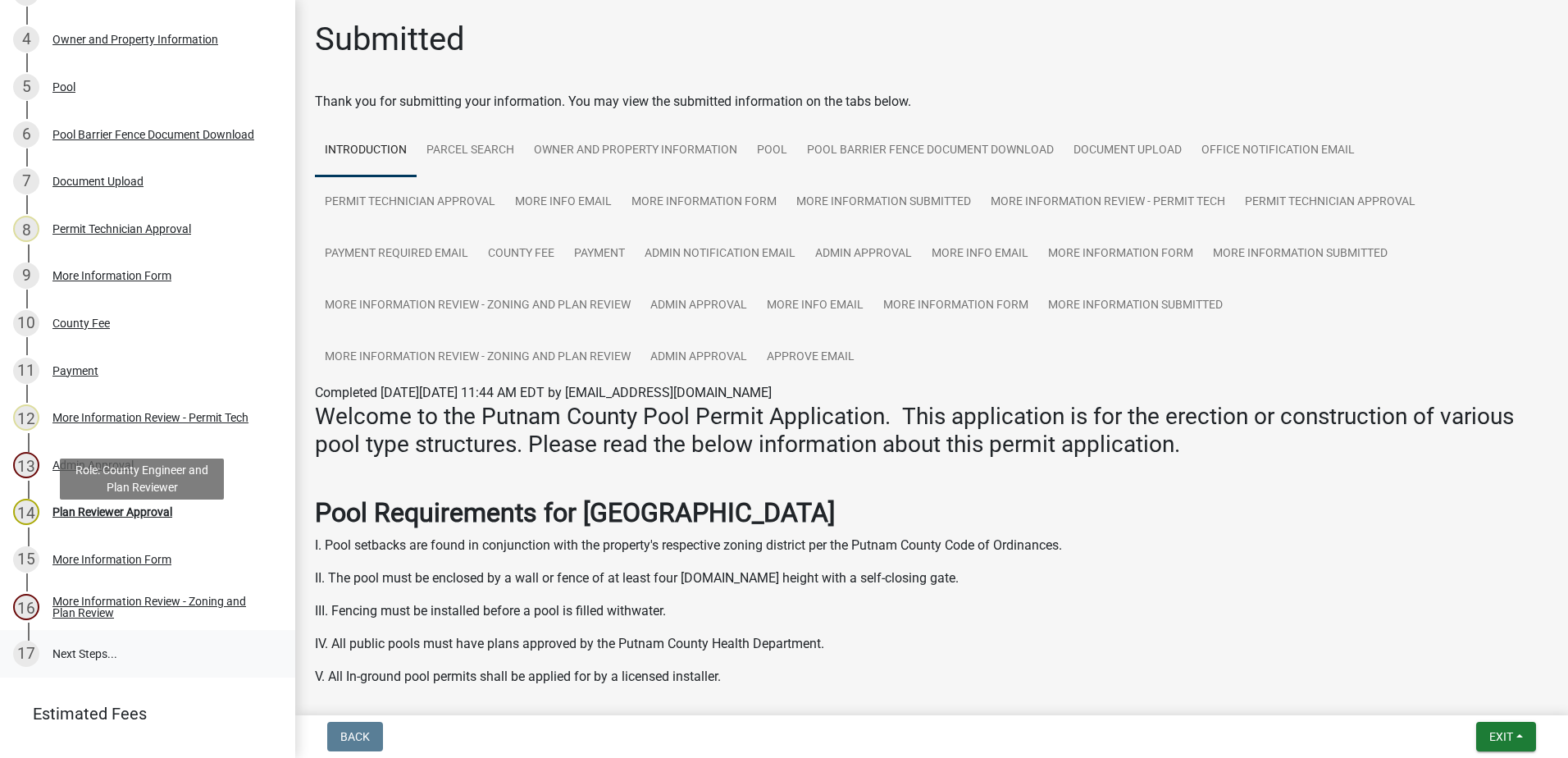
scroll to position [475, 0]
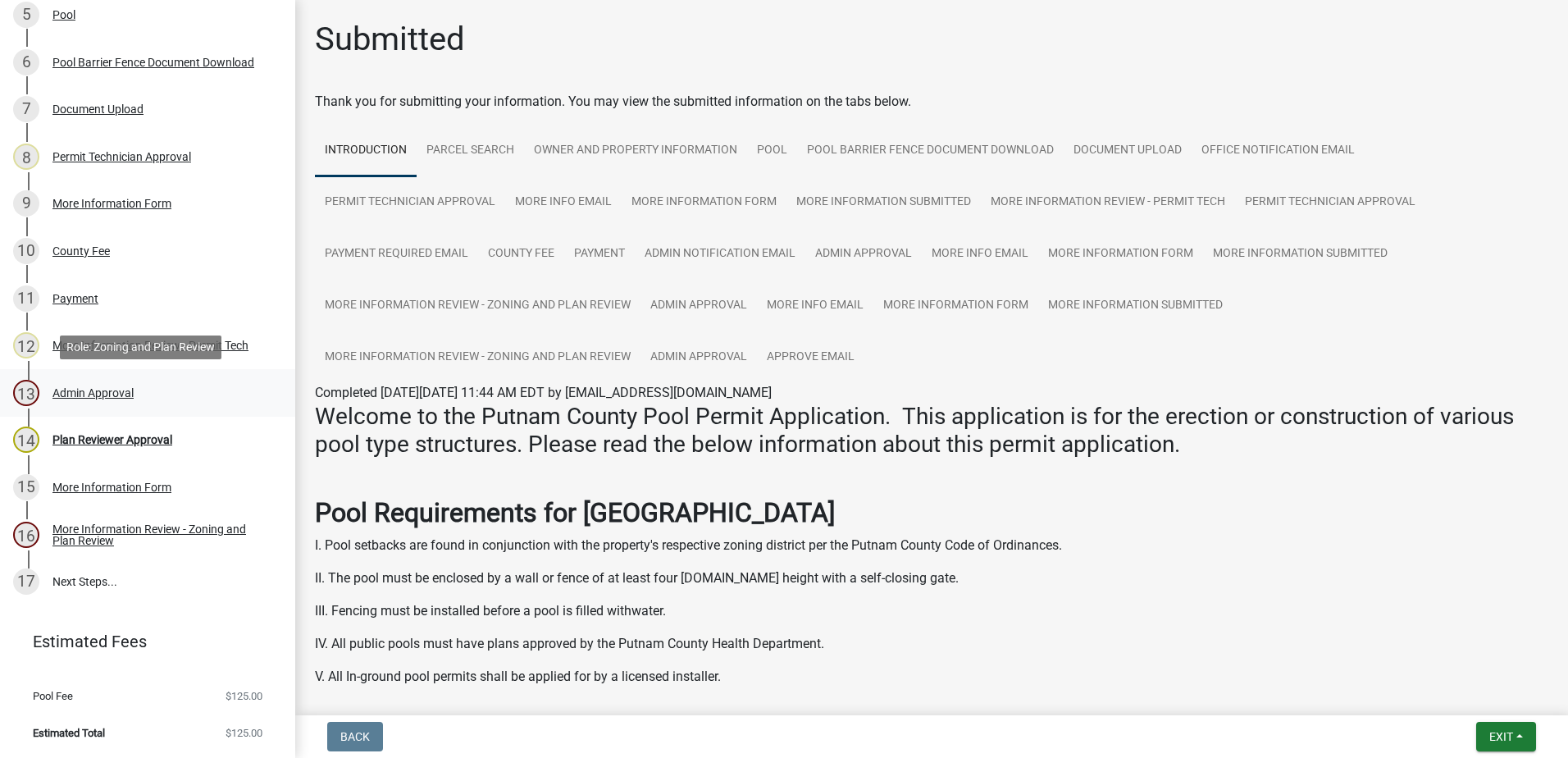
click at [65, 393] on div "Admin Approval" at bounding box center [93, 393] width 81 height 11
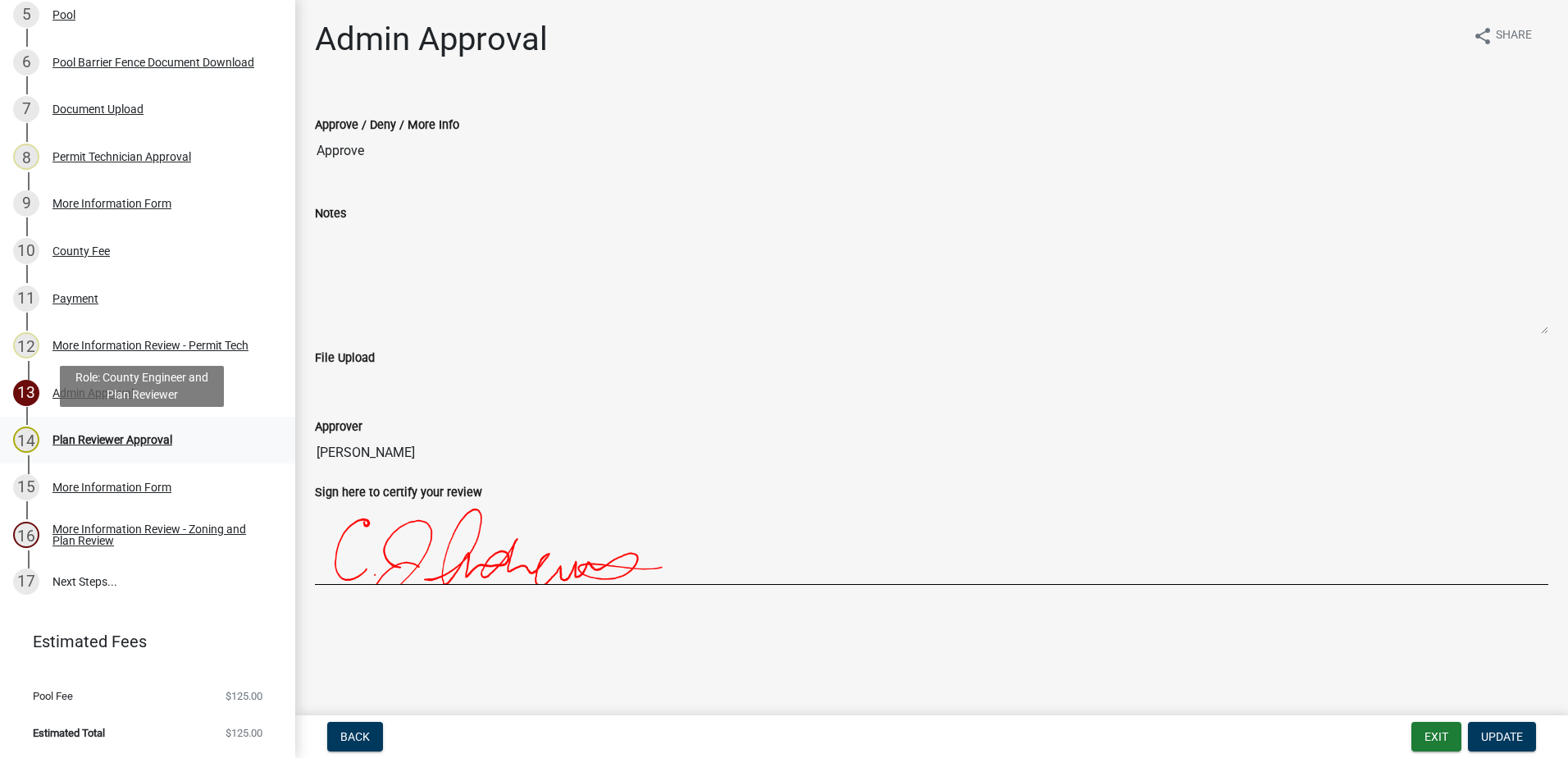
click at [127, 445] on div "Plan Reviewer Approval" at bounding box center [112, 439] width 120 height 11
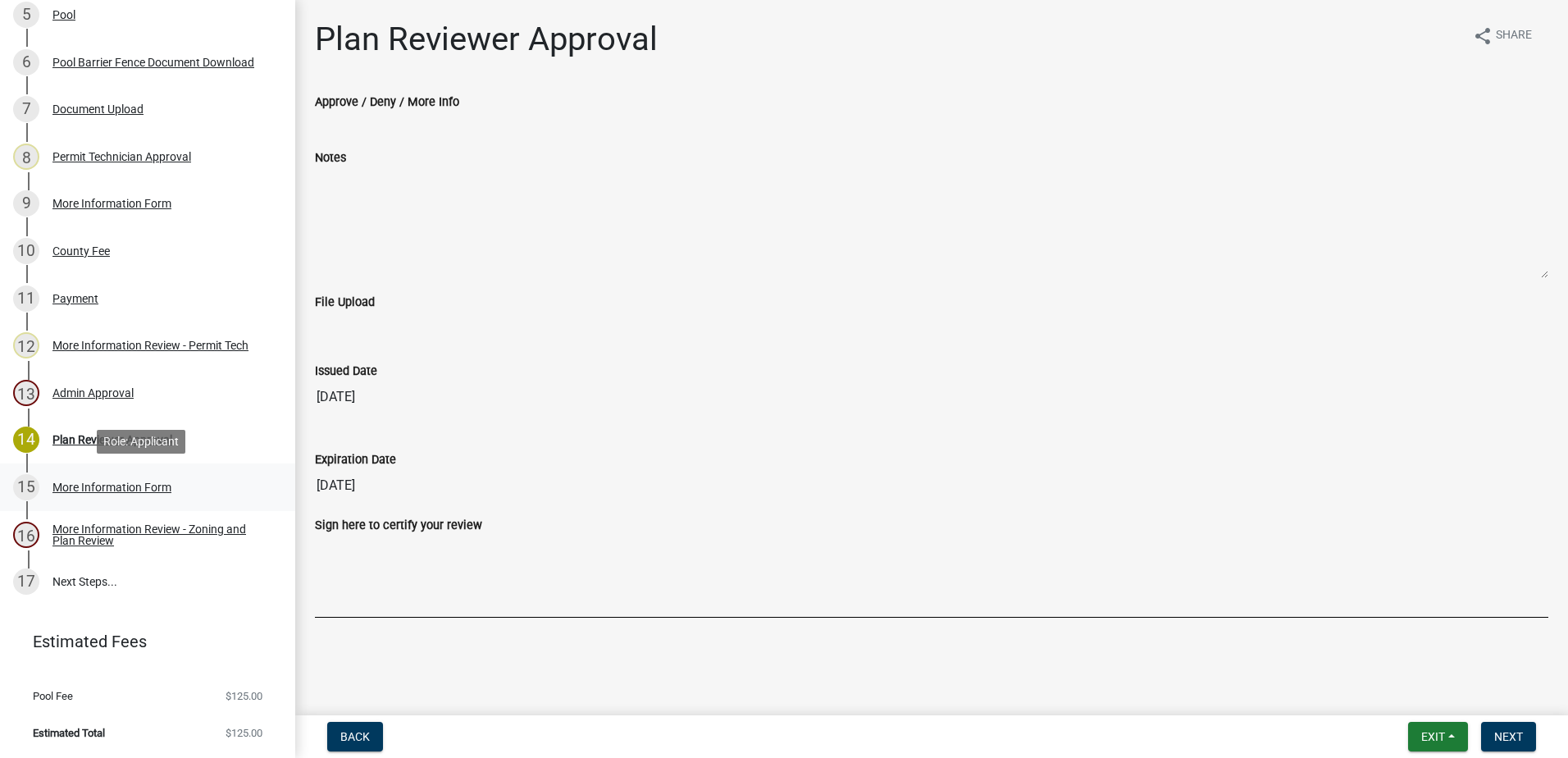
click at [138, 487] on div "More Information Form" at bounding box center [111, 487] width 119 height 11
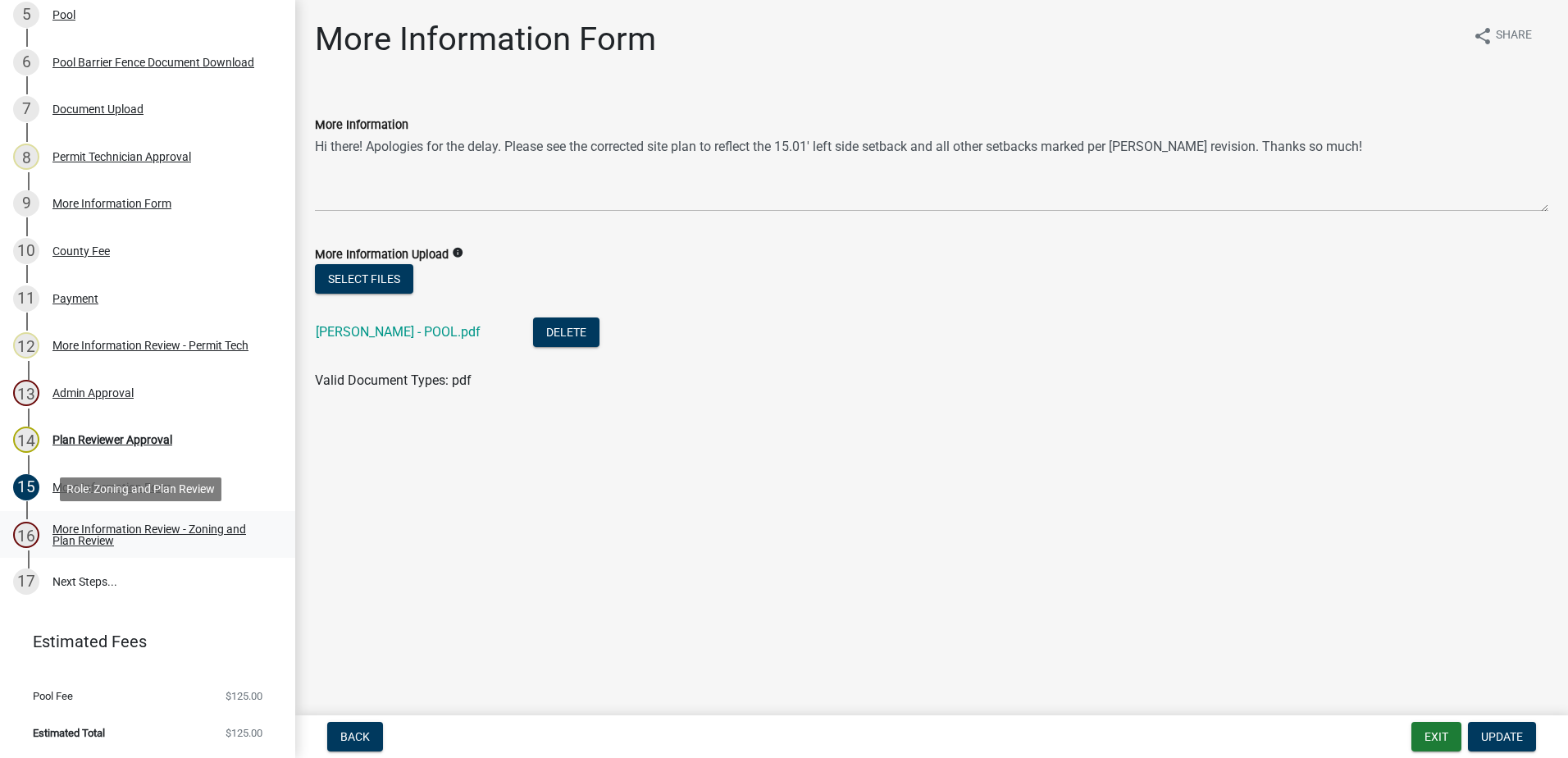
click at [135, 525] on div "More Information Review - Zoning and Plan Review" at bounding box center [161, 535] width 217 height 23
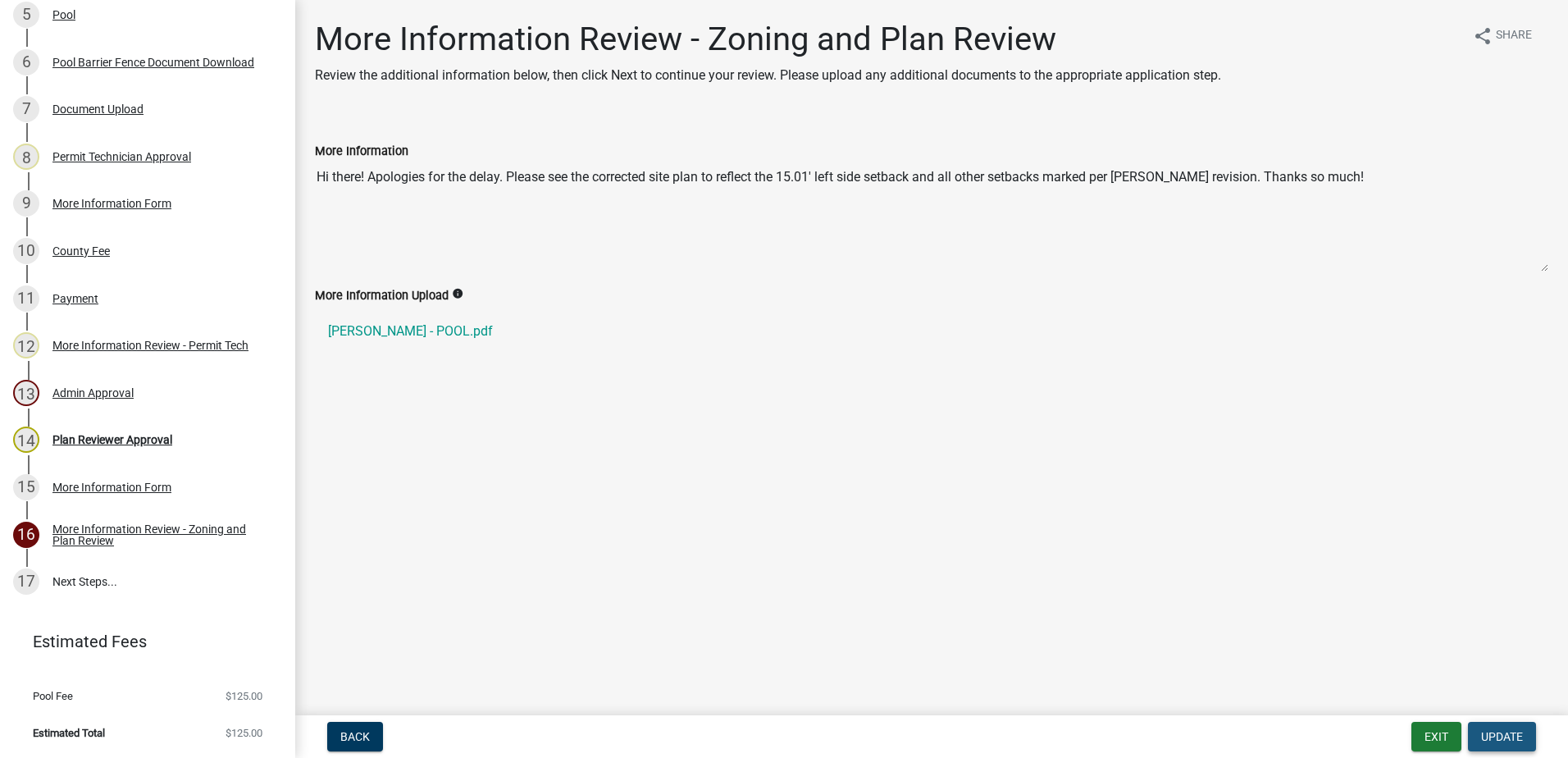
click at [1502, 739] on span "Update" at bounding box center [1502, 737] width 42 height 13
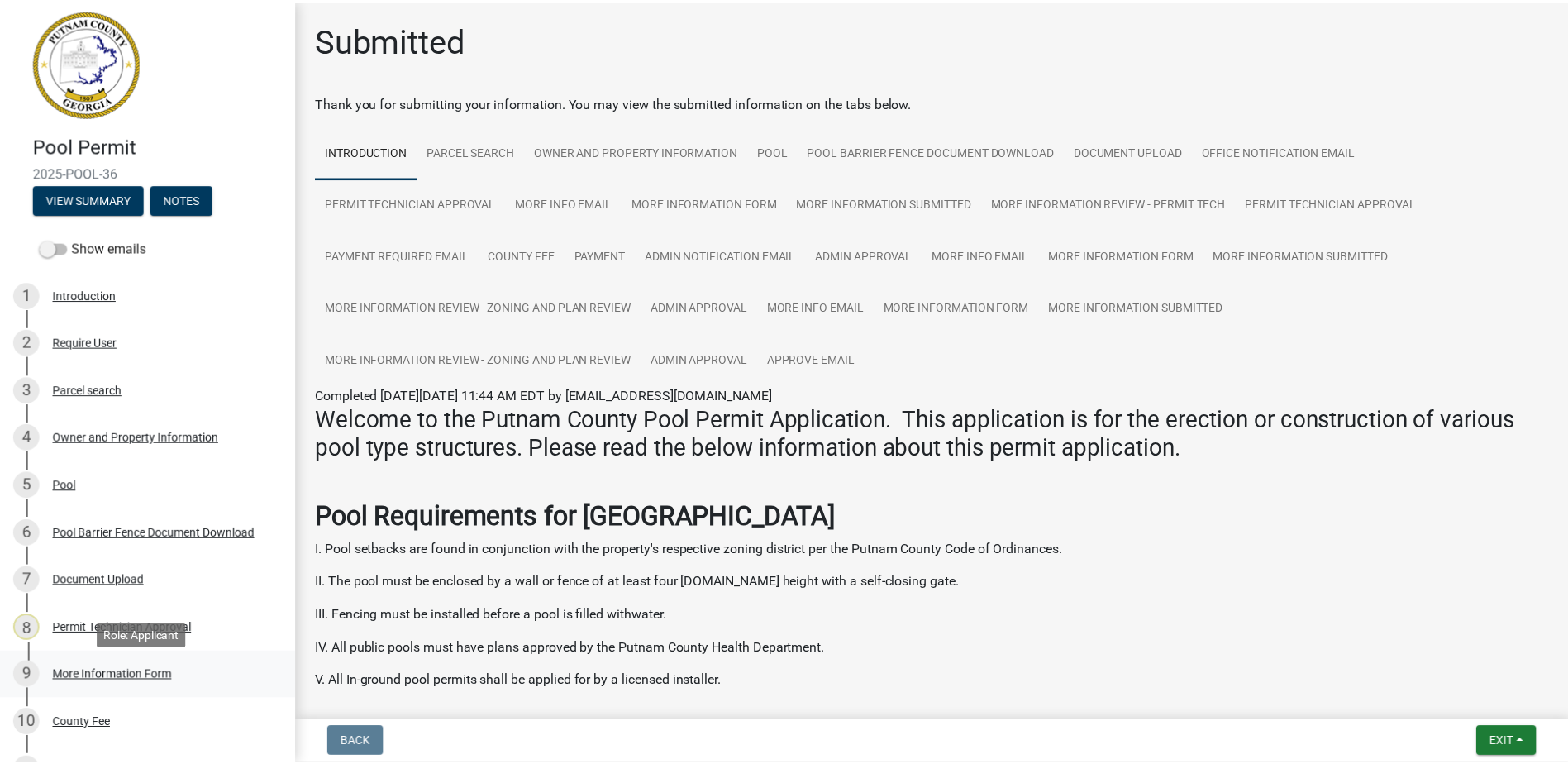
scroll to position [0, 0]
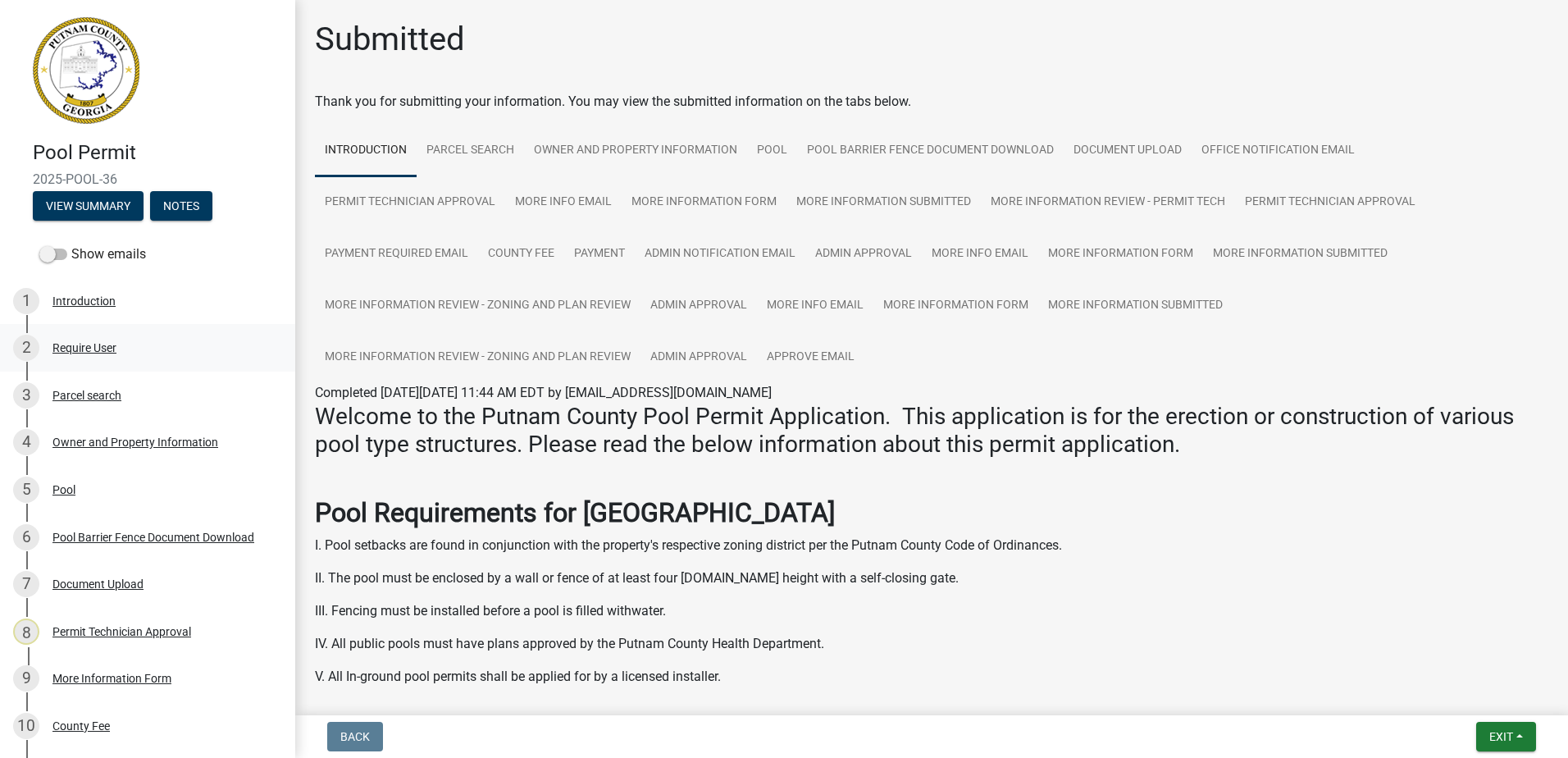
click at [79, 342] on div "Require User" at bounding box center [84, 348] width 64 height 11
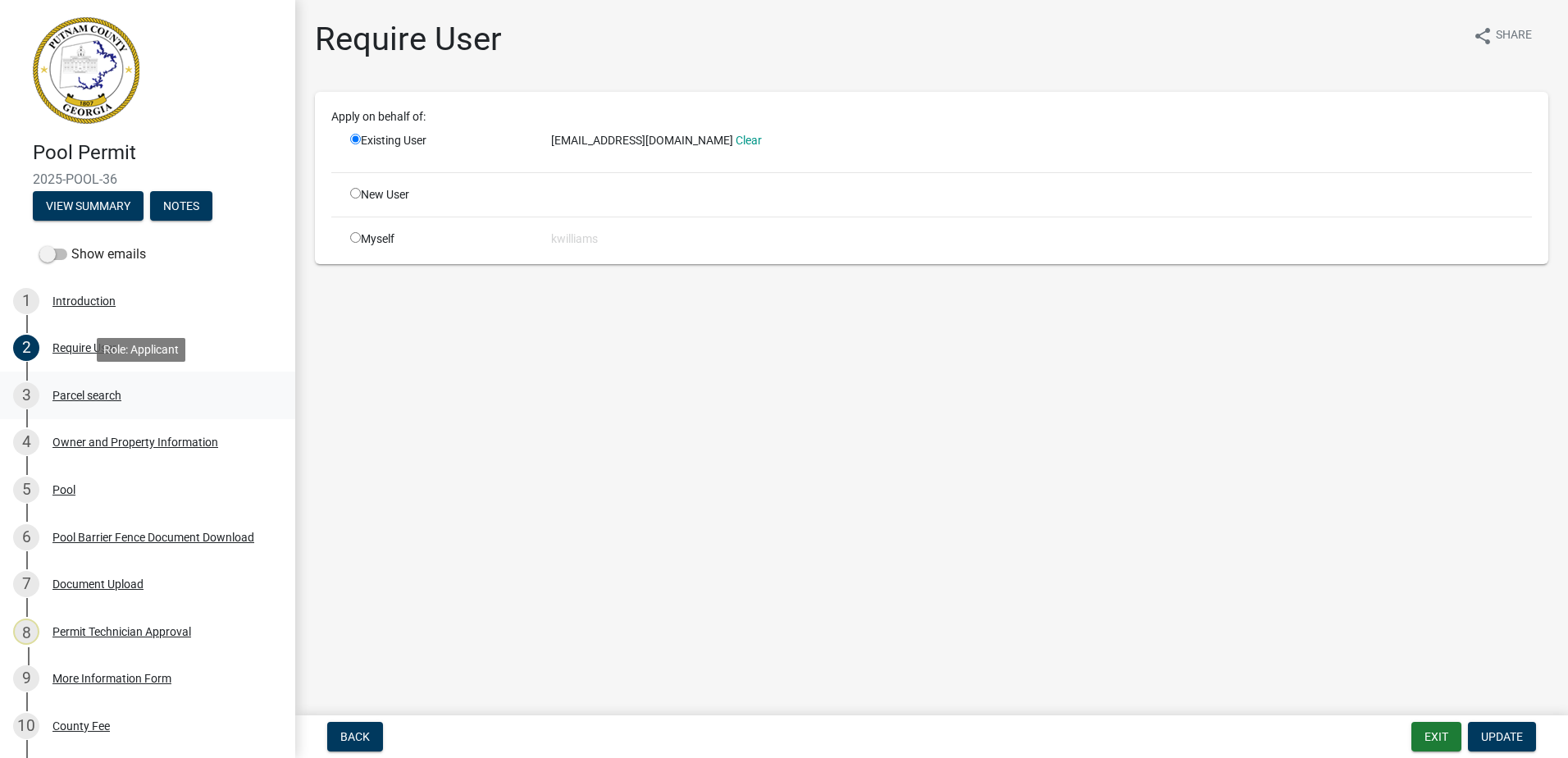
click at [102, 379] on link "3 Parcel search" at bounding box center [148, 395] width 295 height 48
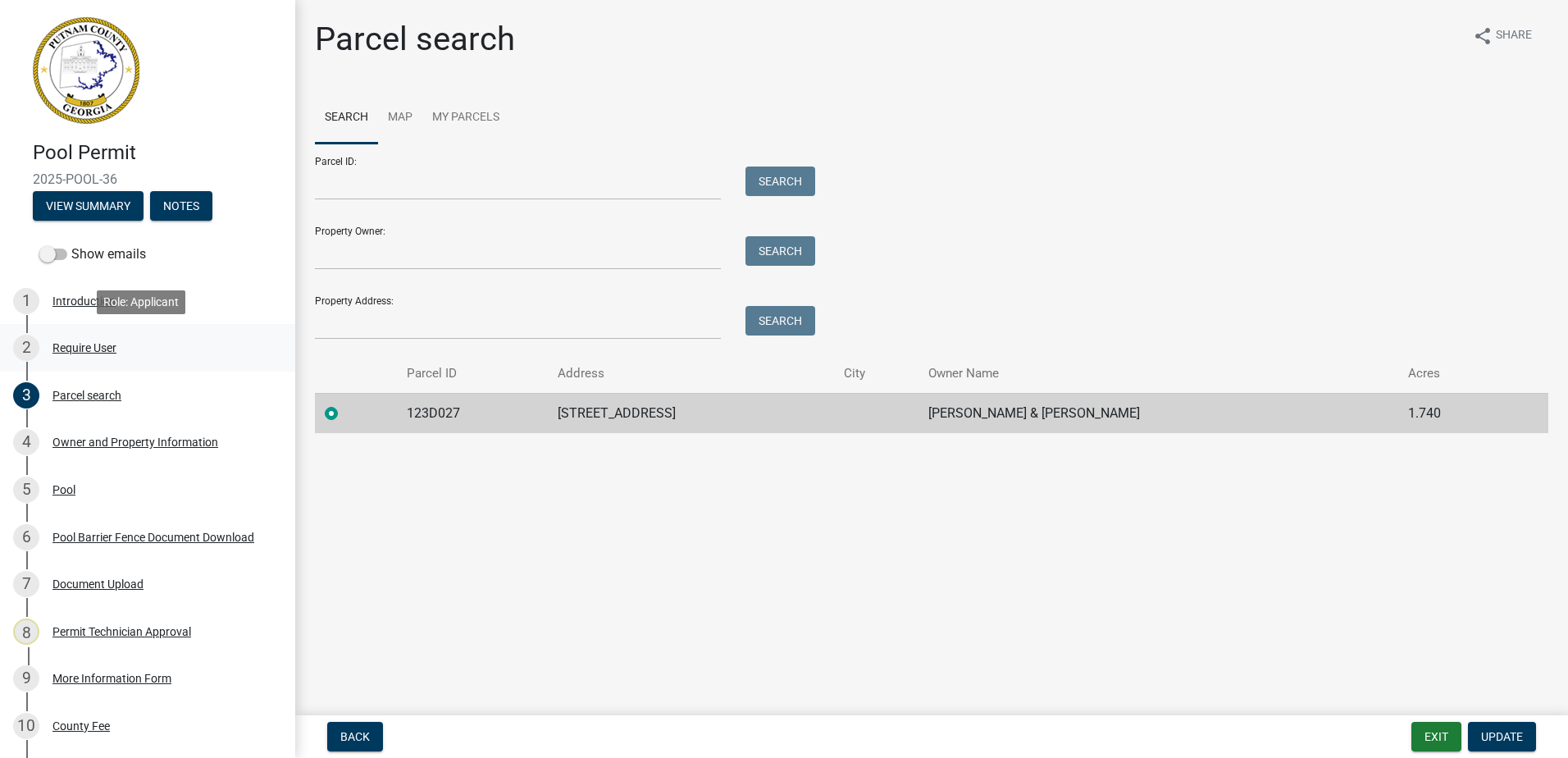
click at [66, 343] on div "Require User" at bounding box center [84, 348] width 64 height 11
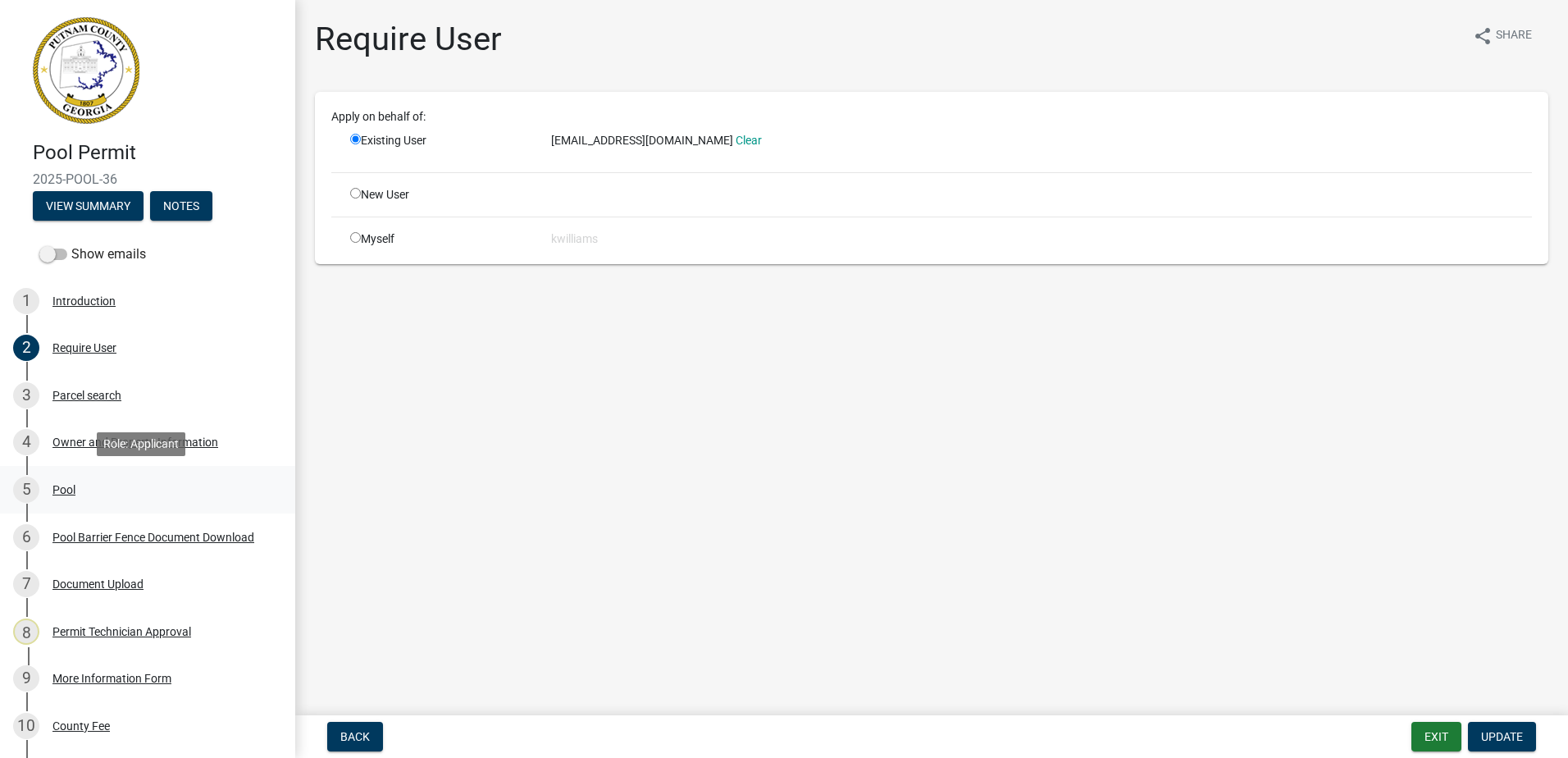
click at [66, 491] on div "Pool" at bounding box center [64, 490] width 23 height 11
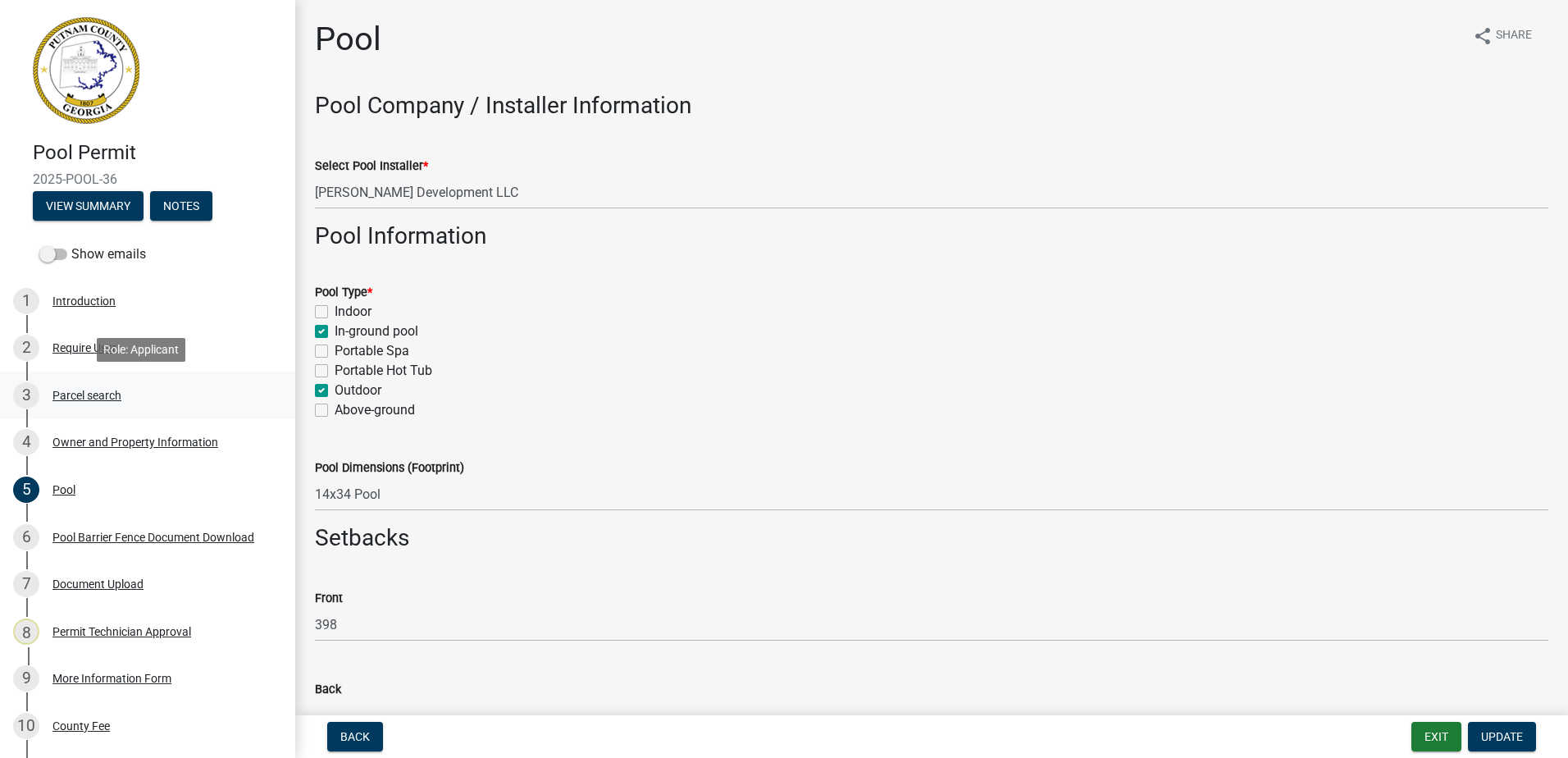
click at [68, 378] on link "3 Parcel search" at bounding box center [148, 395] width 295 height 48
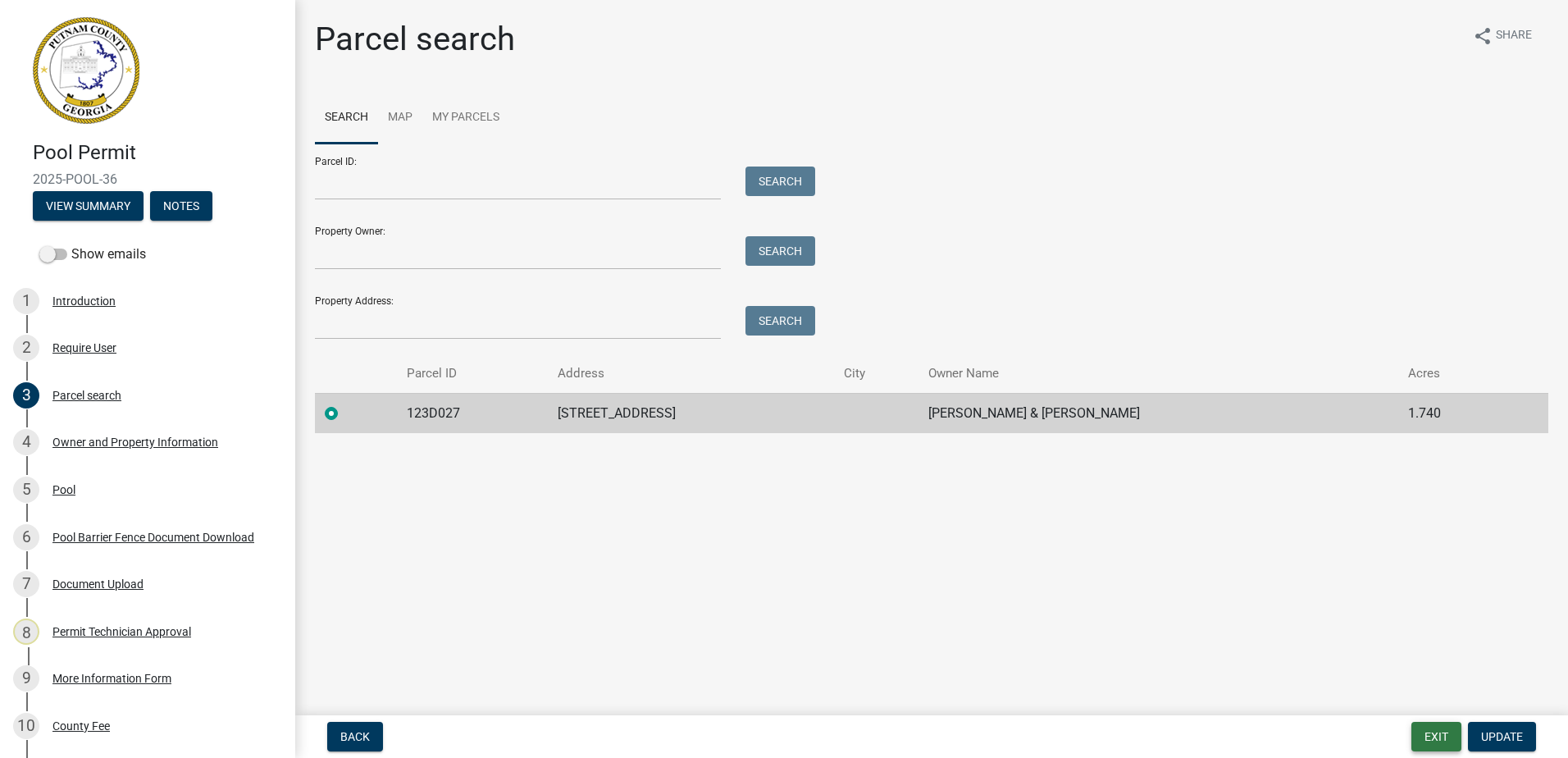
click at [1438, 733] on button "Exit" at bounding box center [1436, 737] width 50 height 30
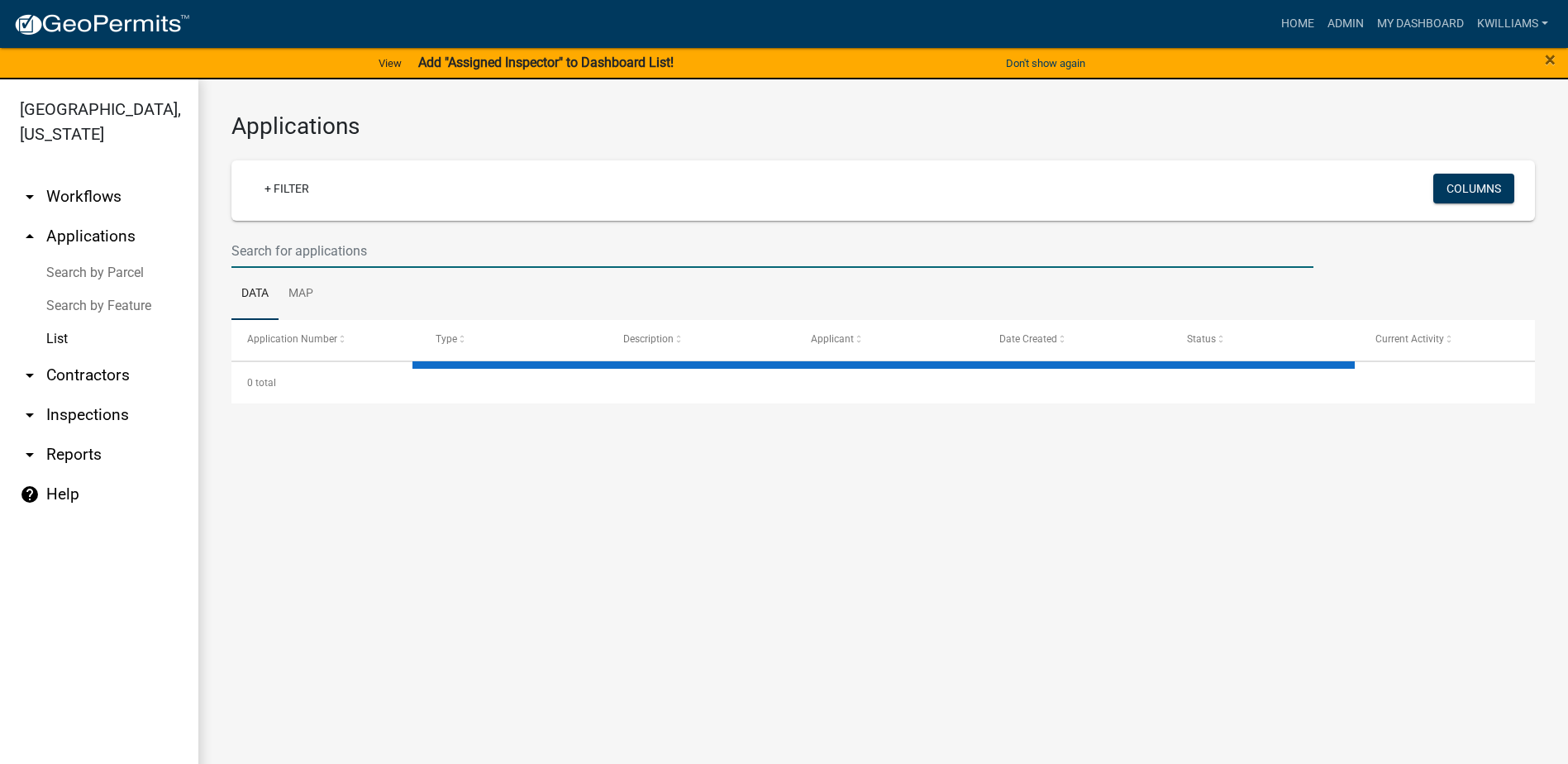
click at [304, 261] on input "text" at bounding box center [772, 251] width 1082 height 34
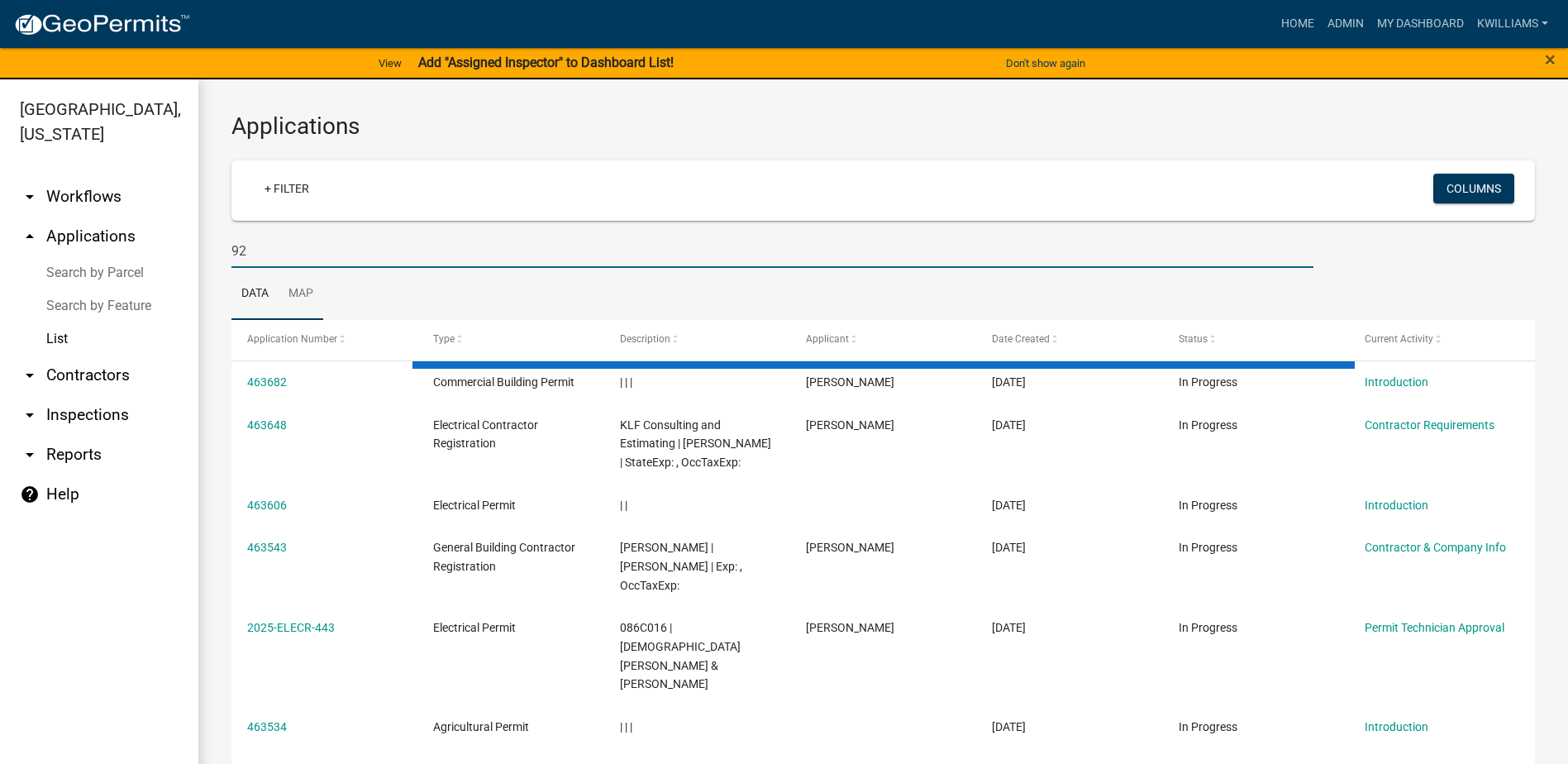
type input "9"
type input "192 winding river"
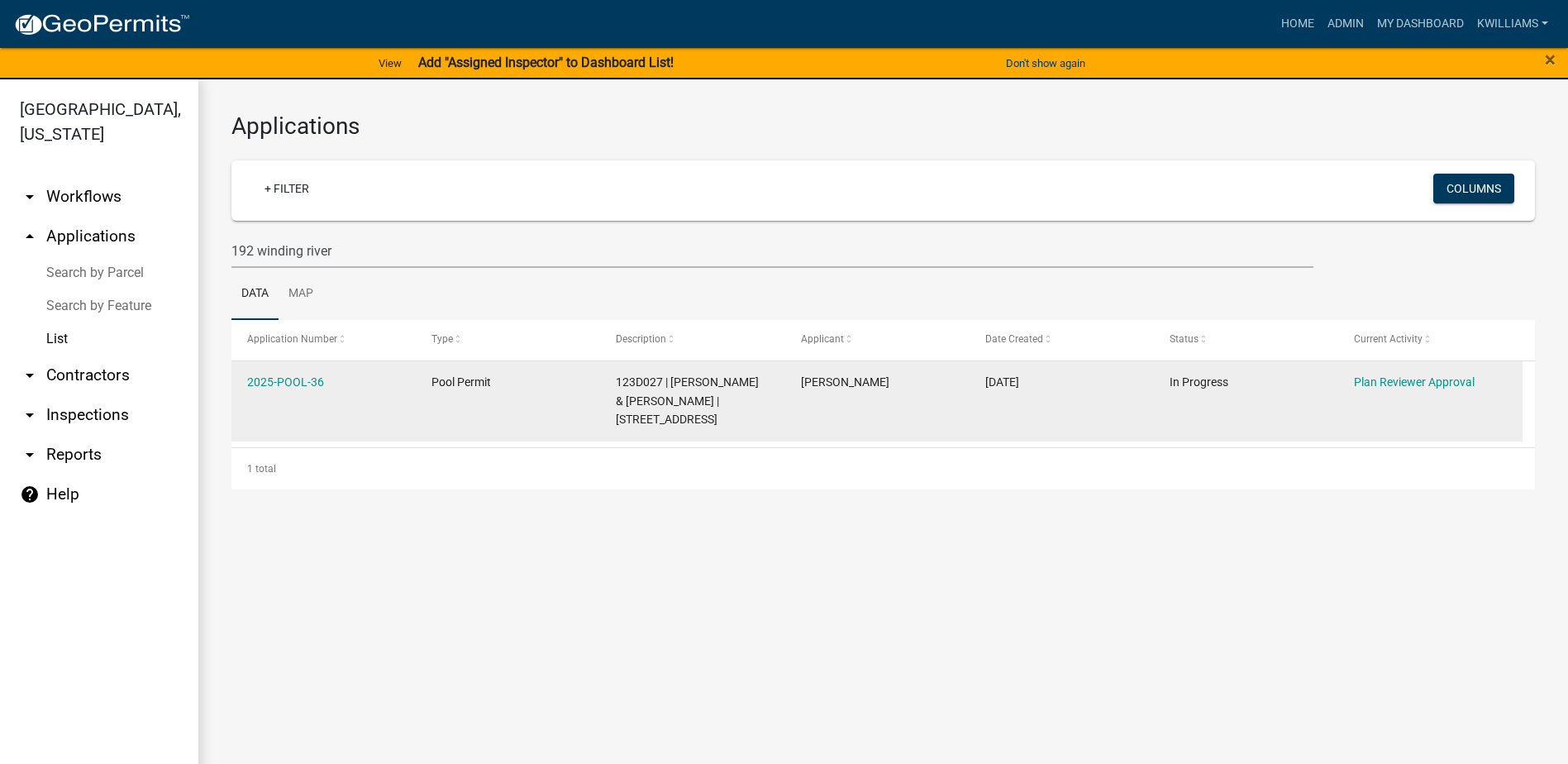
drag, startPoint x: 334, startPoint y: 381, endPoint x: 240, endPoint y: 395, distance: 95.0
click at [240, 395] on datatable-body-cell "2025-POOL-36" at bounding box center [324, 400] width 185 height 80
copy link "2025-POOL-36"
